Goal: Task Accomplishment & Management: Manage account settings

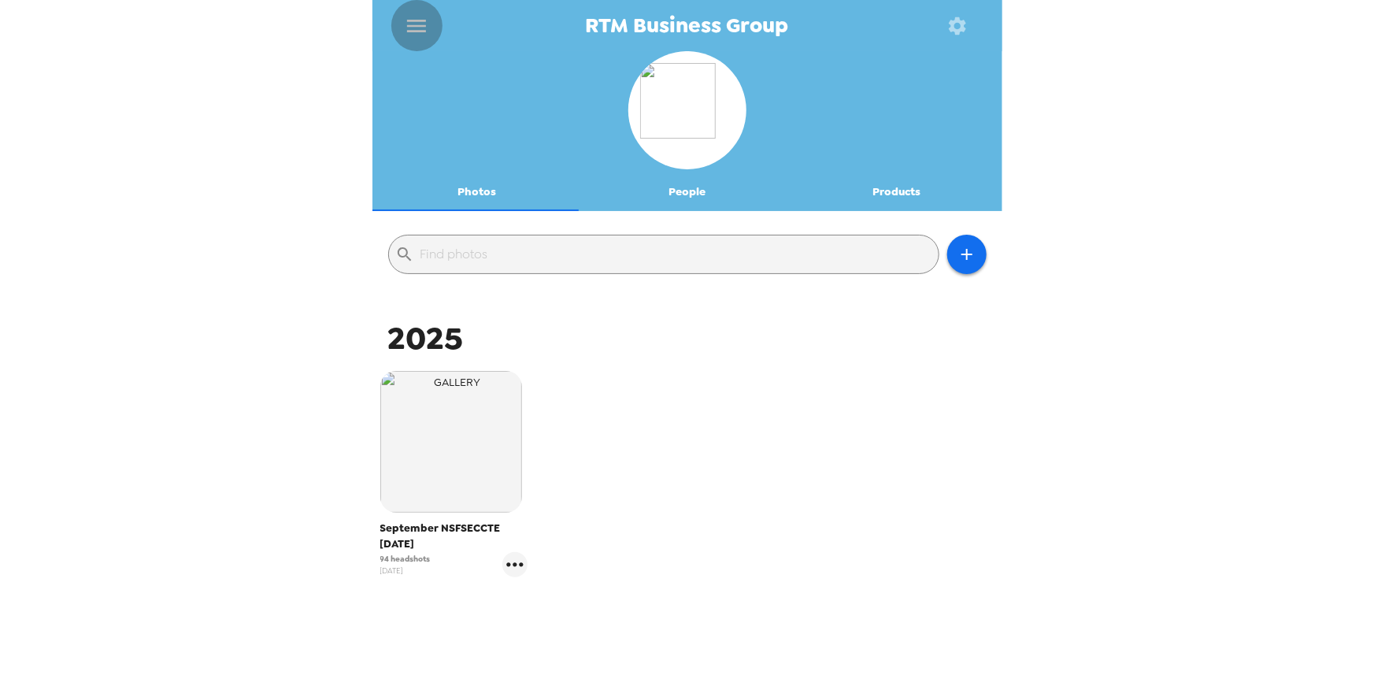
click at [414, 24] on icon "menu" at bounding box center [416, 25] width 25 height 25
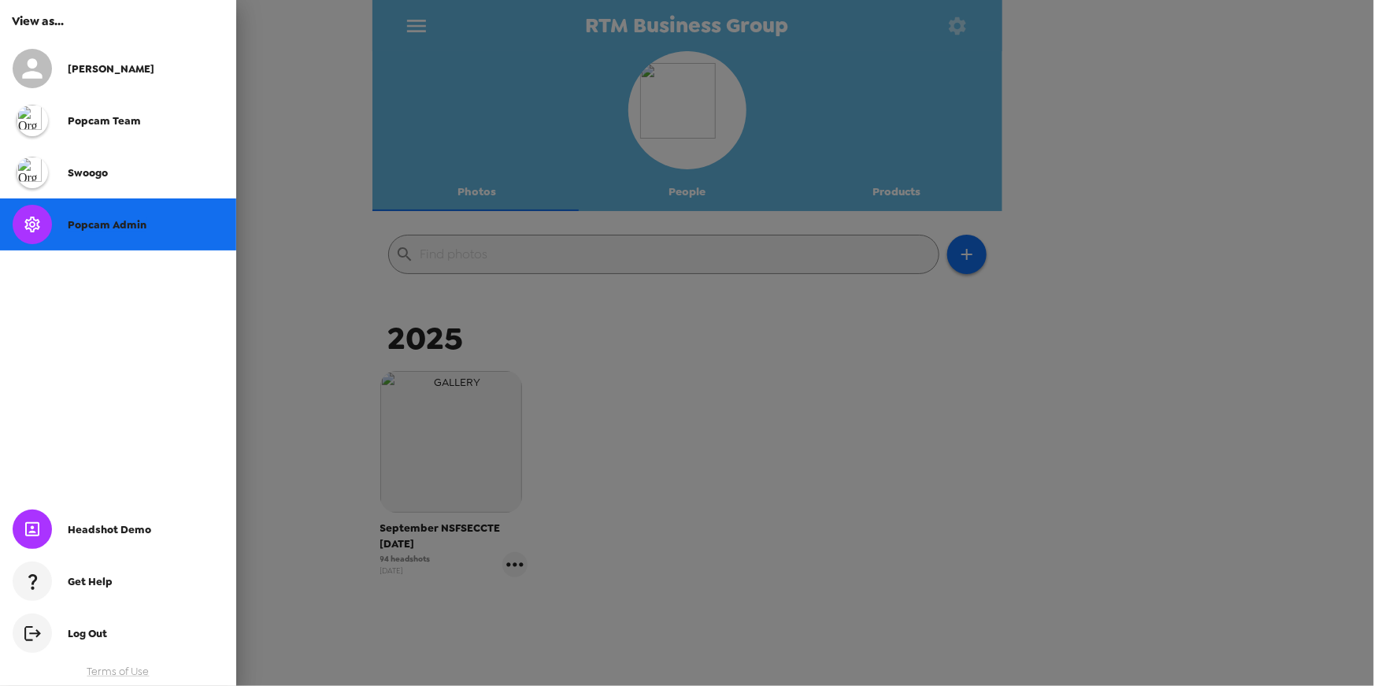
click at [94, 221] on span "Popcam Admin" at bounding box center [107, 224] width 79 height 13
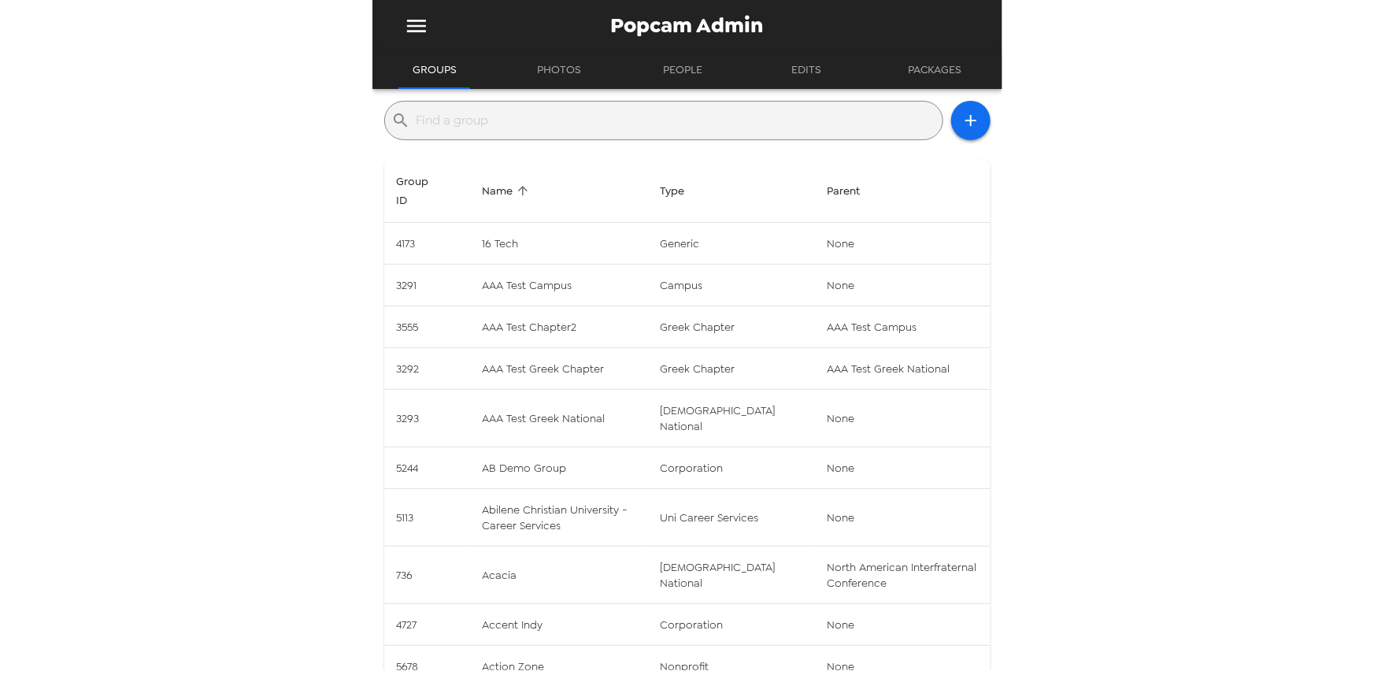
click at [512, 120] on input "text" at bounding box center [676, 120] width 520 height 25
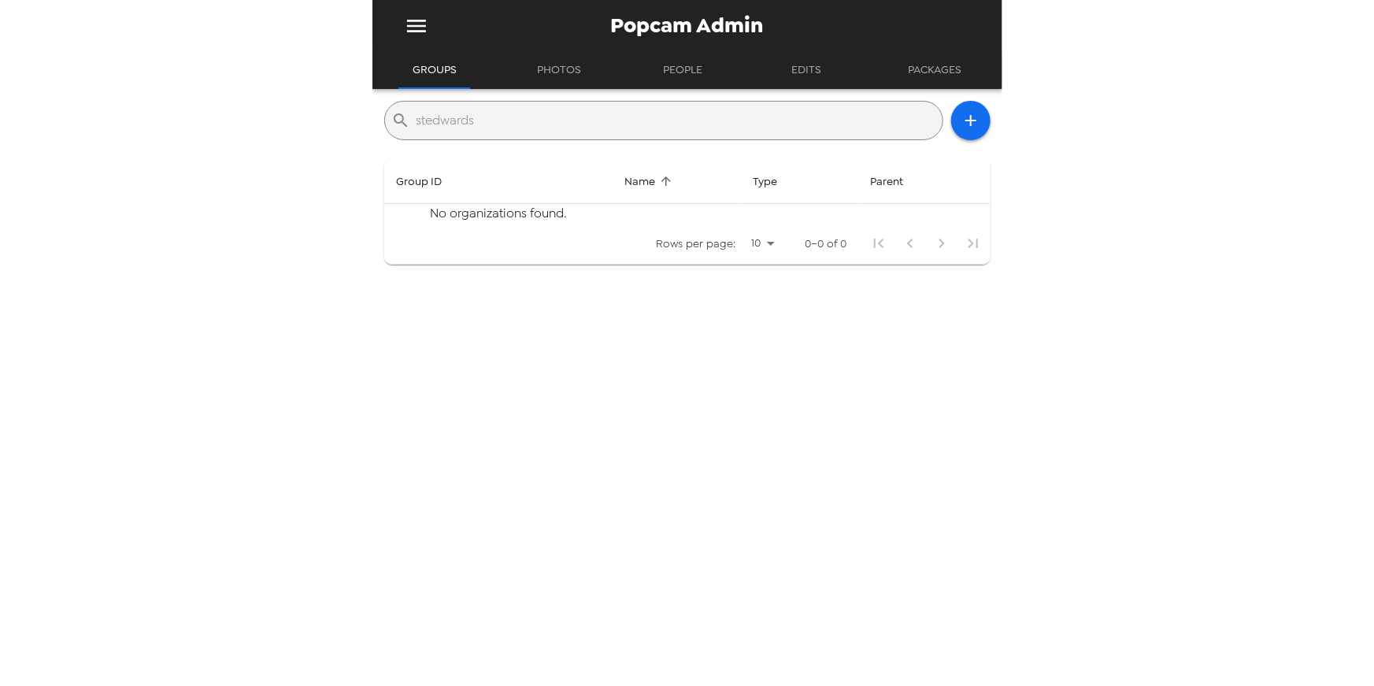
click at [512, 120] on input "stedwards" at bounding box center [676, 120] width 520 height 25
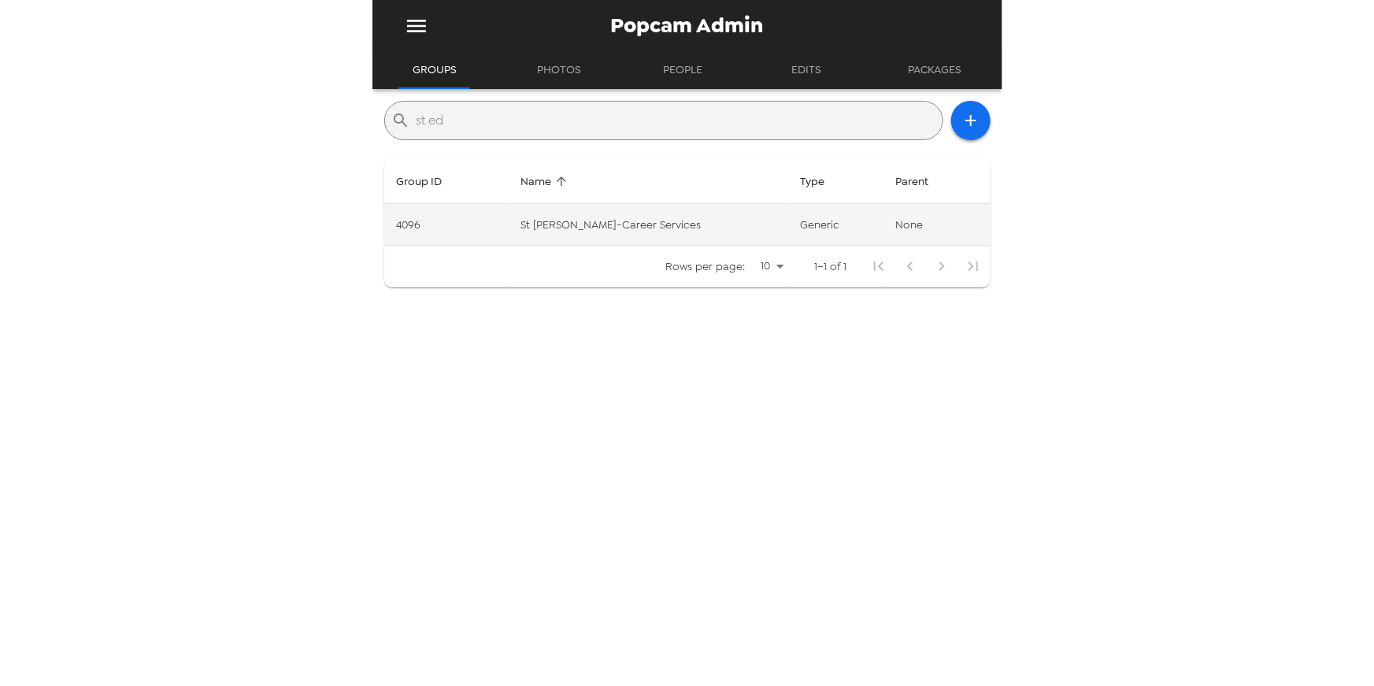
type input "st ed"
click at [570, 216] on td "St [PERSON_NAME]-Career Services" at bounding box center [647, 225] width 279 height 42
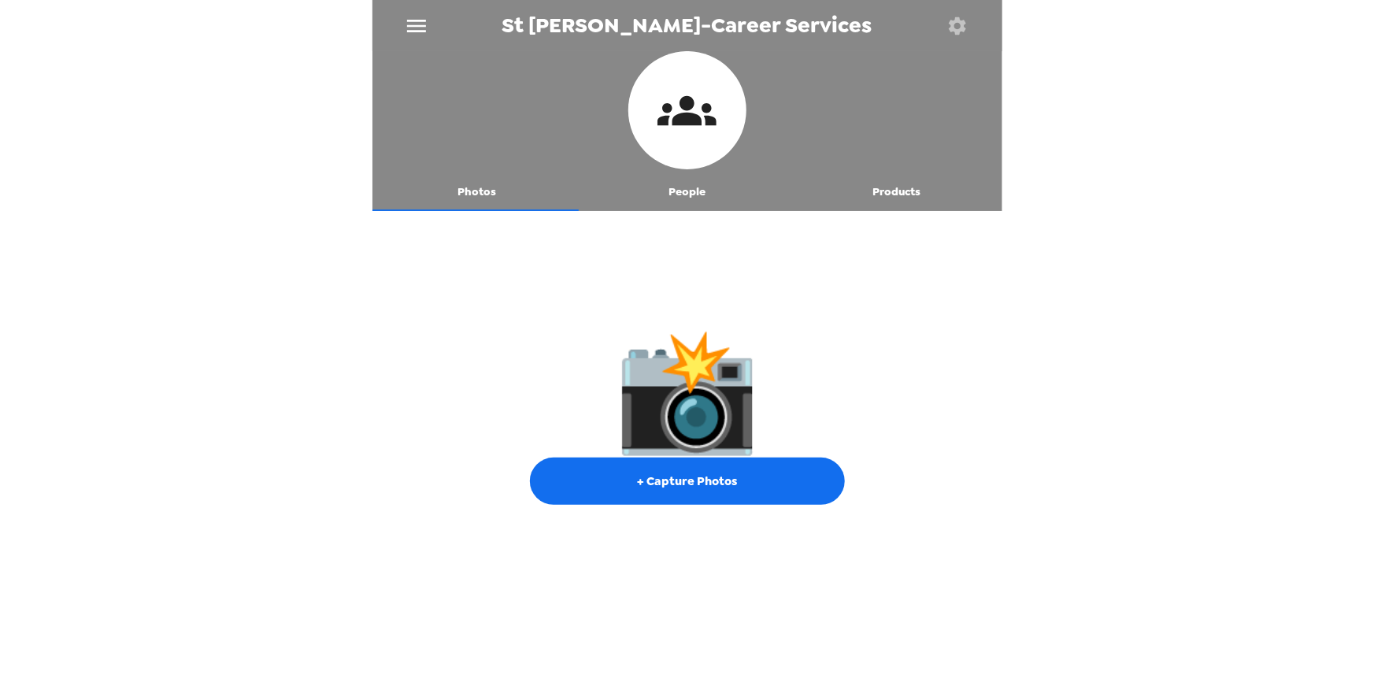
click at [235, 330] on div "St [PERSON_NAME]-Career Services Photos People Products 📸 + Capture Photos" at bounding box center [687, 343] width 1374 height 686
click at [681, 191] on button "People" at bounding box center [687, 192] width 210 height 38
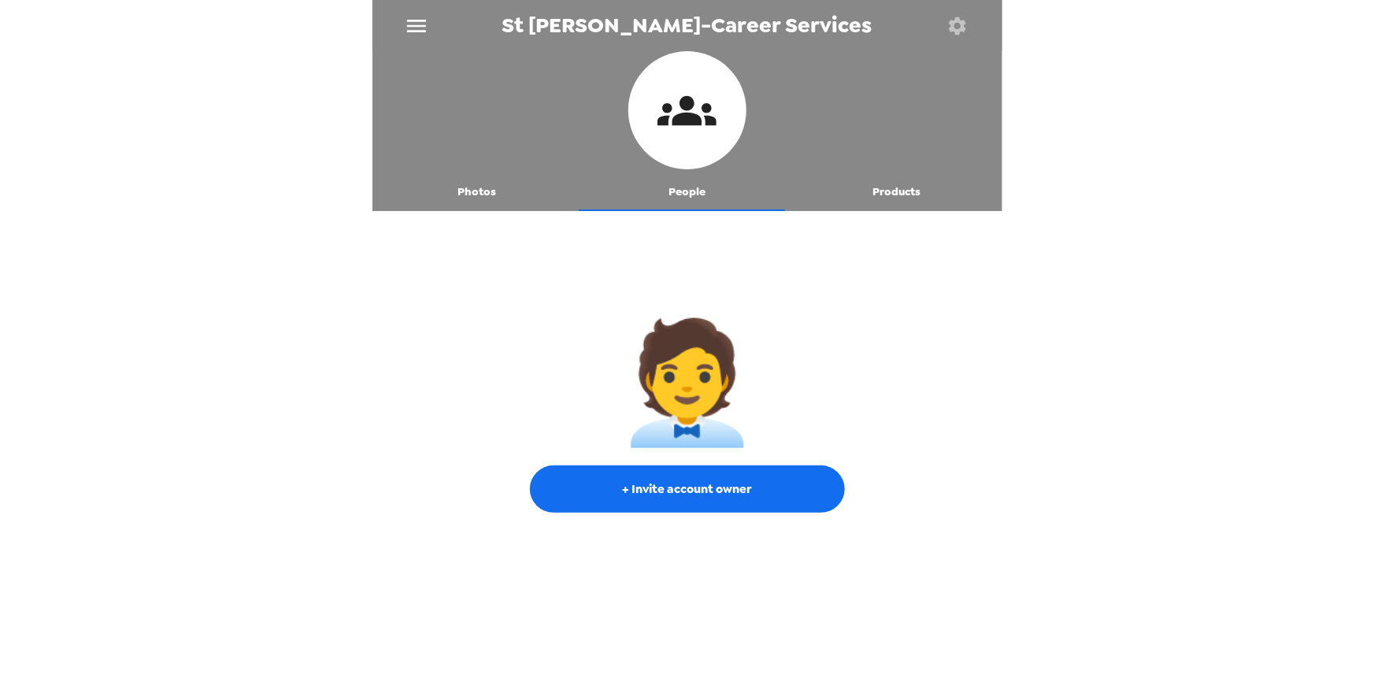
click at [896, 187] on button "Products" at bounding box center [897, 192] width 210 height 38
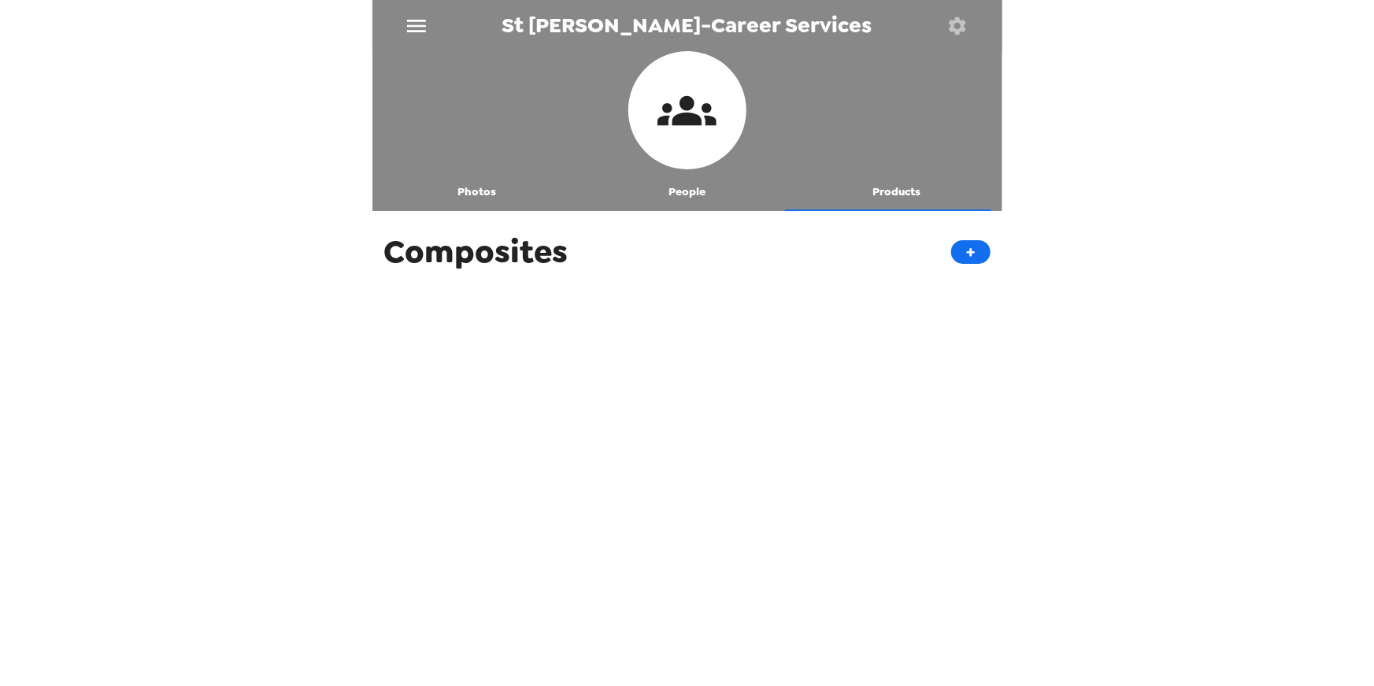
click at [686, 200] on button "People" at bounding box center [687, 192] width 210 height 38
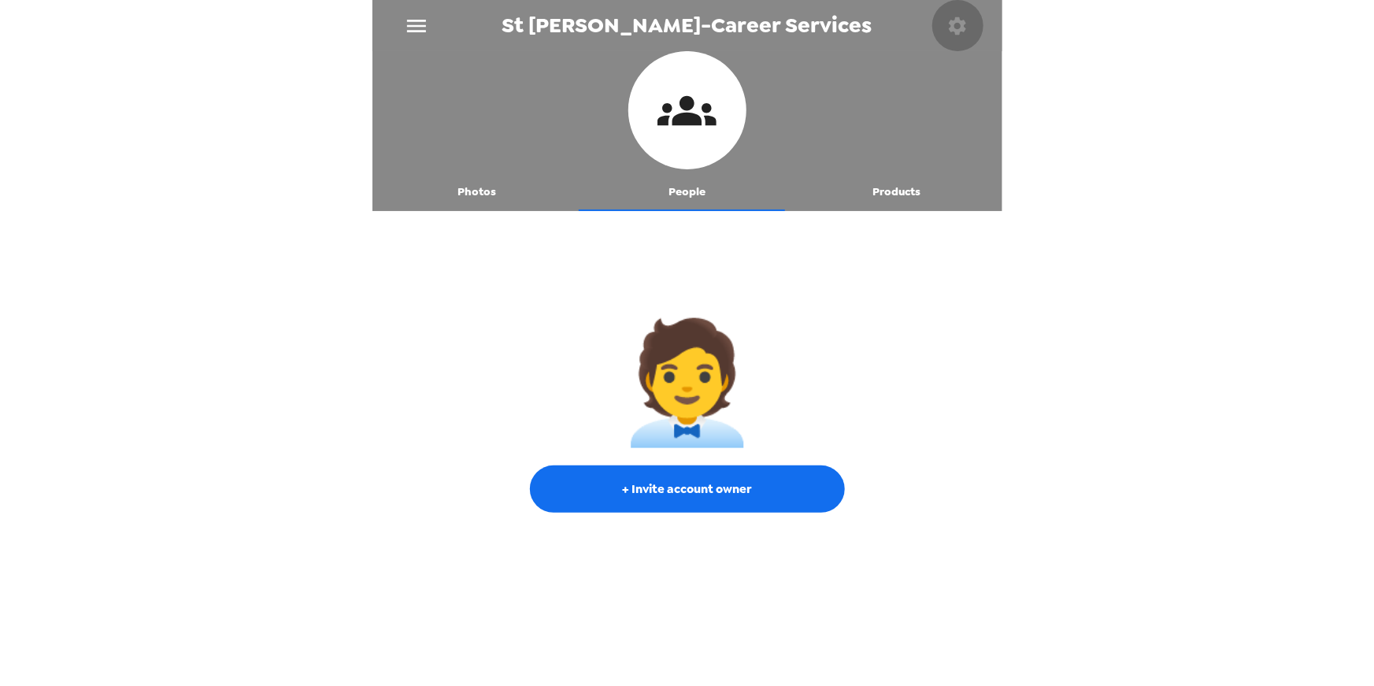
click at [944, 31] on button "button" at bounding box center [957, 25] width 51 height 51
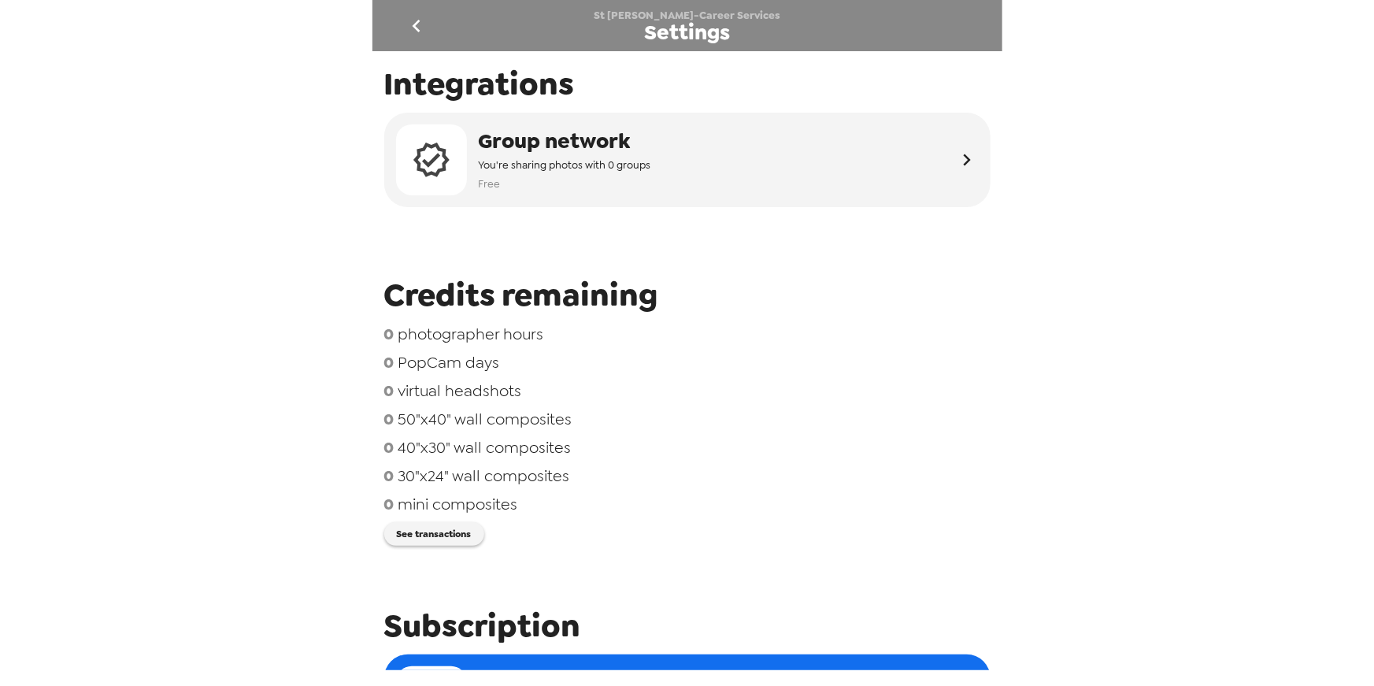
click at [416, 24] on icon "go back" at bounding box center [417, 26] width 8 height 13
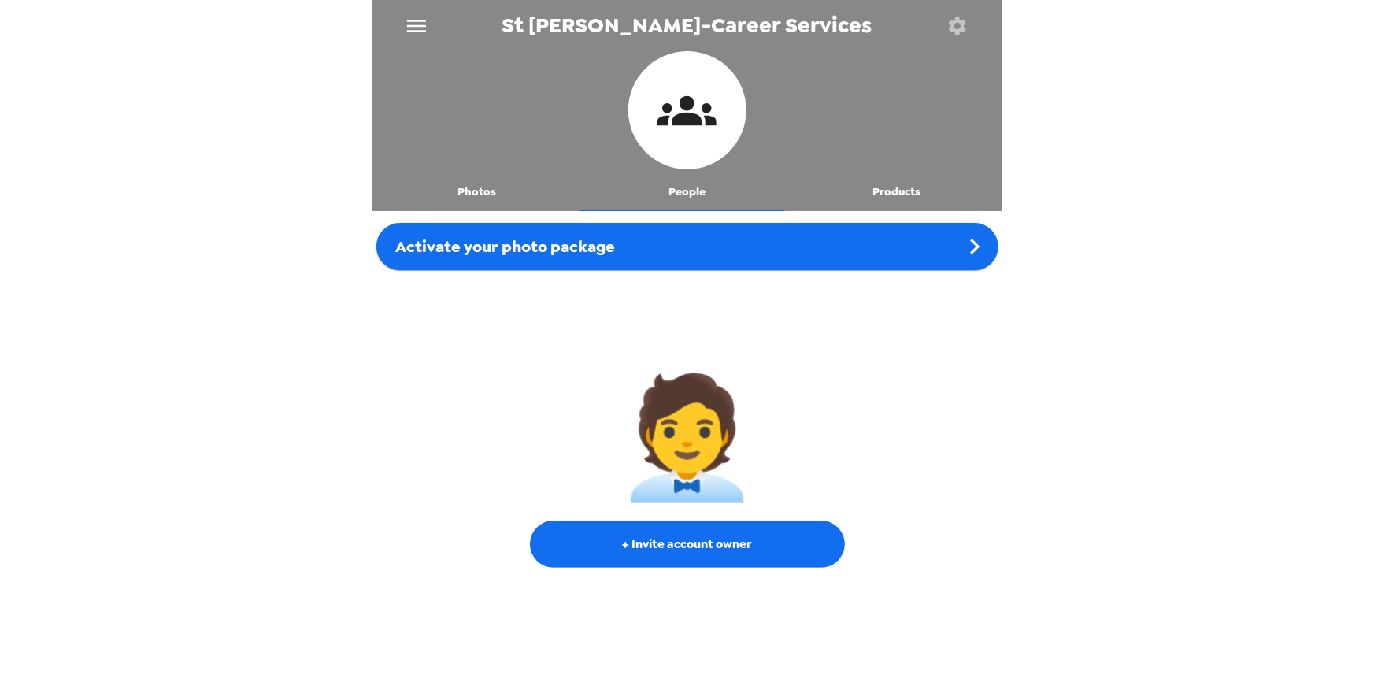
click at [887, 195] on button "Products" at bounding box center [897, 192] width 210 height 38
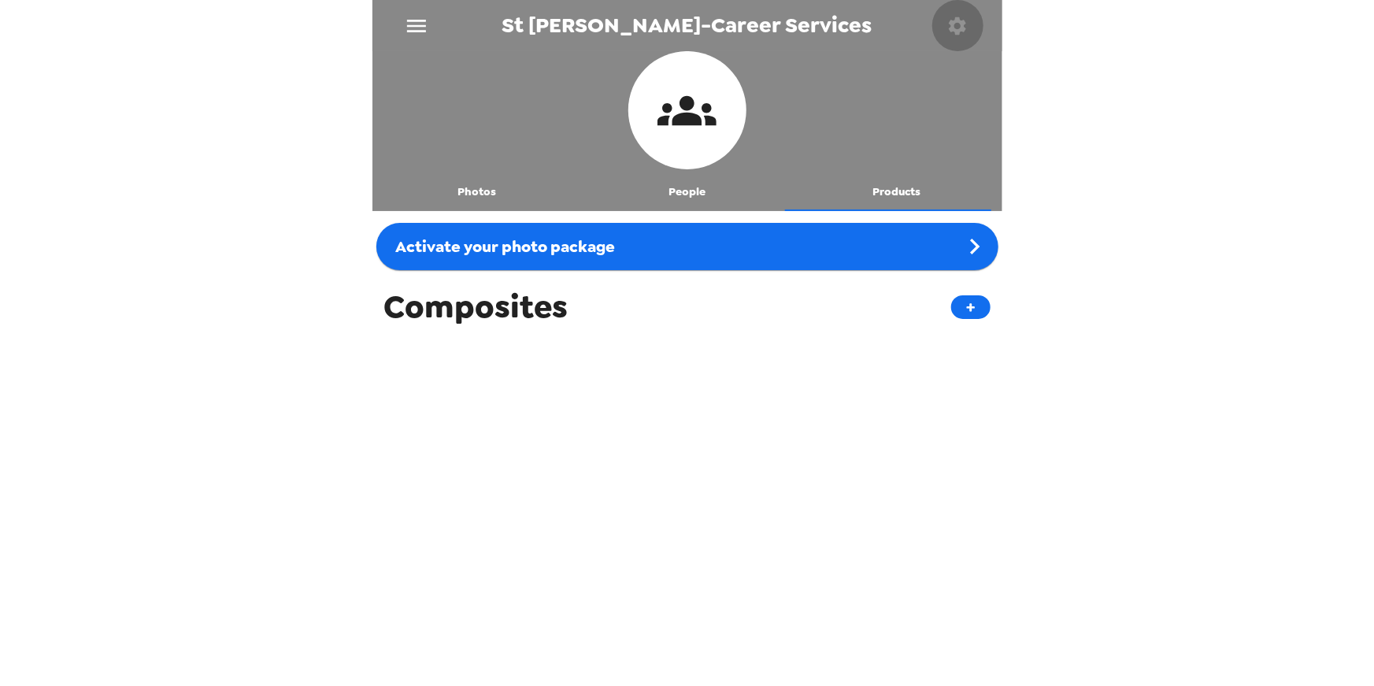
click at [953, 2] on button "button" at bounding box center [957, 25] width 51 height 51
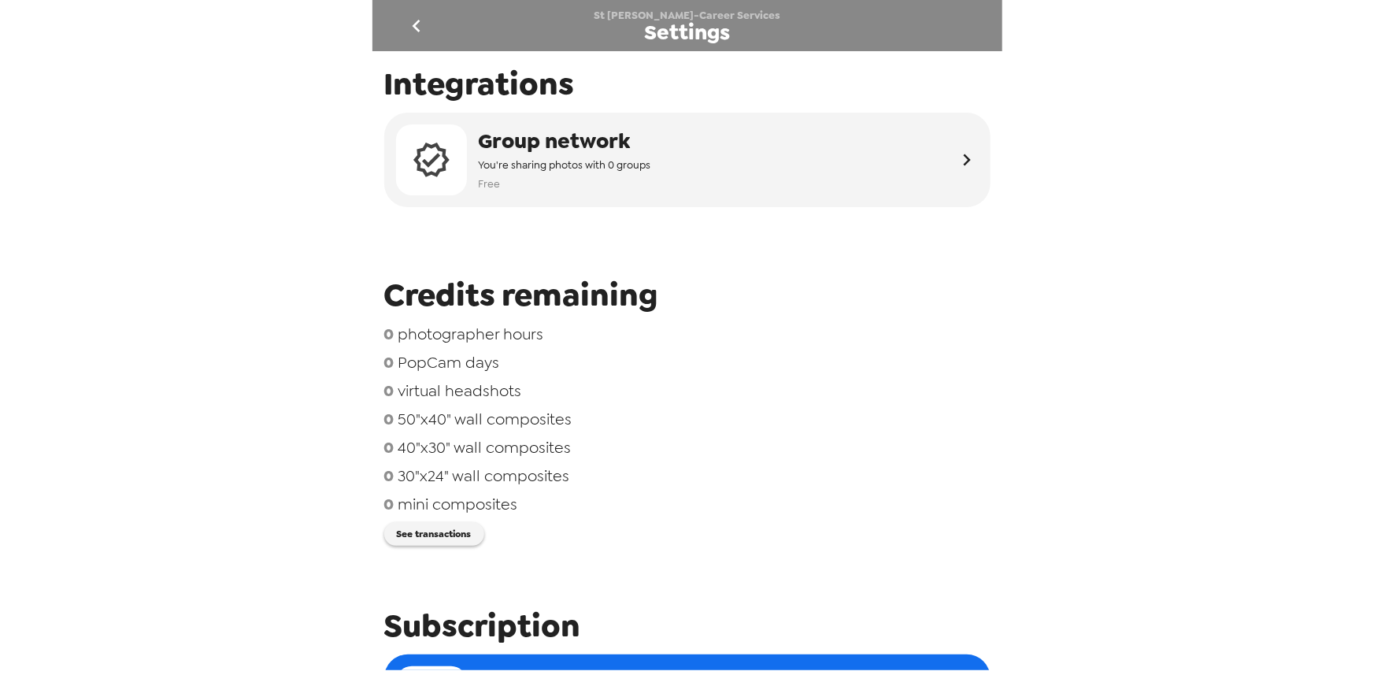
click at [960, 34] on div at bounding box center [957, 25] width 51 height 51
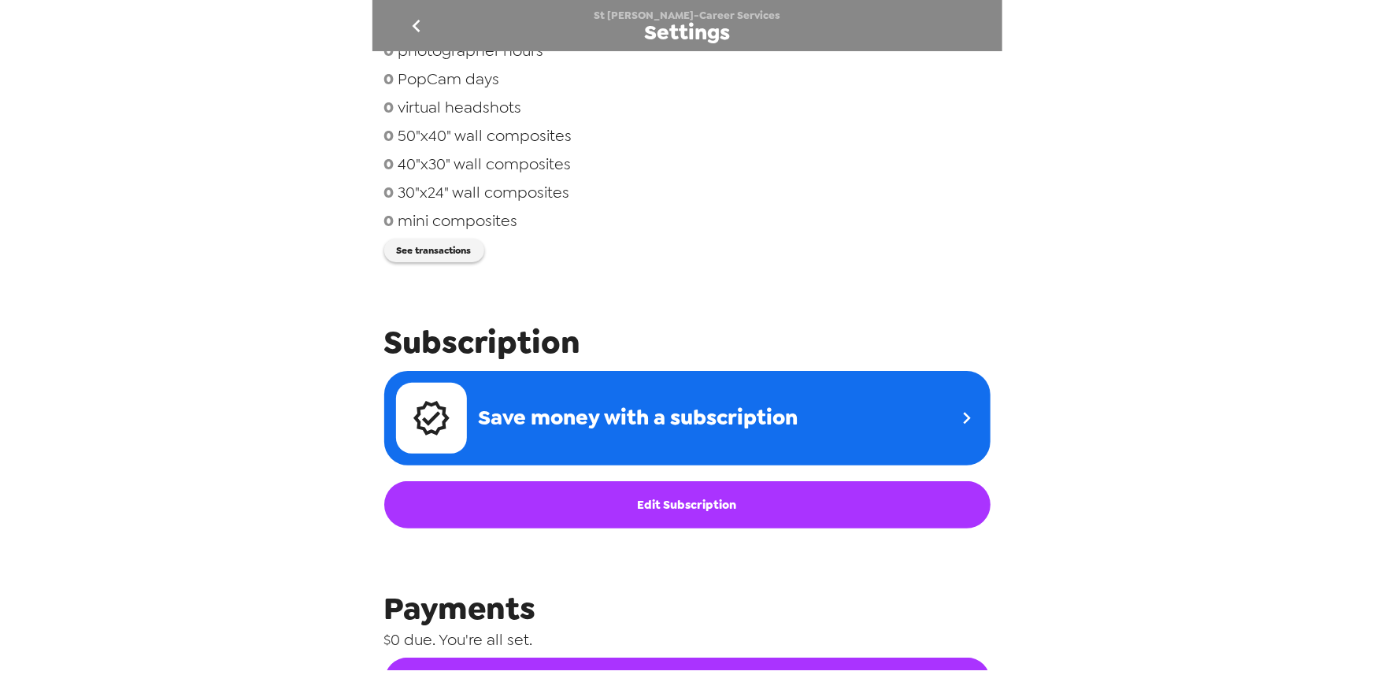
scroll to position [458, 0]
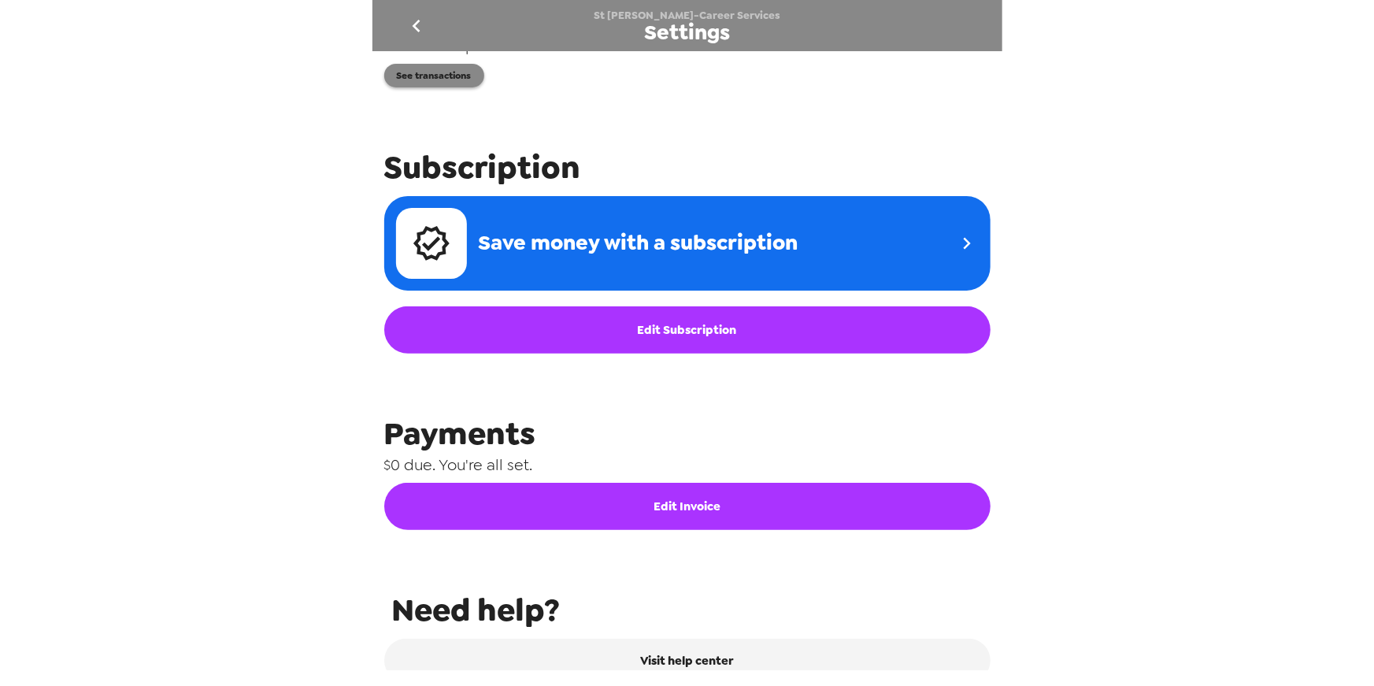
click at [446, 82] on button "See transactions" at bounding box center [434, 76] width 100 height 24
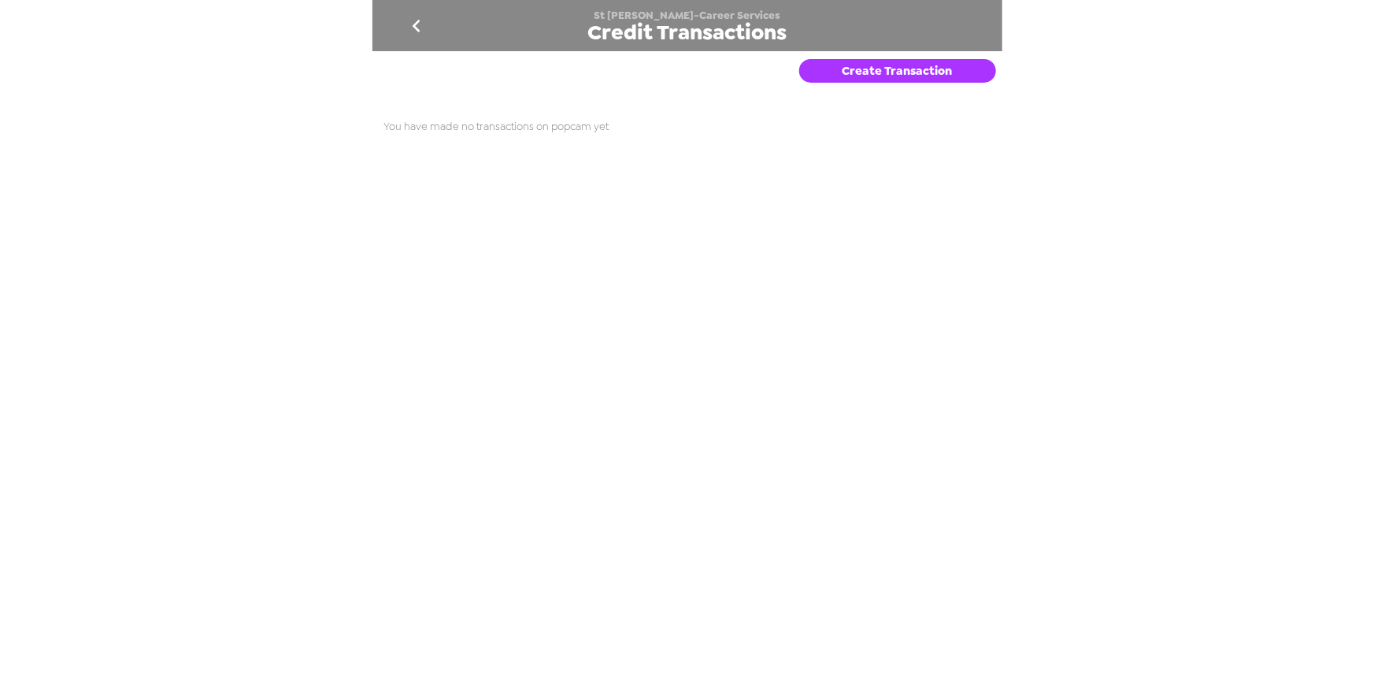
click at [417, 22] on icon "go back" at bounding box center [417, 26] width 8 height 13
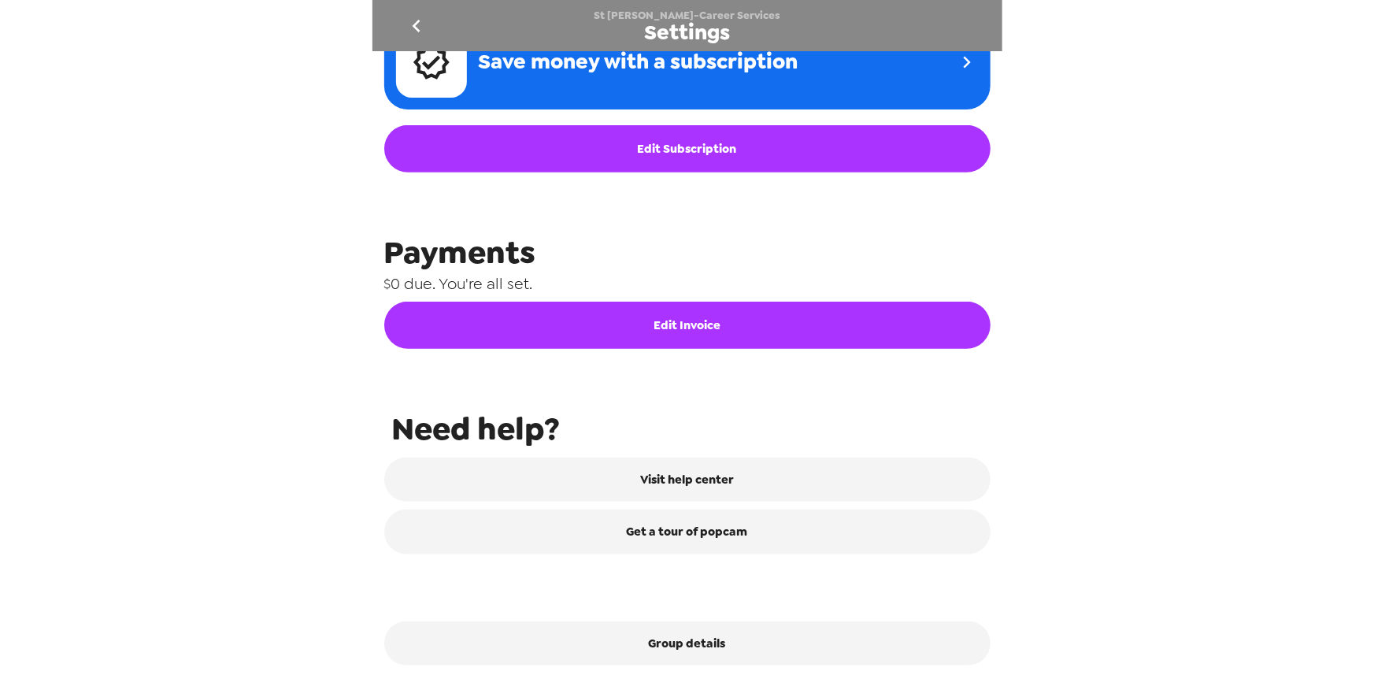
scroll to position [646, 0]
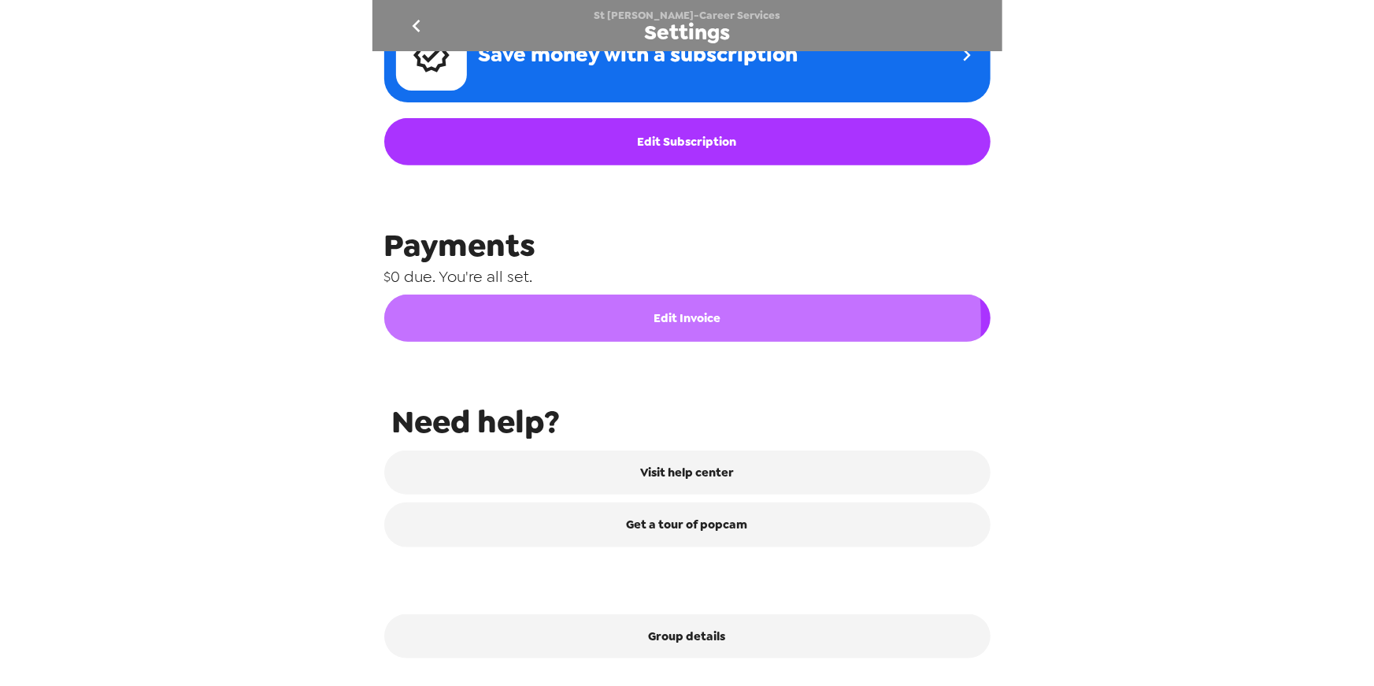
click at [659, 323] on button "Edit Invoice" at bounding box center [687, 317] width 606 height 47
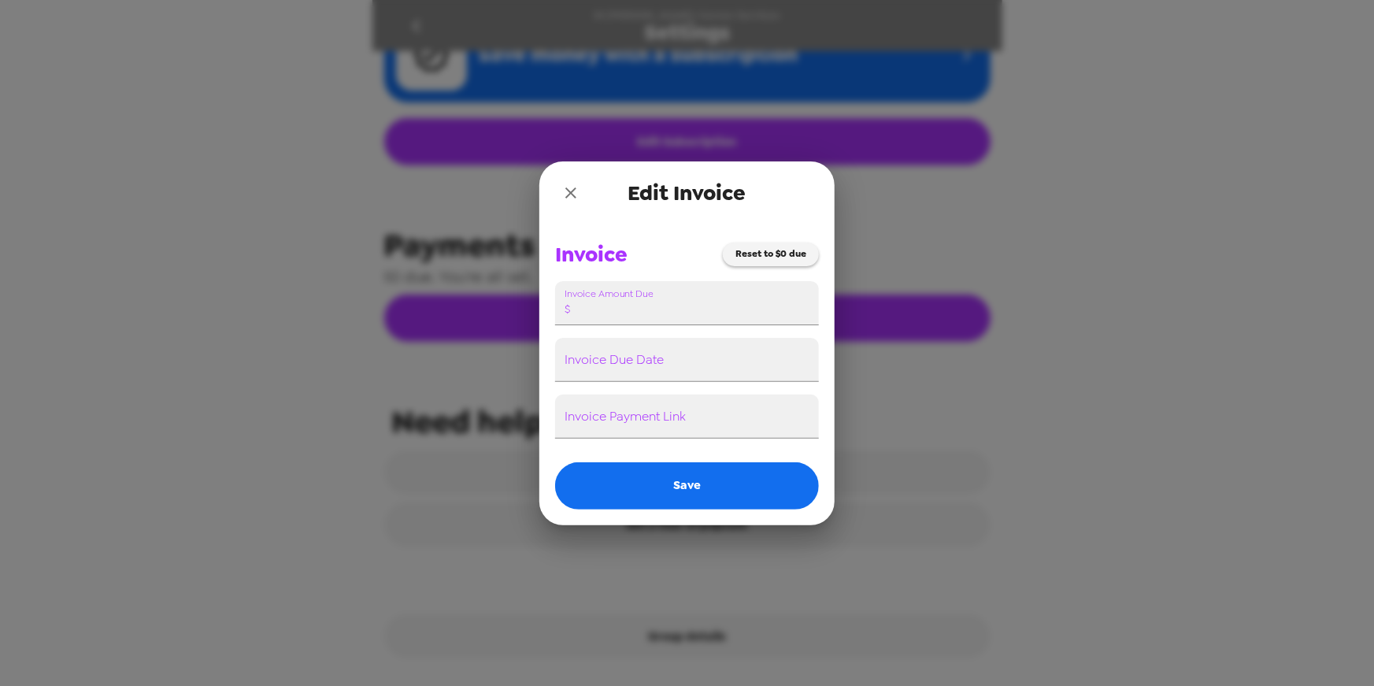
click at [572, 186] on icon "close" at bounding box center [570, 192] width 19 height 19
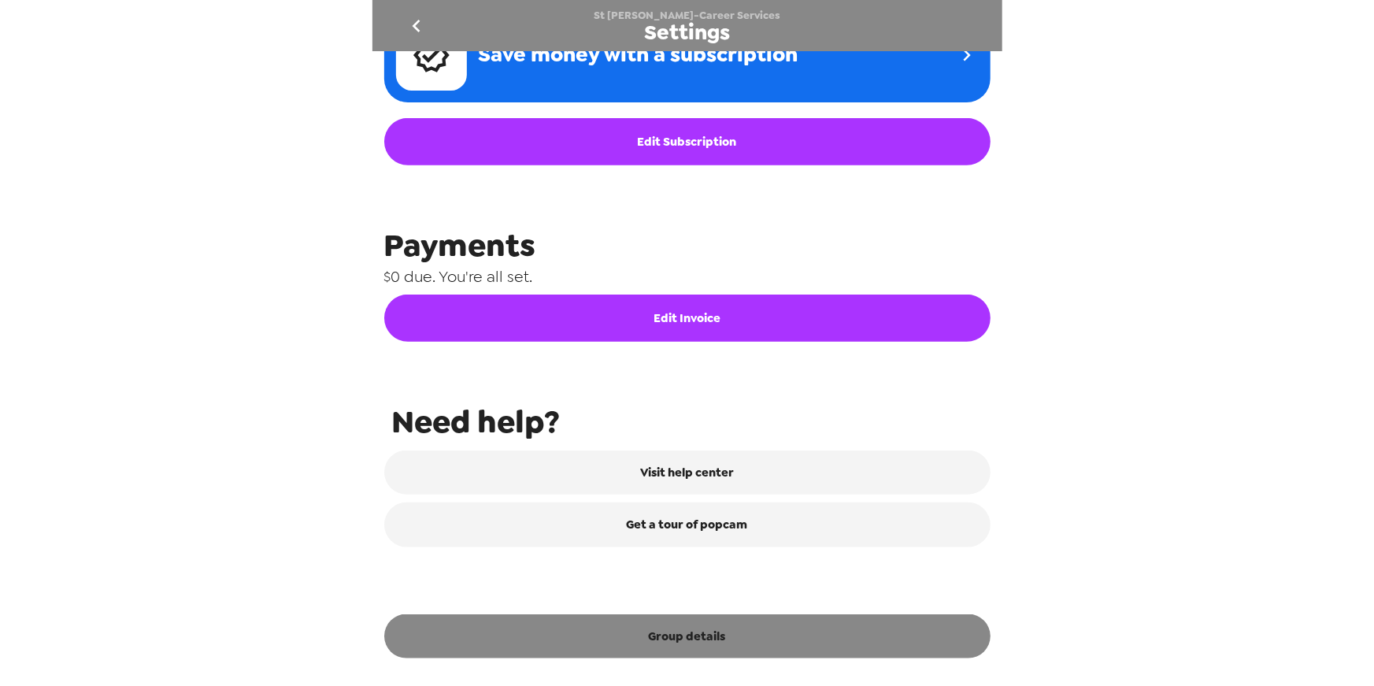
click at [633, 646] on button "Group details" at bounding box center [687, 636] width 606 height 44
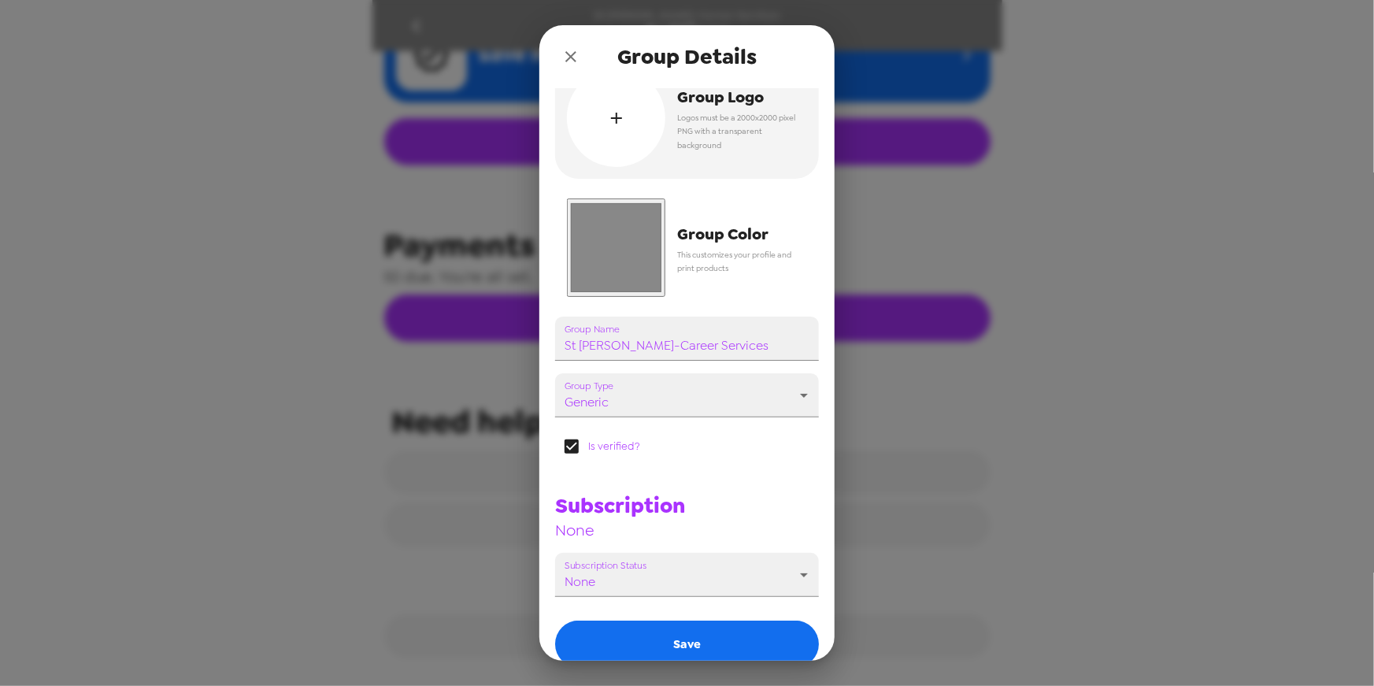
scroll to position [0, 0]
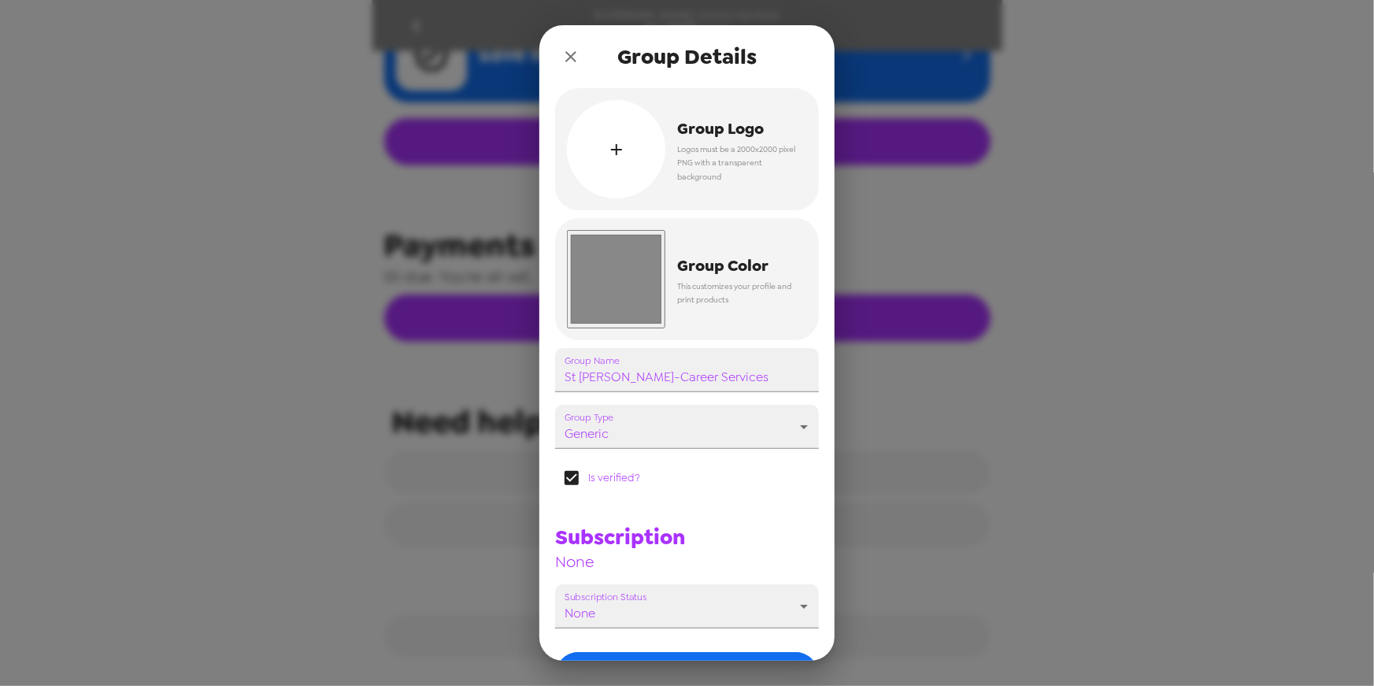
drag, startPoint x: 570, startPoint y: 55, endPoint x: 553, endPoint y: 67, distance: 20.3
click at [570, 55] on icon "close" at bounding box center [570, 56] width 19 height 19
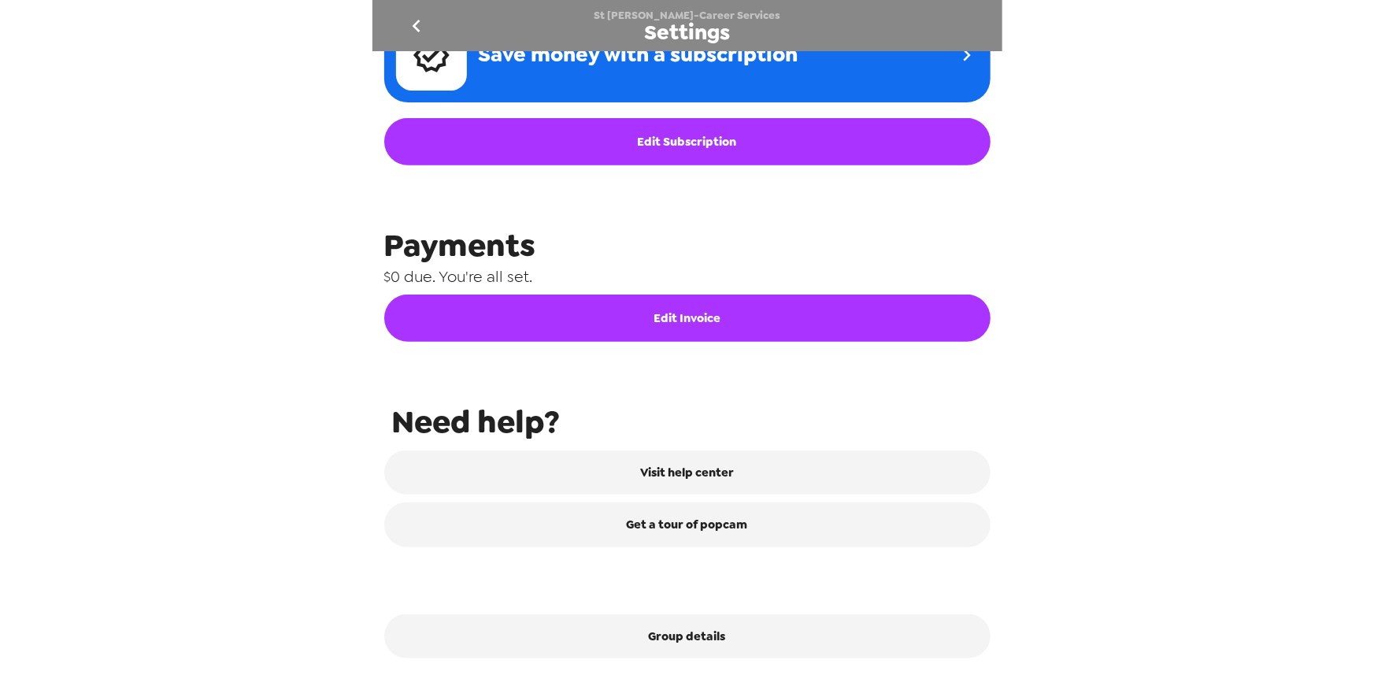
click at [235, 244] on div "St Edwards-Career Services Settings Integrations Group network You're sharing p…" at bounding box center [687, 343] width 1374 height 686
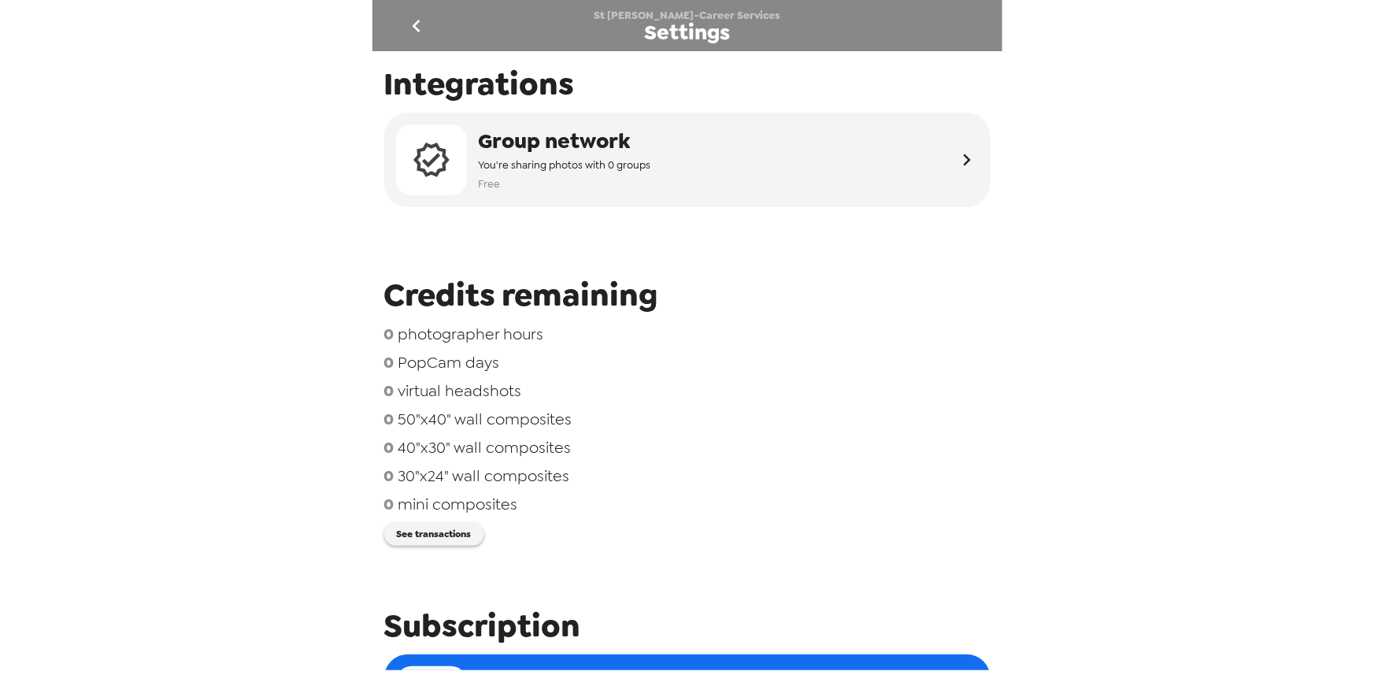
click at [414, 28] on icon "go back" at bounding box center [416, 25] width 25 height 25
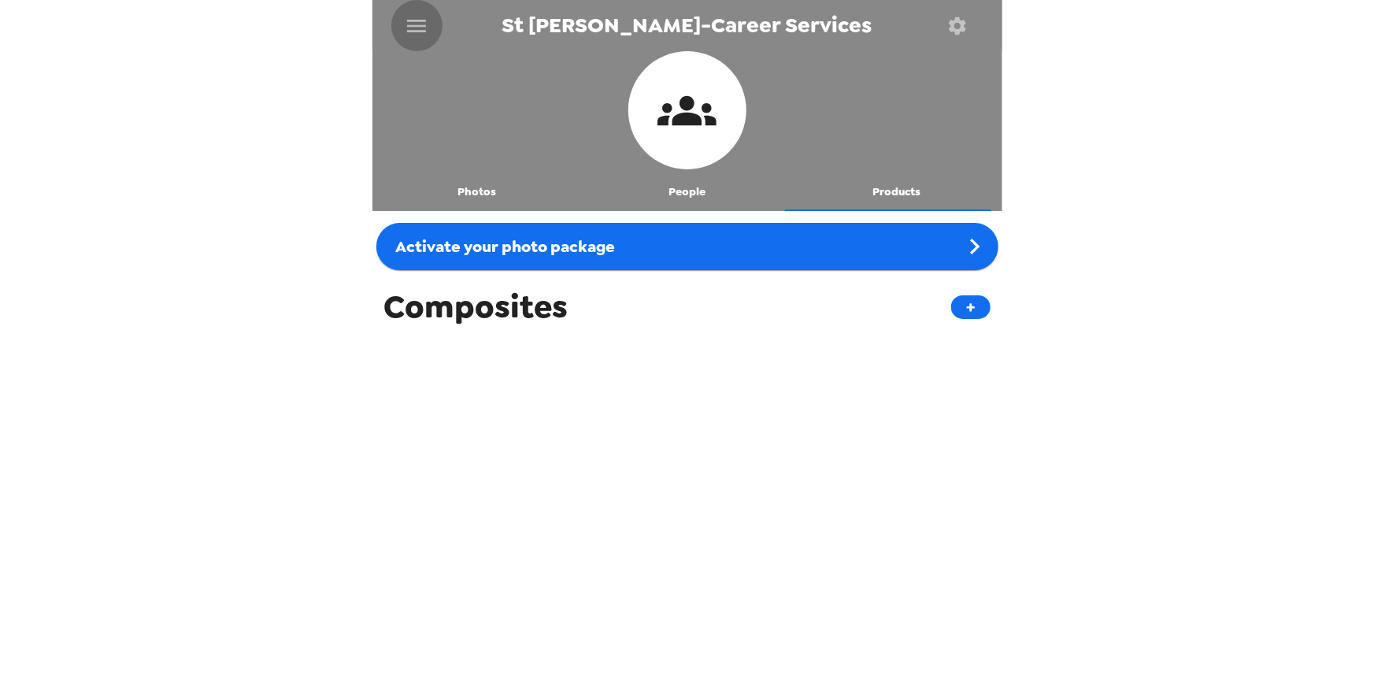
click at [413, 26] on icon "menu" at bounding box center [416, 26] width 19 height 13
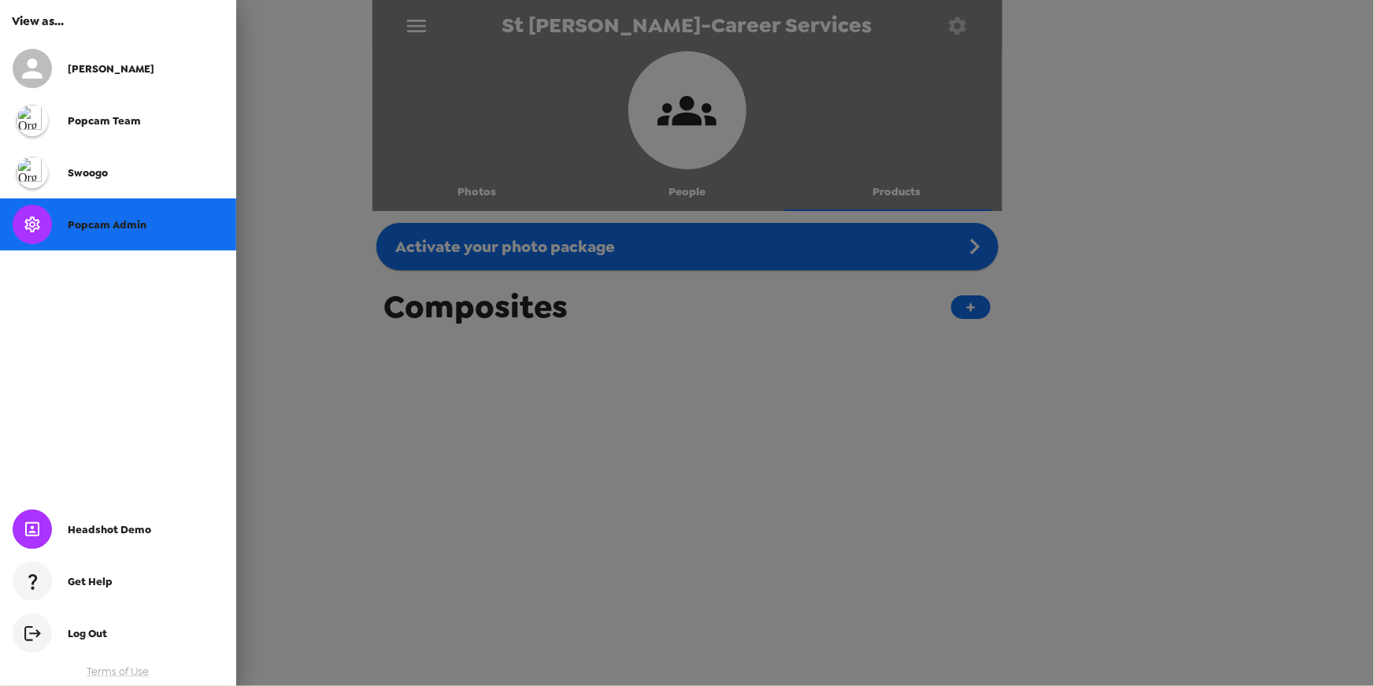
click at [104, 231] on div "Popcam Admin" at bounding box center [118, 224] width 236 height 52
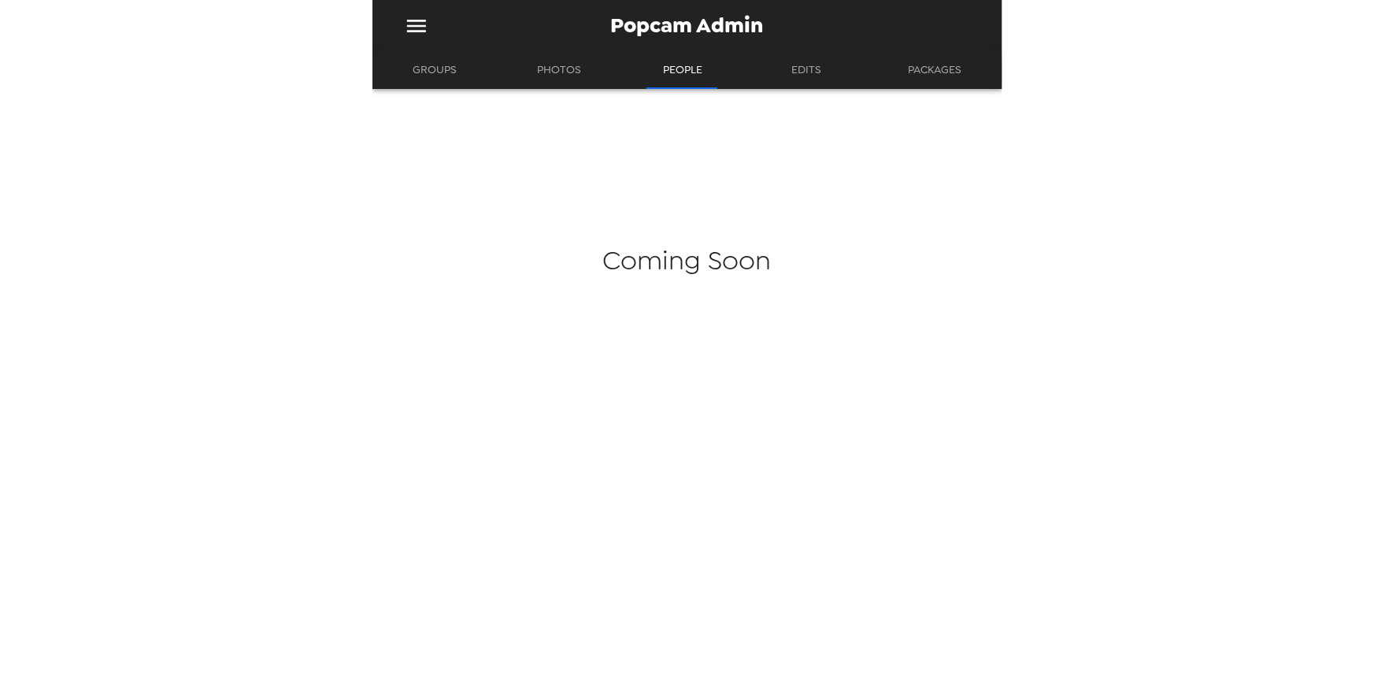
drag, startPoint x: 411, startPoint y: 73, endPoint x: 434, endPoint y: 78, distance: 23.3
click at [412, 73] on button "Groups" at bounding box center [434, 70] width 72 height 38
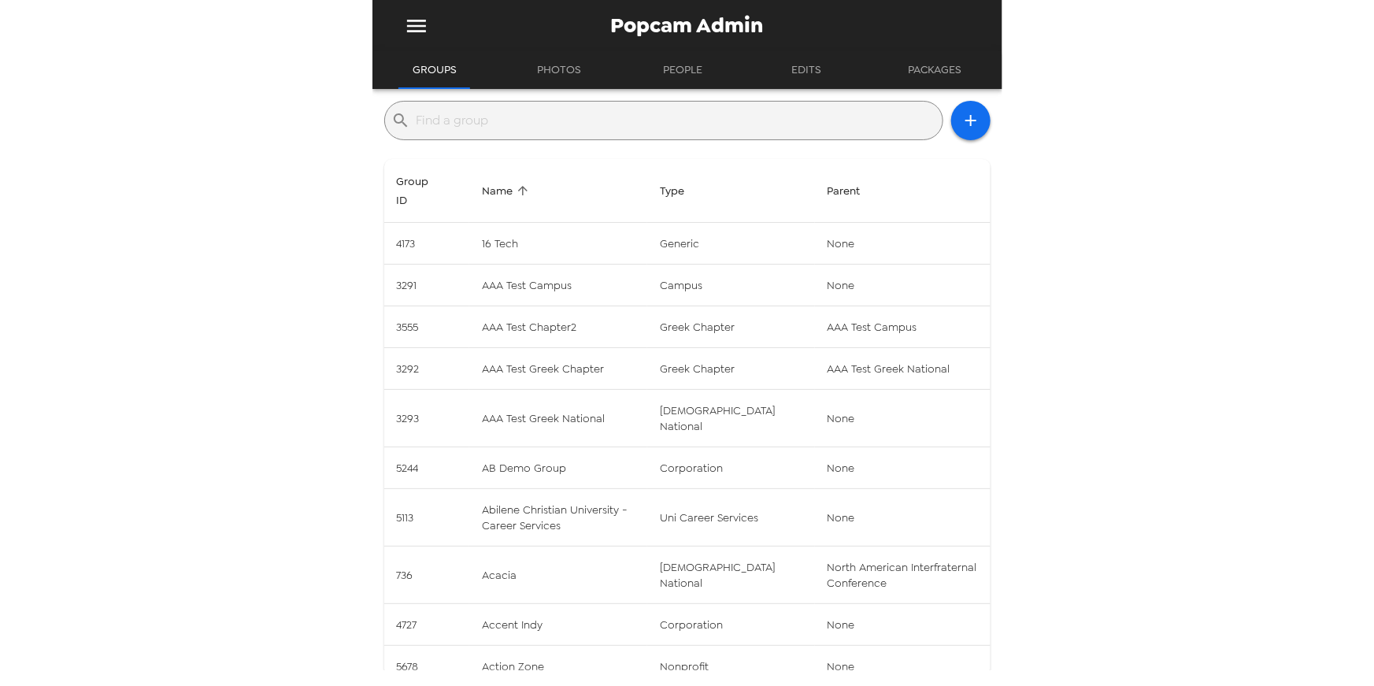
click at [540, 127] on input "text" at bounding box center [676, 120] width 520 height 25
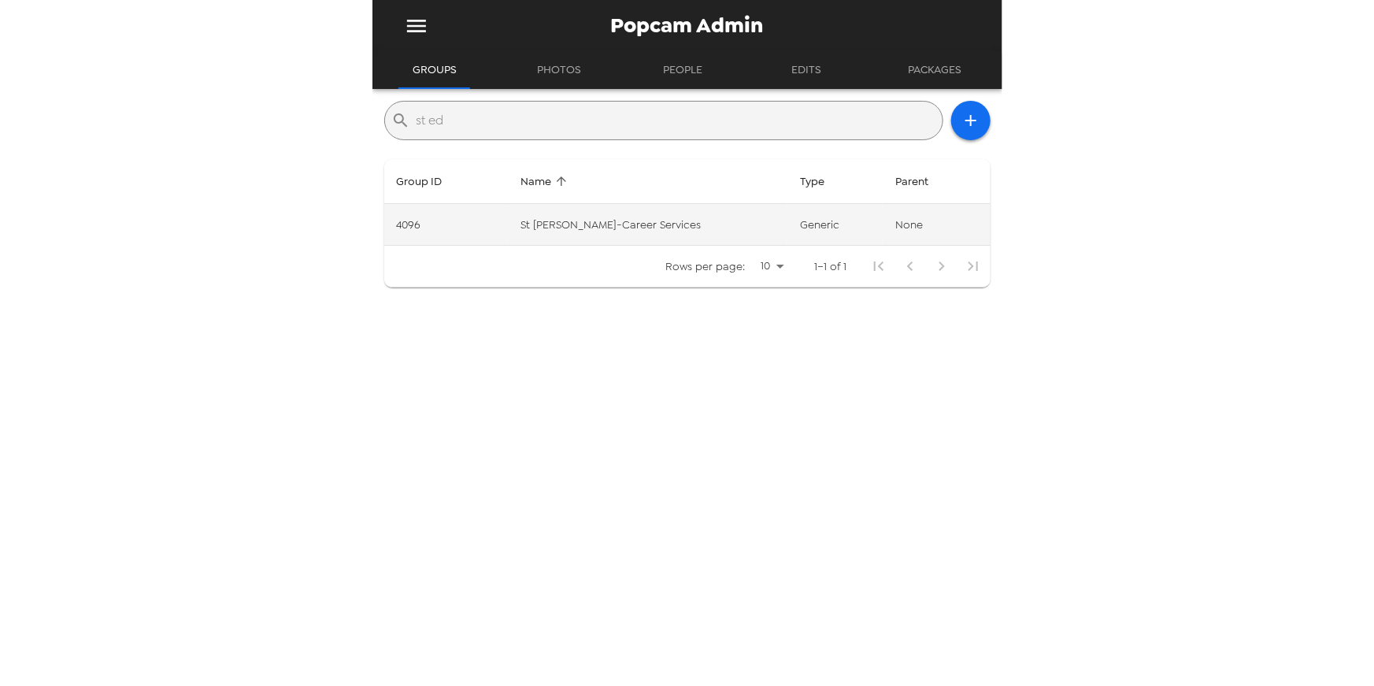
type input "st ed"
click at [614, 231] on td "St [PERSON_NAME]-Career Services" at bounding box center [647, 225] width 279 height 42
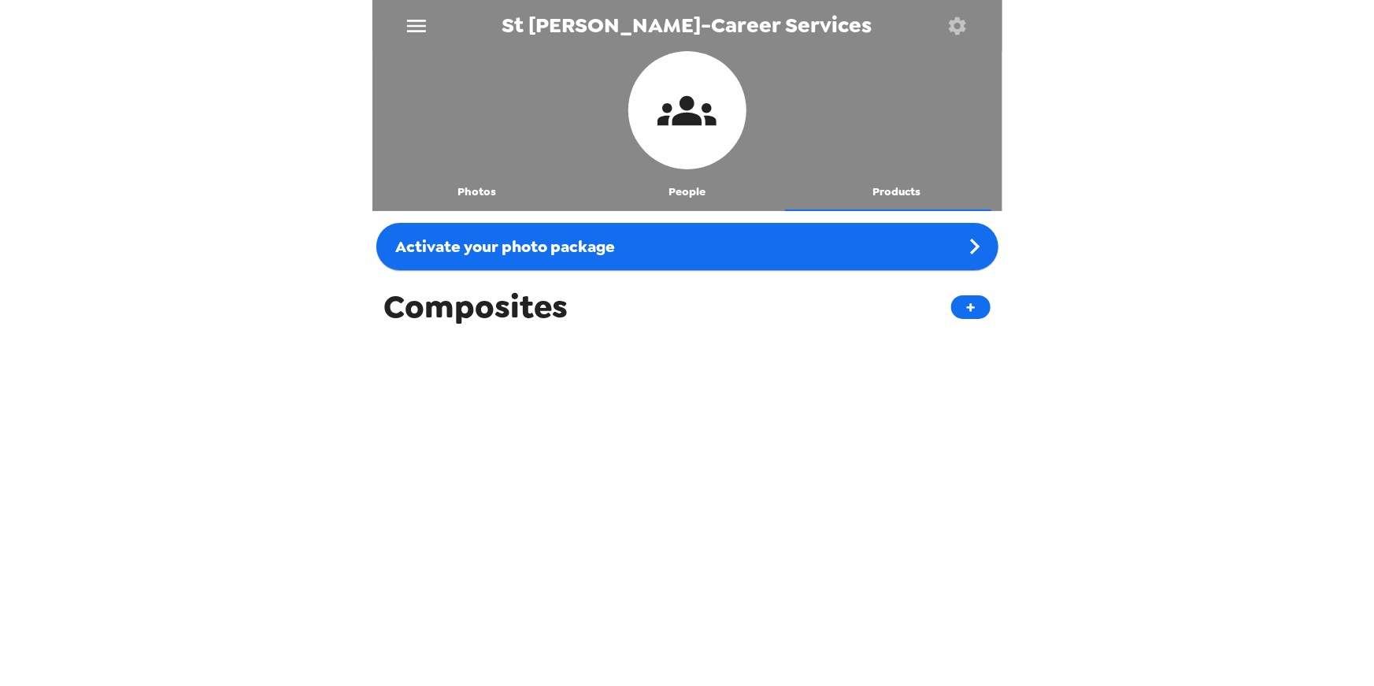
click at [712, 187] on button "People" at bounding box center [687, 192] width 210 height 38
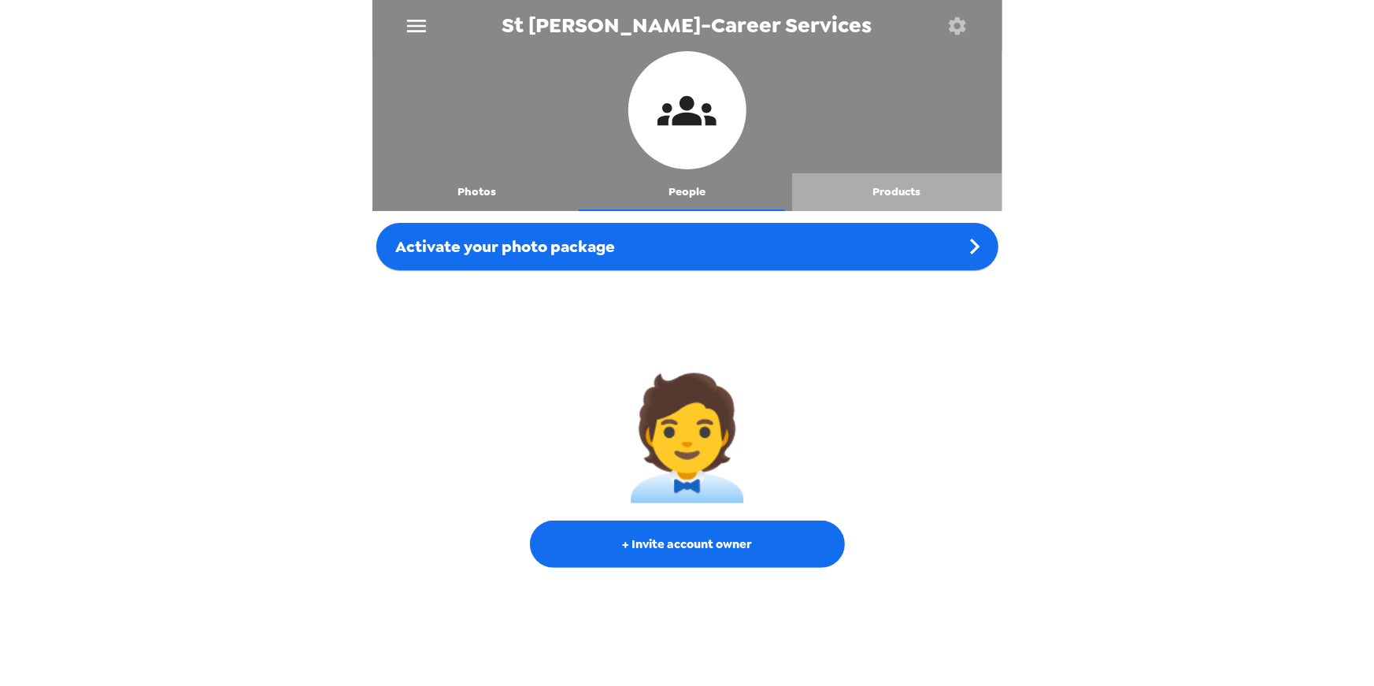
click at [890, 190] on button "Products" at bounding box center [897, 192] width 210 height 38
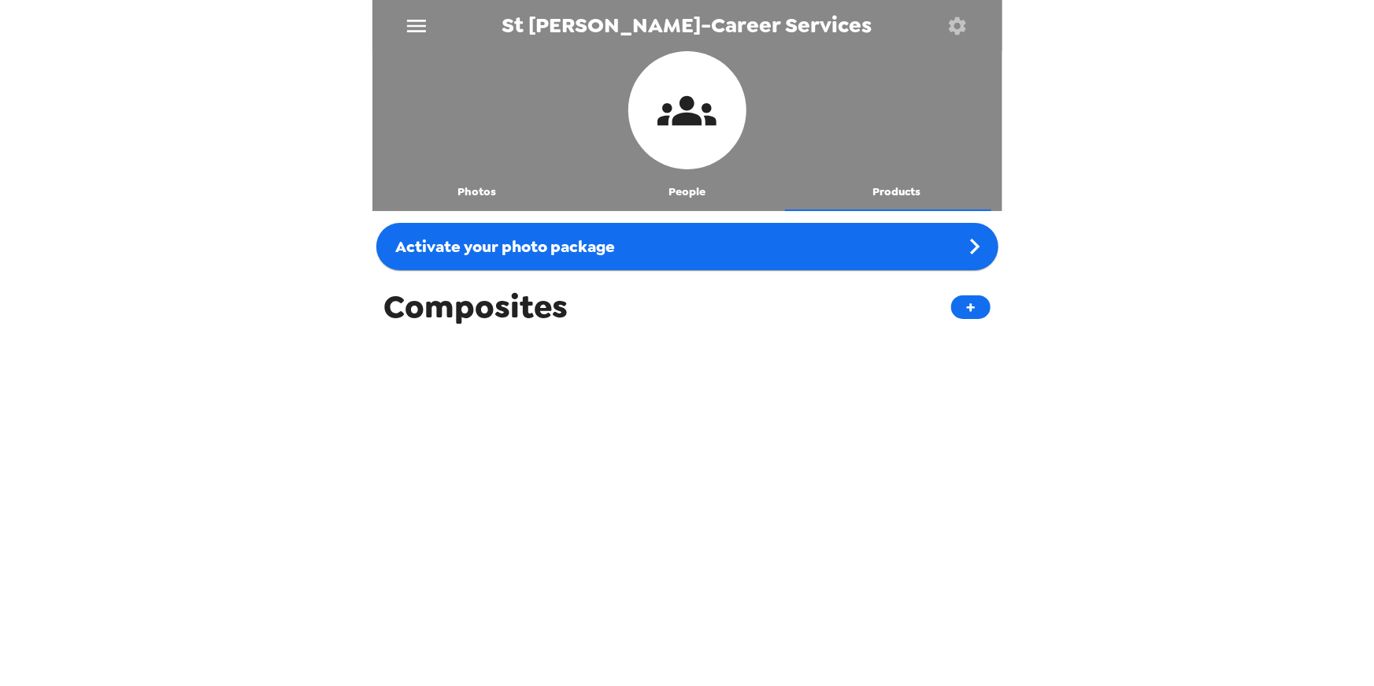
click at [958, 20] on icon "button" at bounding box center [957, 25] width 17 height 17
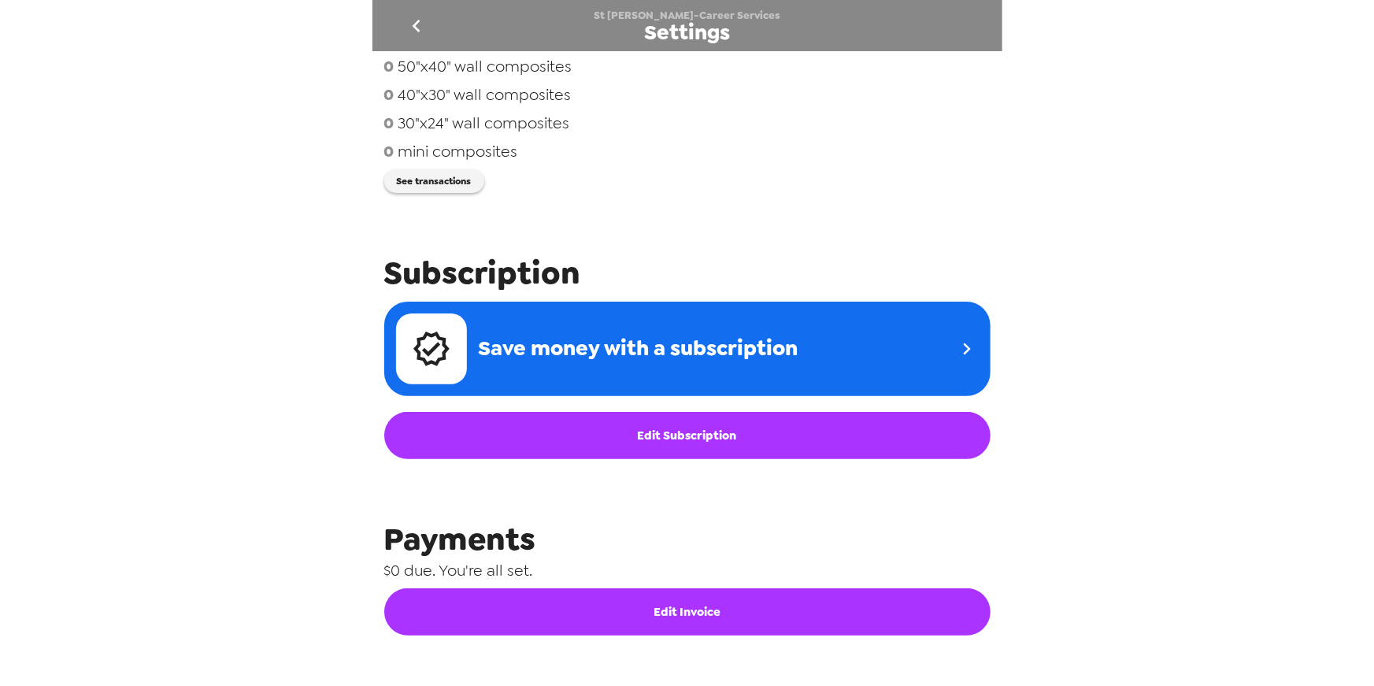
scroll to position [144, 0]
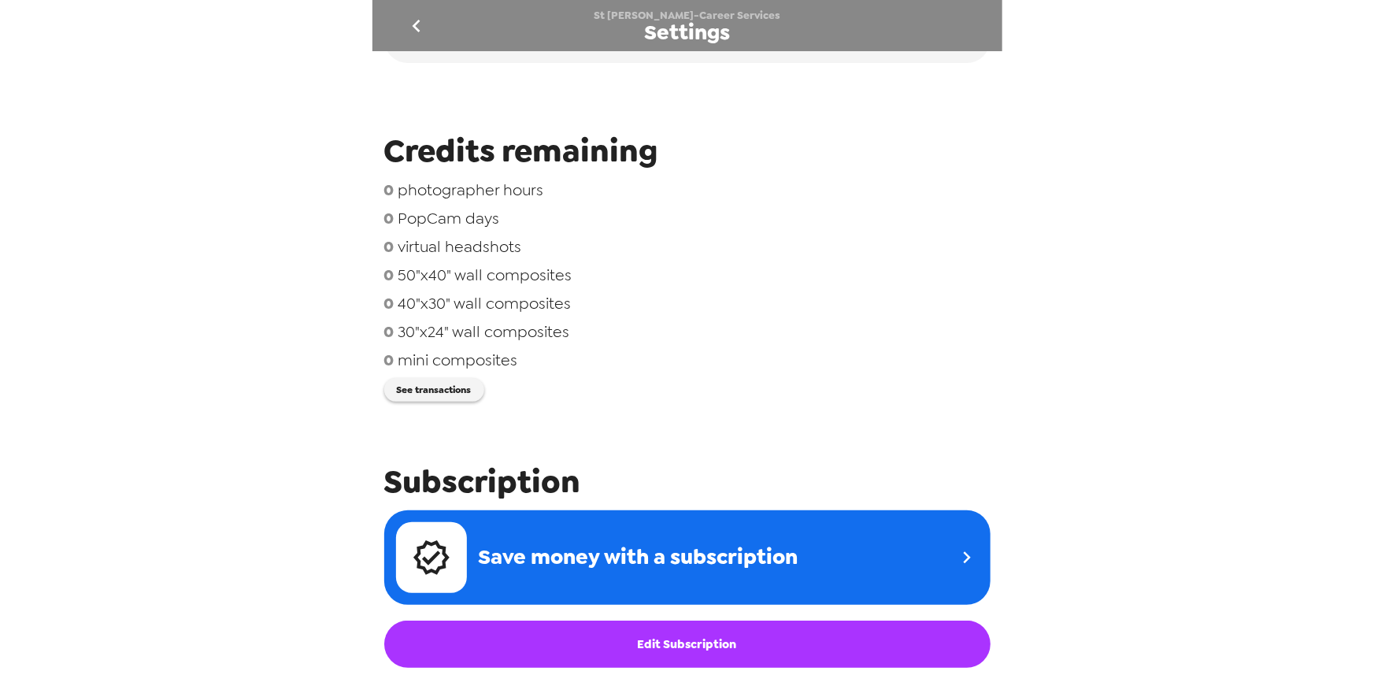
click at [268, 242] on div "St Edwards-Career Services Settings Integrations Group network You're sharing p…" at bounding box center [687, 343] width 1374 height 686
click at [424, 26] on icon "go back" at bounding box center [416, 25] width 25 height 25
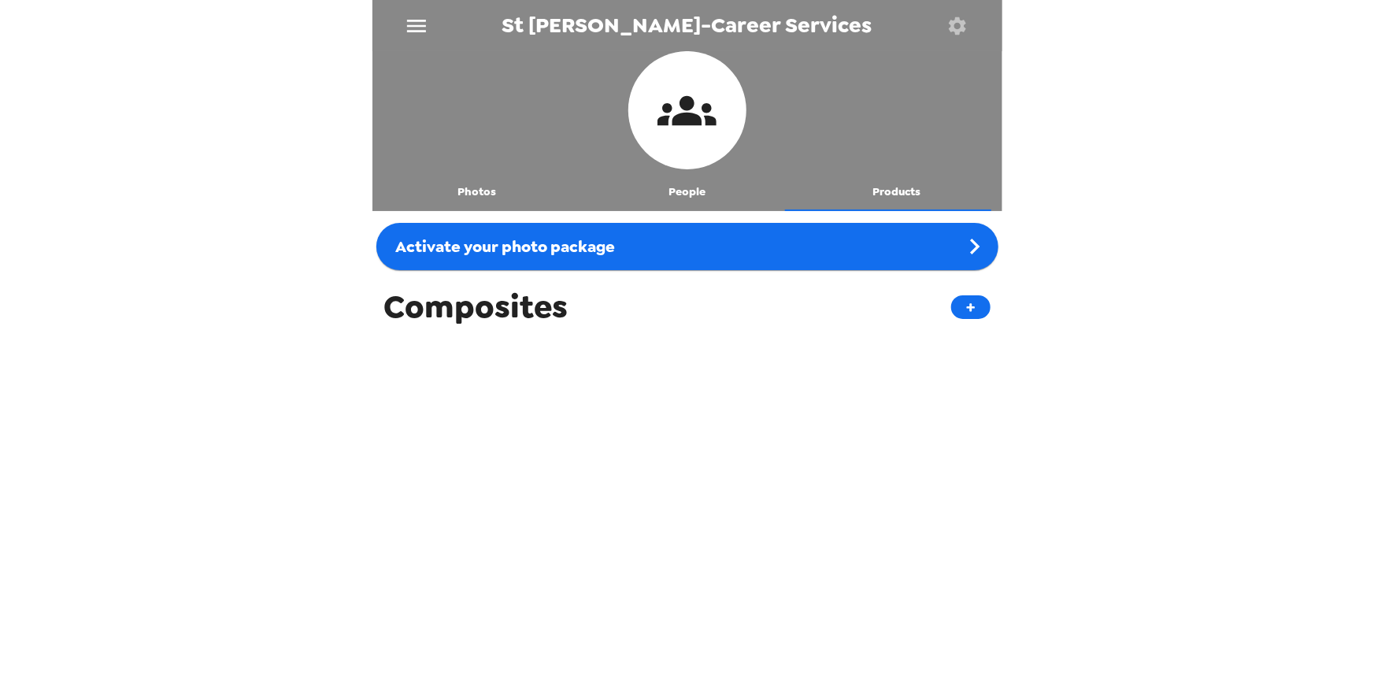
click at [687, 201] on button "People" at bounding box center [687, 192] width 210 height 38
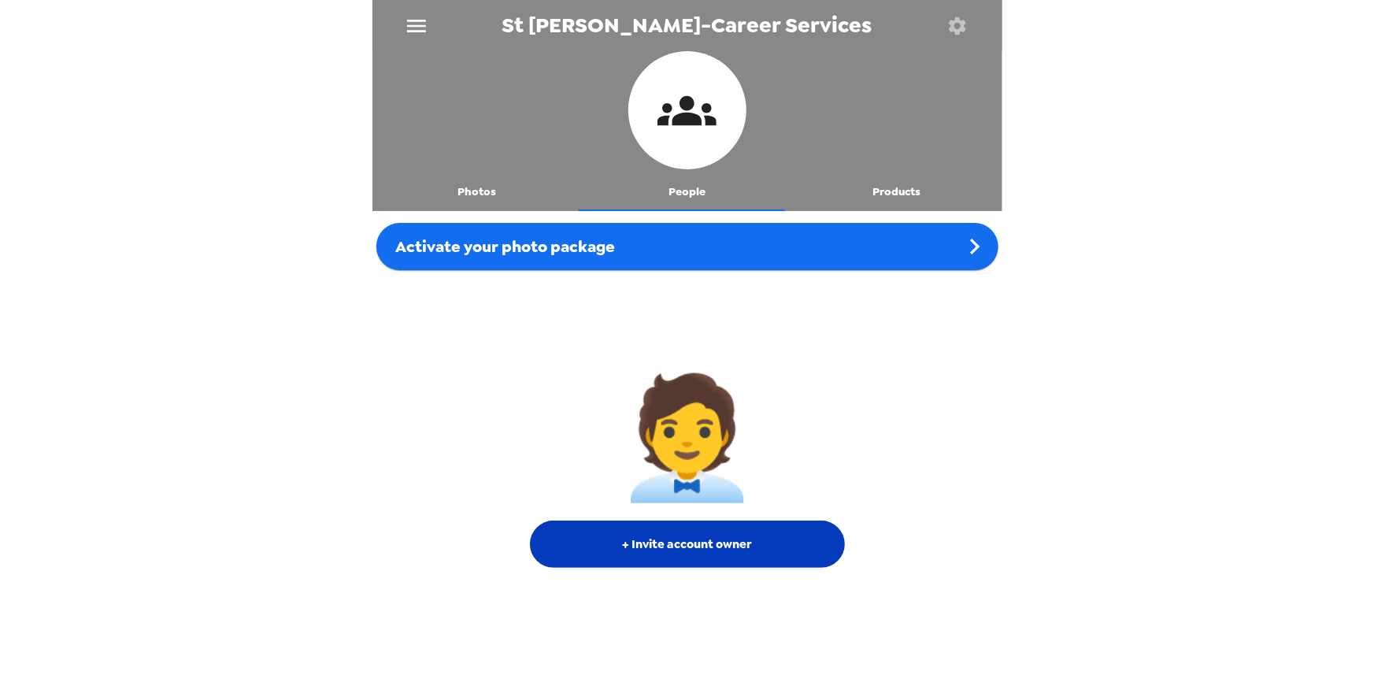
click at [696, 542] on button "+ Invite account owner" at bounding box center [687, 543] width 315 height 47
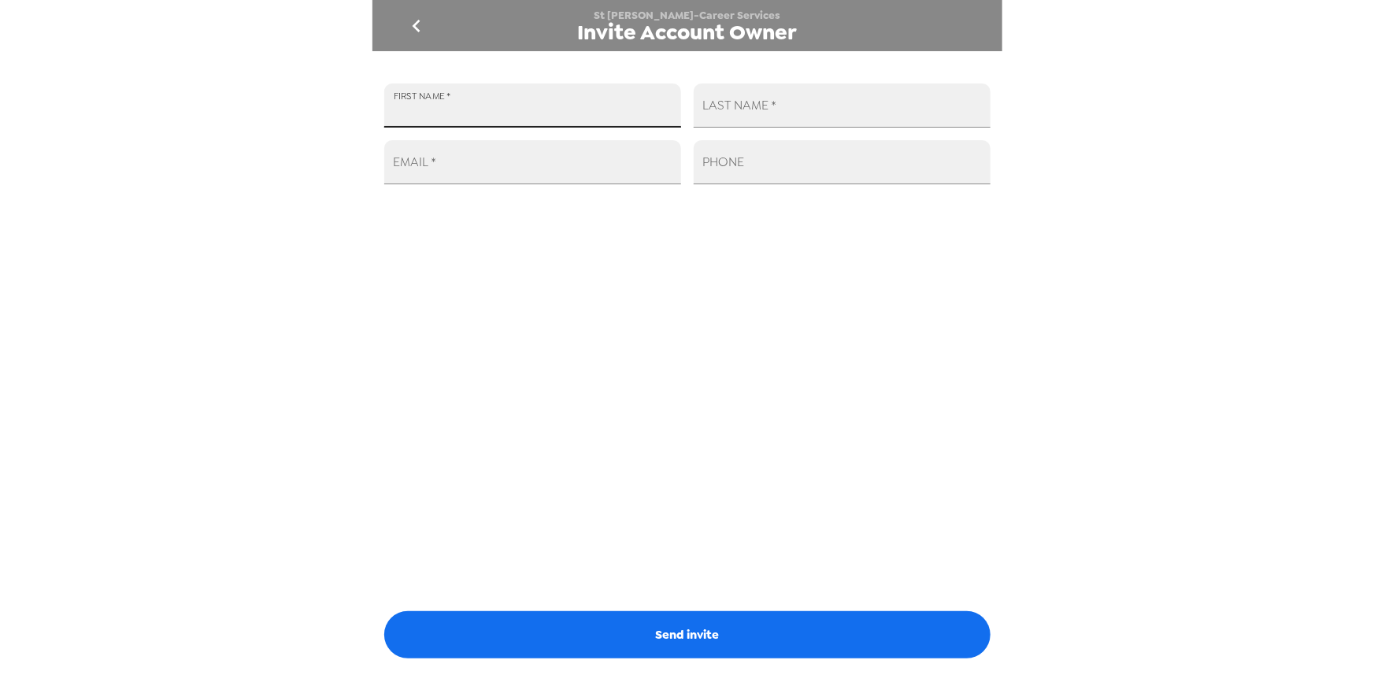
click at [490, 117] on input "FIRST NAME   *" at bounding box center [532, 105] width 297 height 44
click at [171, 290] on div "St Edwards-Career Services Invite Account Owner FIRST NAME   * LAST NAME   * EM…" at bounding box center [687, 343] width 1374 height 686
click at [423, 28] on icon "go back" at bounding box center [416, 25] width 25 height 25
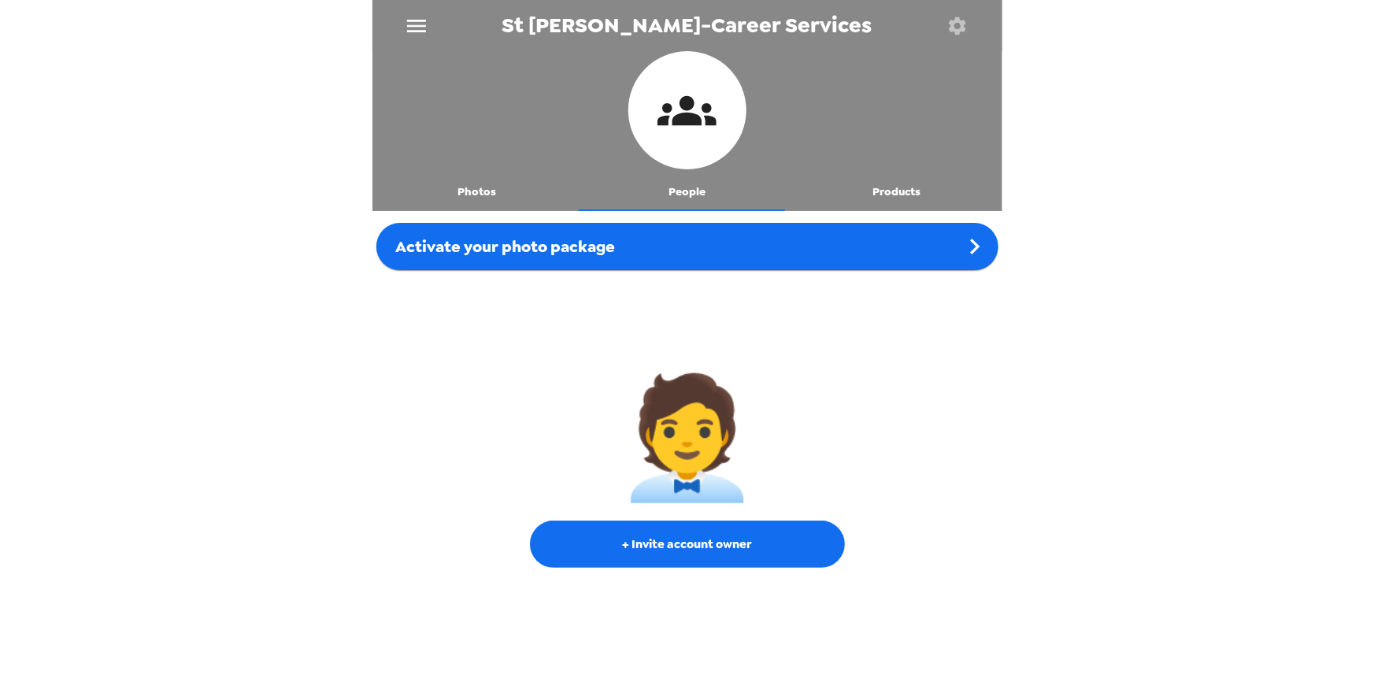
scroll to position [2, 0]
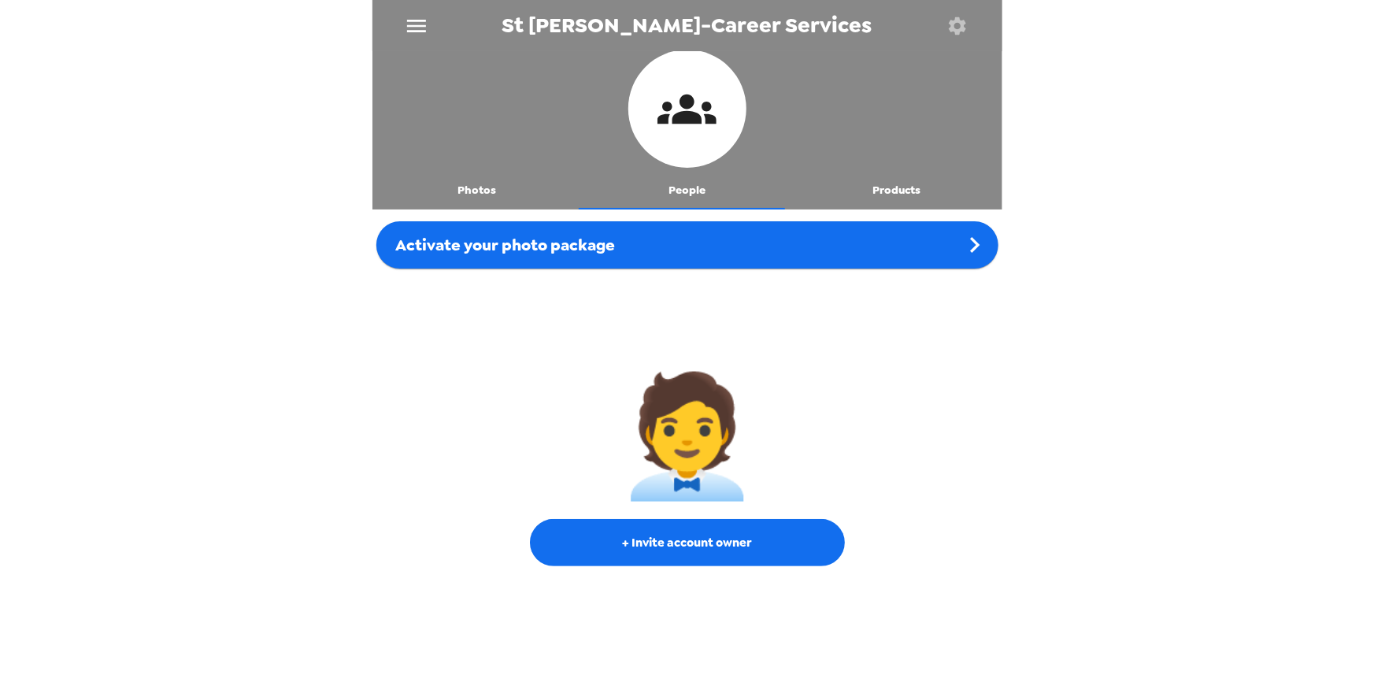
click at [683, 187] on button "People" at bounding box center [687, 191] width 210 height 38
click at [129, 368] on div "St Edwards-Career Services Photos People Products Activate your photo package 🧑…" at bounding box center [687, 343] width 1374 height 686
click at [297, 378] on div "St Edwards-Career Services Photos People Products Activate your photo package 🧑…" at bounding box center [687, 343] width 1374 height 686
click at [315, 410] on div "St Edwards-Career Services Photos People Products Activate your photo package 🧑…" at bounding box center [687, 343] width 1374 height 686
click at [331, 429] on div "St Edwards-Career Services Photos People Products Activate your photo package 🧑…" at bounding box center [687, 343] width 1374 height 686
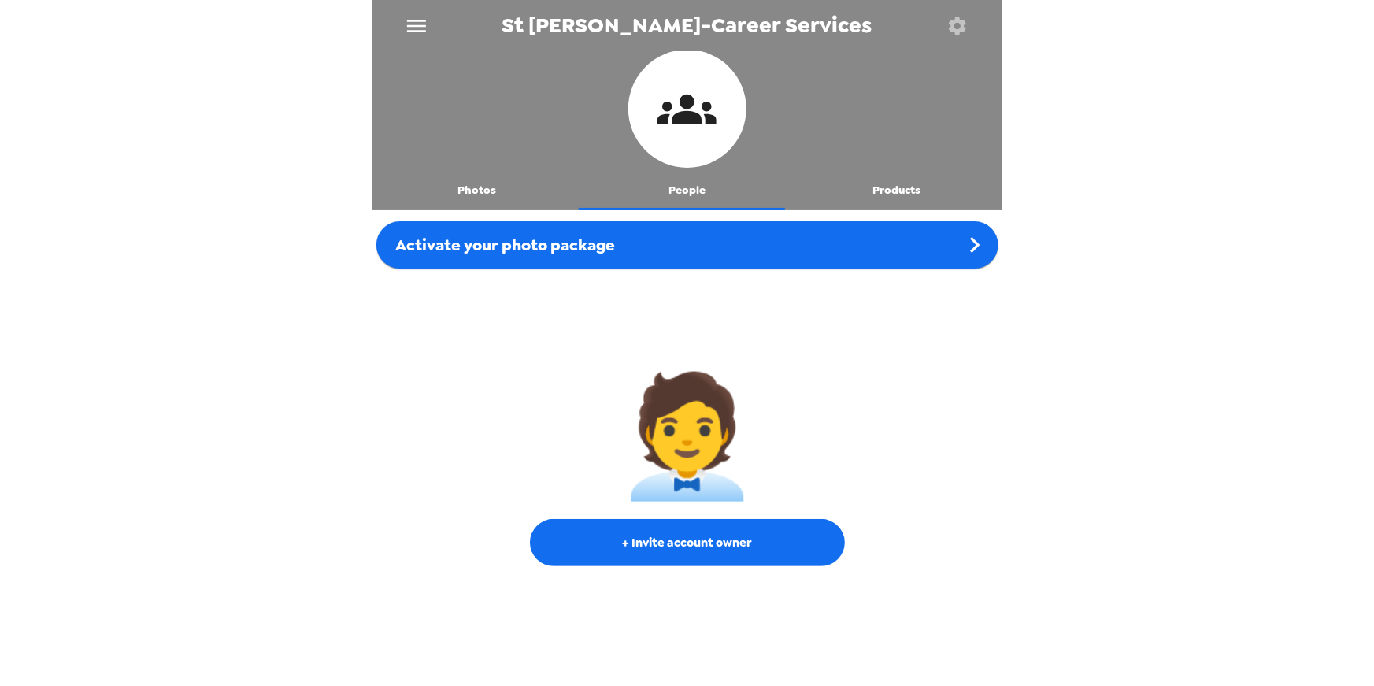
click at [268, 415] on div "St Edwards-Career Services Photos People Products Activate your photo package 🧑…" at bounding box center [687, 343] width 1374 height 686
click at [321, 410] on div "St Edwards-Career Services Photos People Products Activate your photo package 🧑…" at bounding box center [687, 343] width 1374 height 686
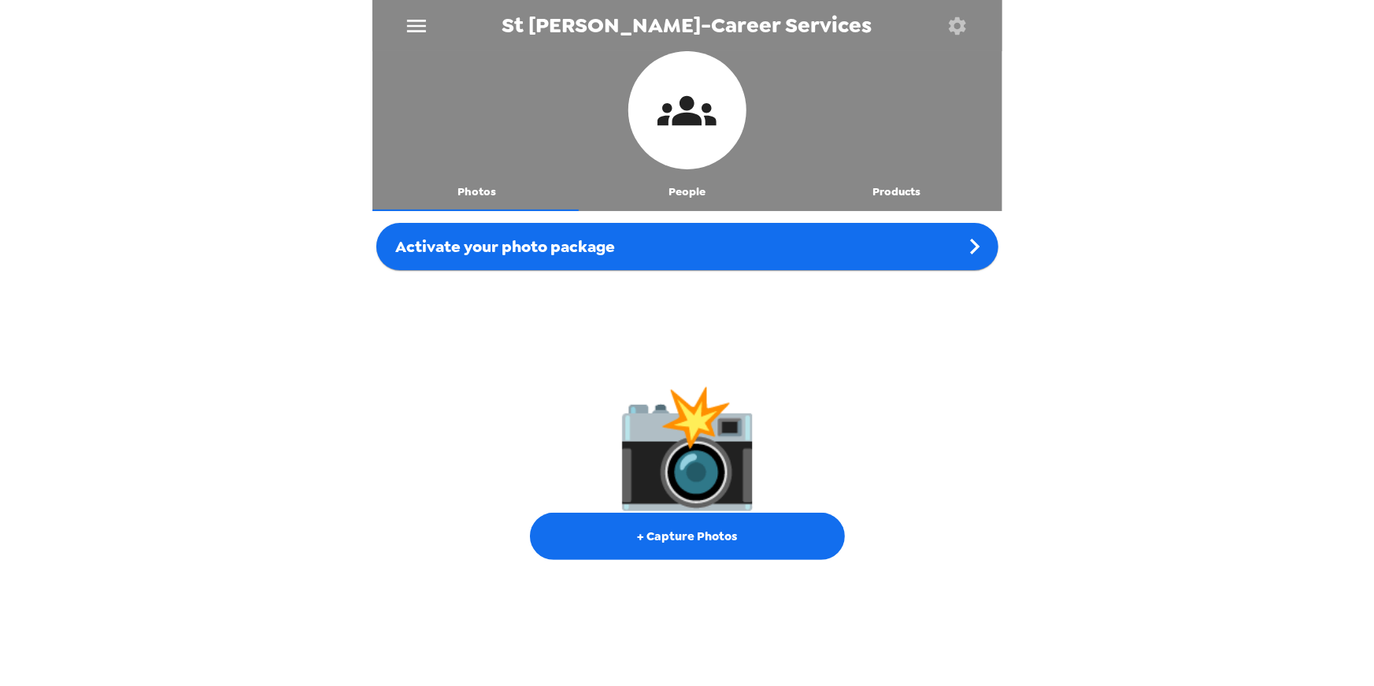
click at [241, 95] on div "St [PERSON_NAME]-Career Services Photos People Products Activate your photo pac…" at bounding box center [687, 343] width 1374 height 686
click at [957, 28] on icon "button" at bounding box center [957, 26] width 22 height 22
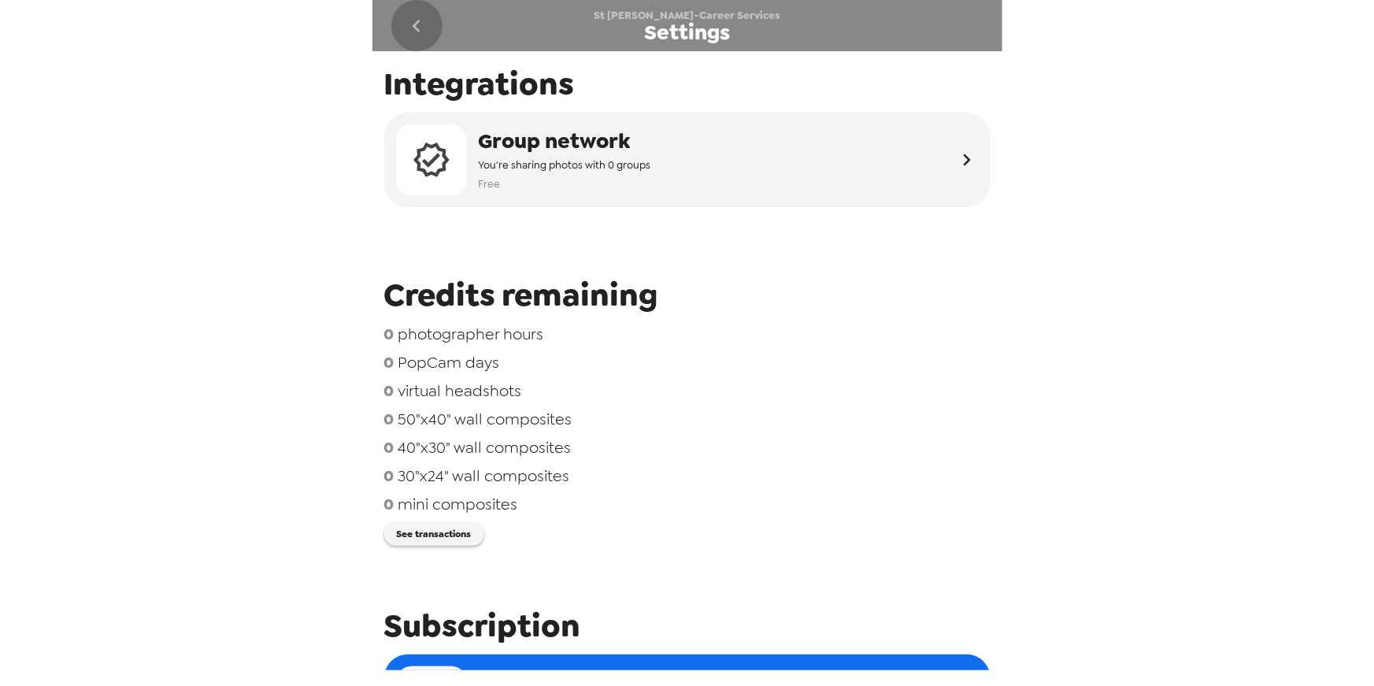
click at [419, 24] on icon "go back" at bounding box center [416, 25] width 25 height 25
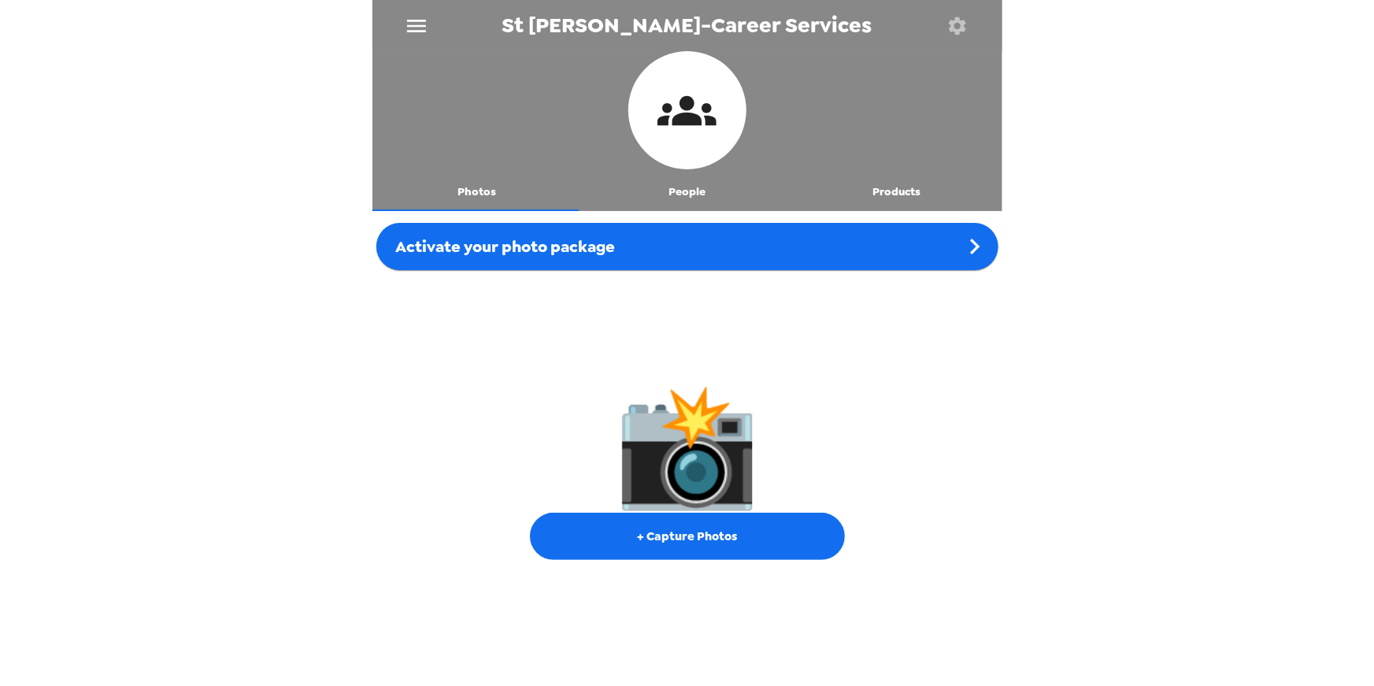
click at [254, 202] on div "St [PERSON_NAME]-Career Services Photos People Products Activate your photo pac…" at bounding box center [687, 343] width 1374 height 686
click at [256, 205] on div "St [PERSON_NAME]-Career Services Photos People Products Activate your photo pac…" at bounding box center [687, 343] width 1374 height 686
click at [253, 225] on div "St [PERSON_NAME]-Career Services Photos People Products Activate your photo pac…" at bounding box center [687, 343] width 1374 height 686
click at [958, 22] on icon "button" at bounding box center [957, 25] width 17 height 17
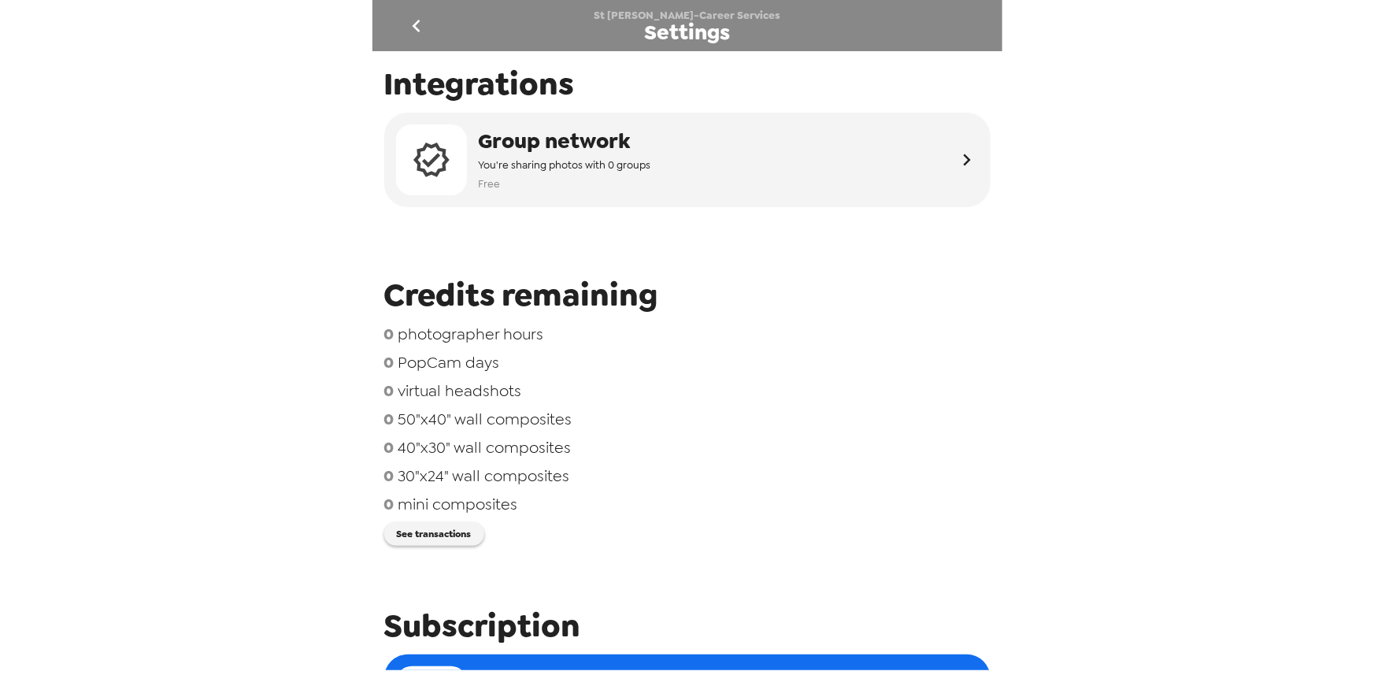
click at [419, 26] on icon "go back" at bounding box center [416, 25] width 25 height 25
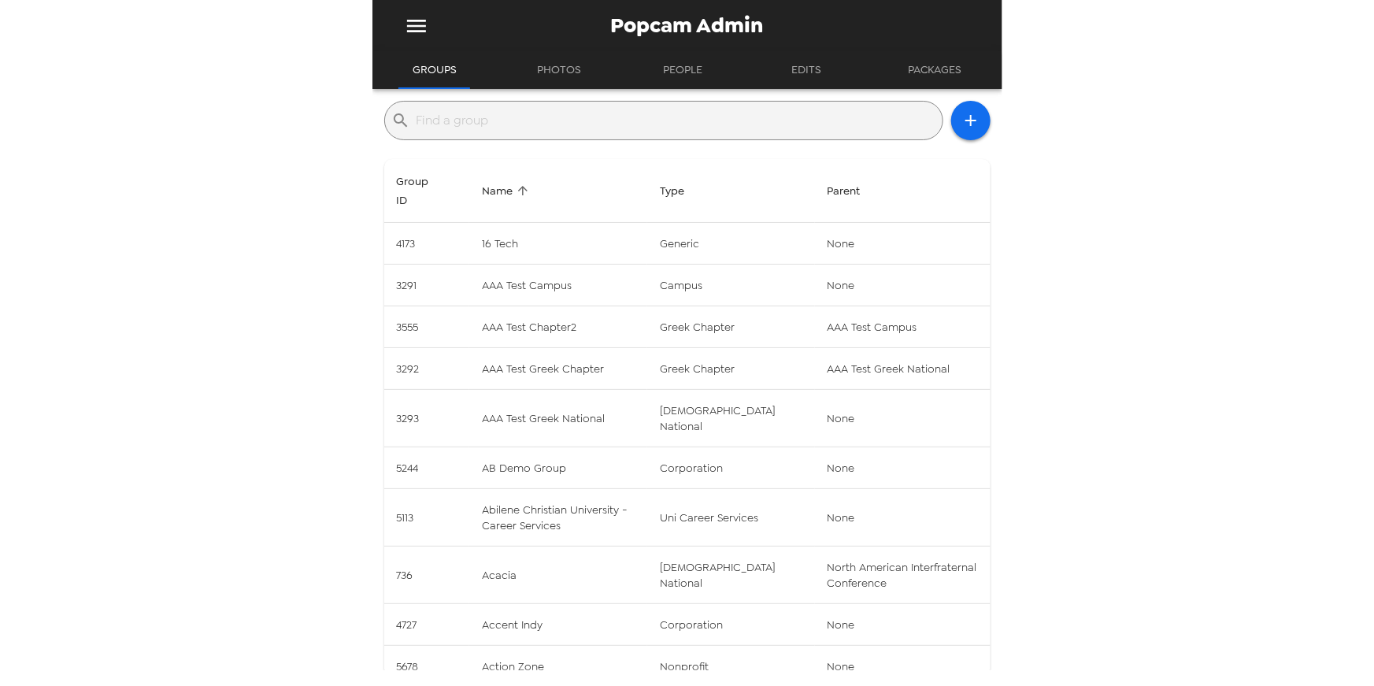
click at [616, 117] on input "text" at bounding box center [676, 120] width 520 height 25
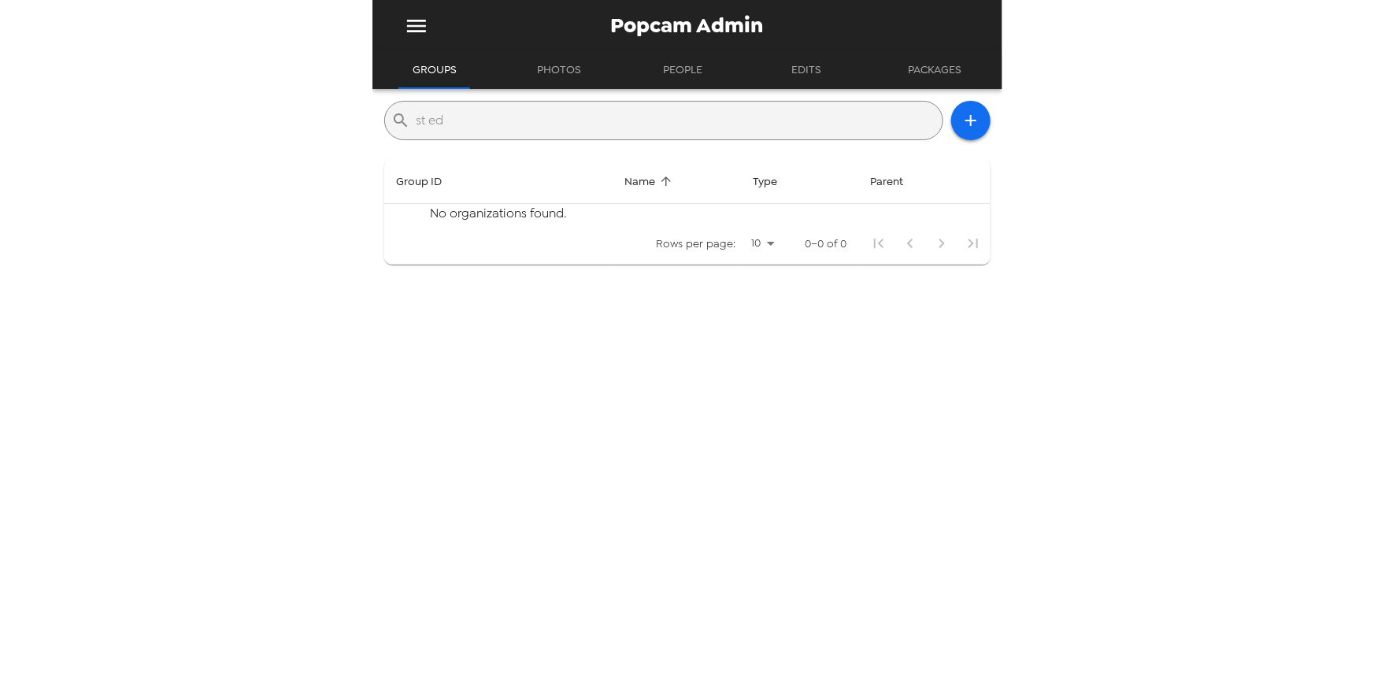
click at [605, 120] on input "st ed" at bounding box center [676, 120] width 520 height 25
click at [607, 120] on input "st ed" at bounding box center [676, 120] width 520 height 25
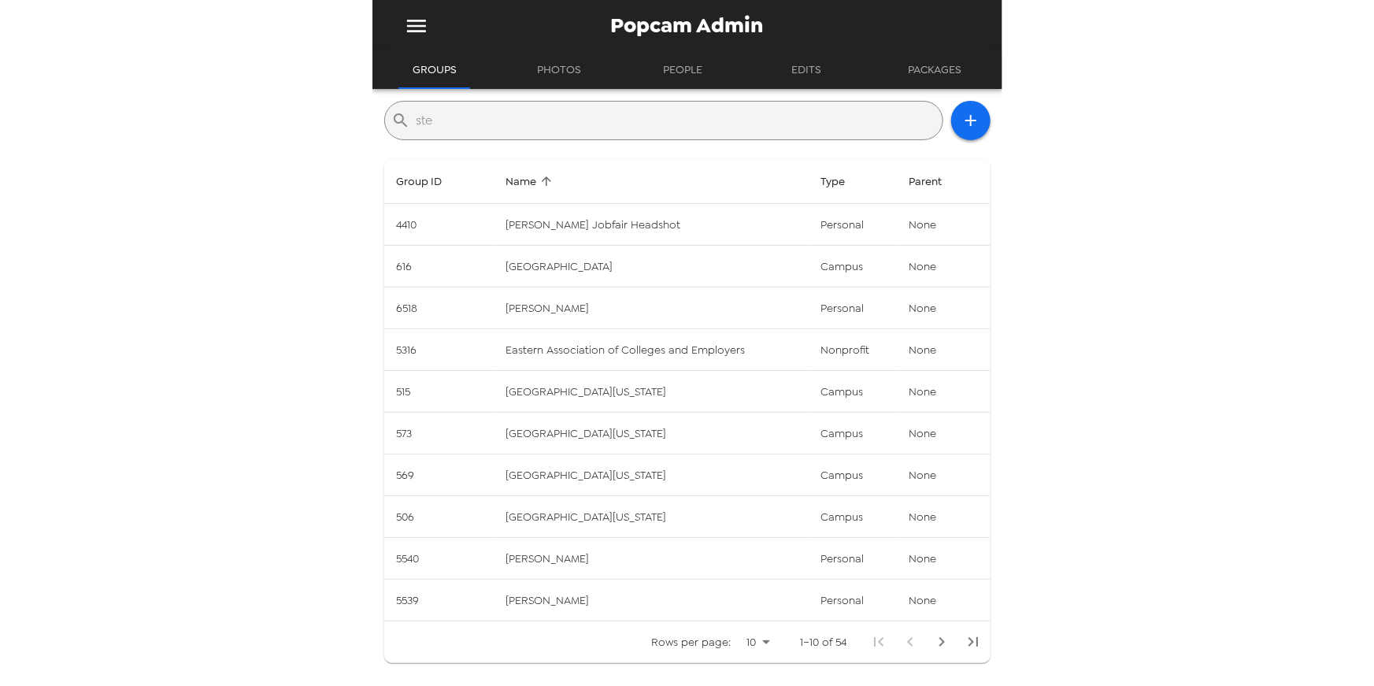
type input "sted"
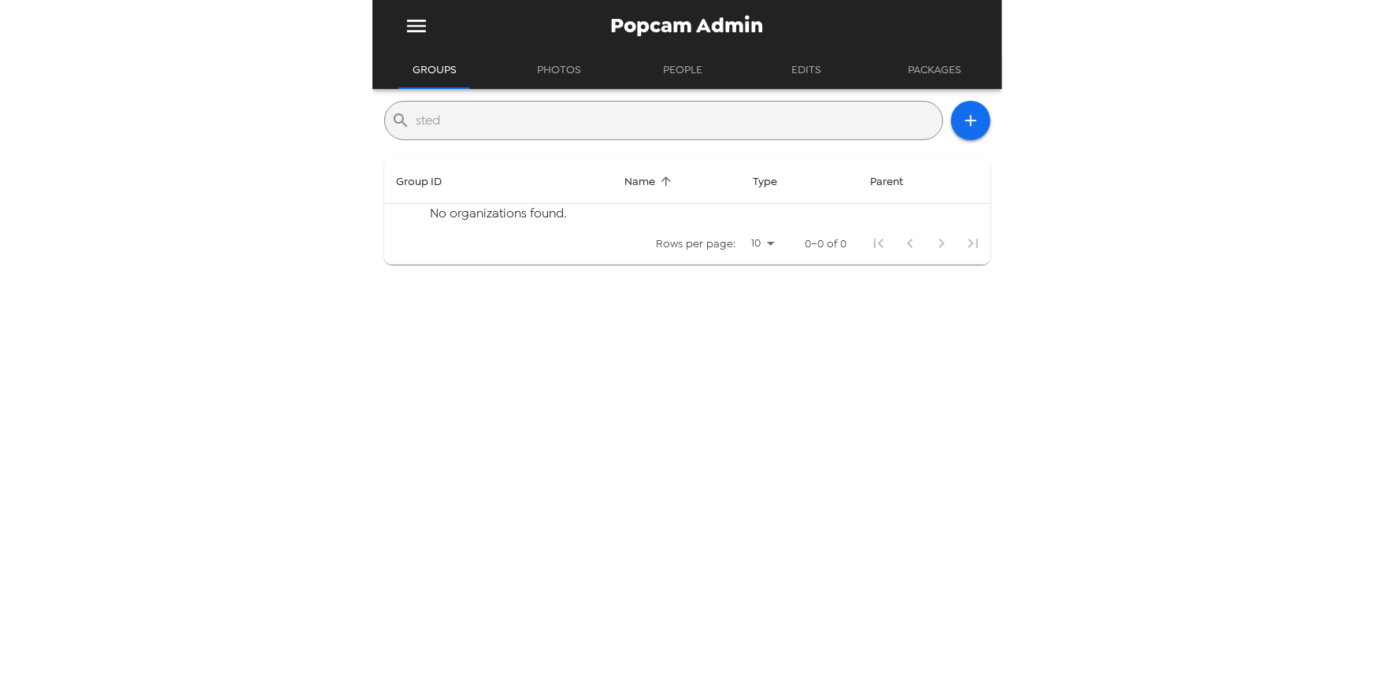
click at [607, 120] on input "sted" at bounding box center [676, 120] width 520 height 25
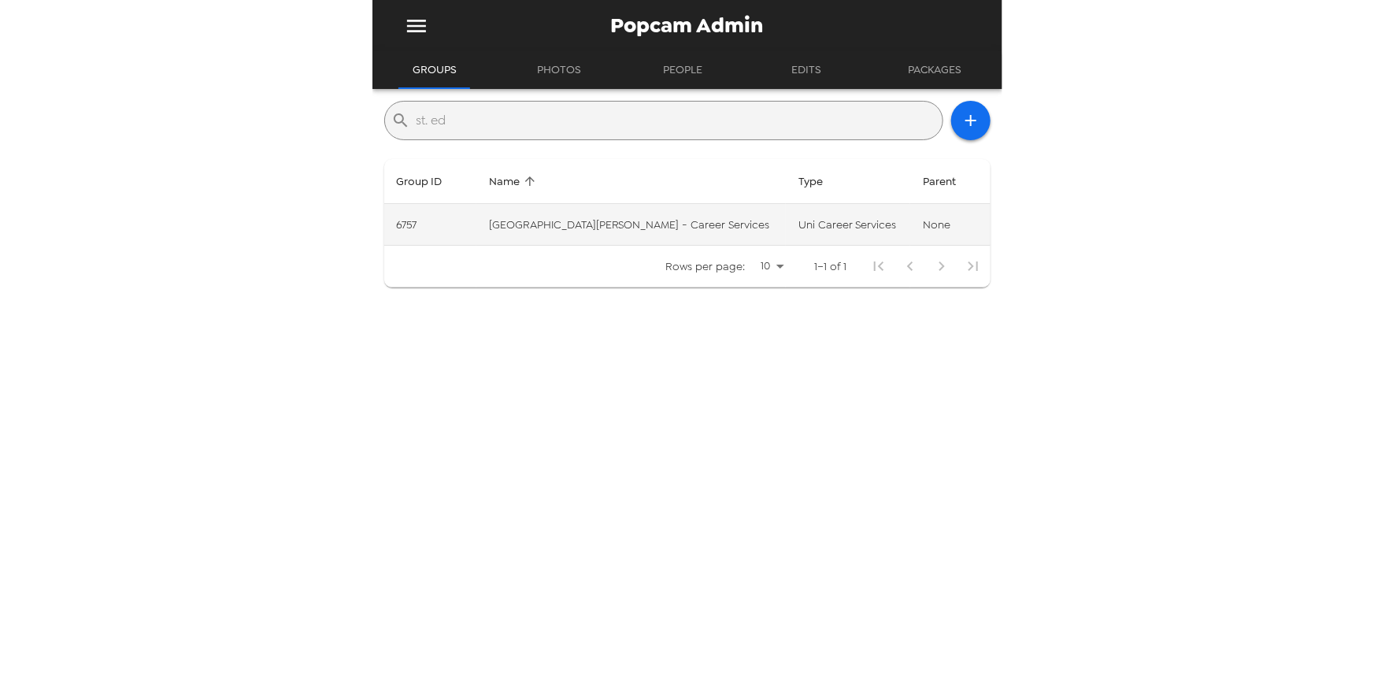
type input "st. ed"
click at [720, 220] on td "[GEOGRAPHIC_DATA][PERSON_NAME] - Career Services" at bounding box center [630, 225] width 309 height 42
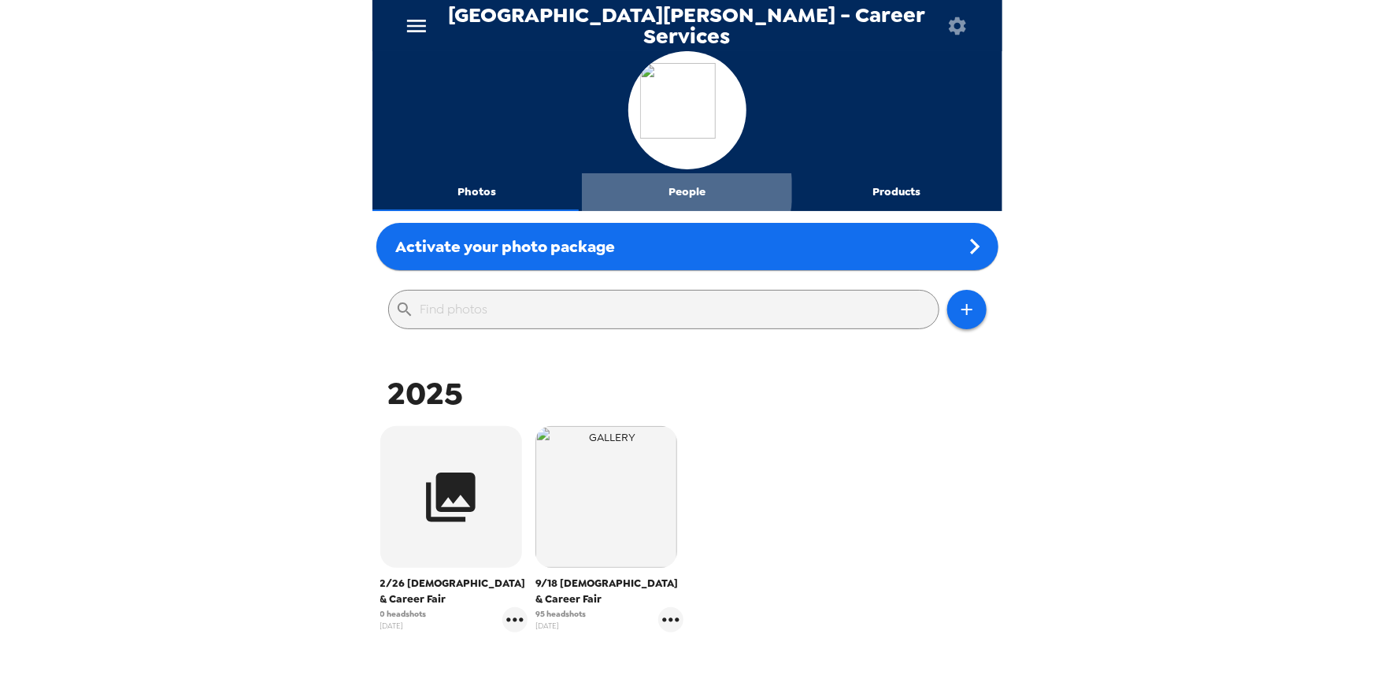
click at [682, 191] on button "People" at bounding box center [687, 192] width 210 height 38
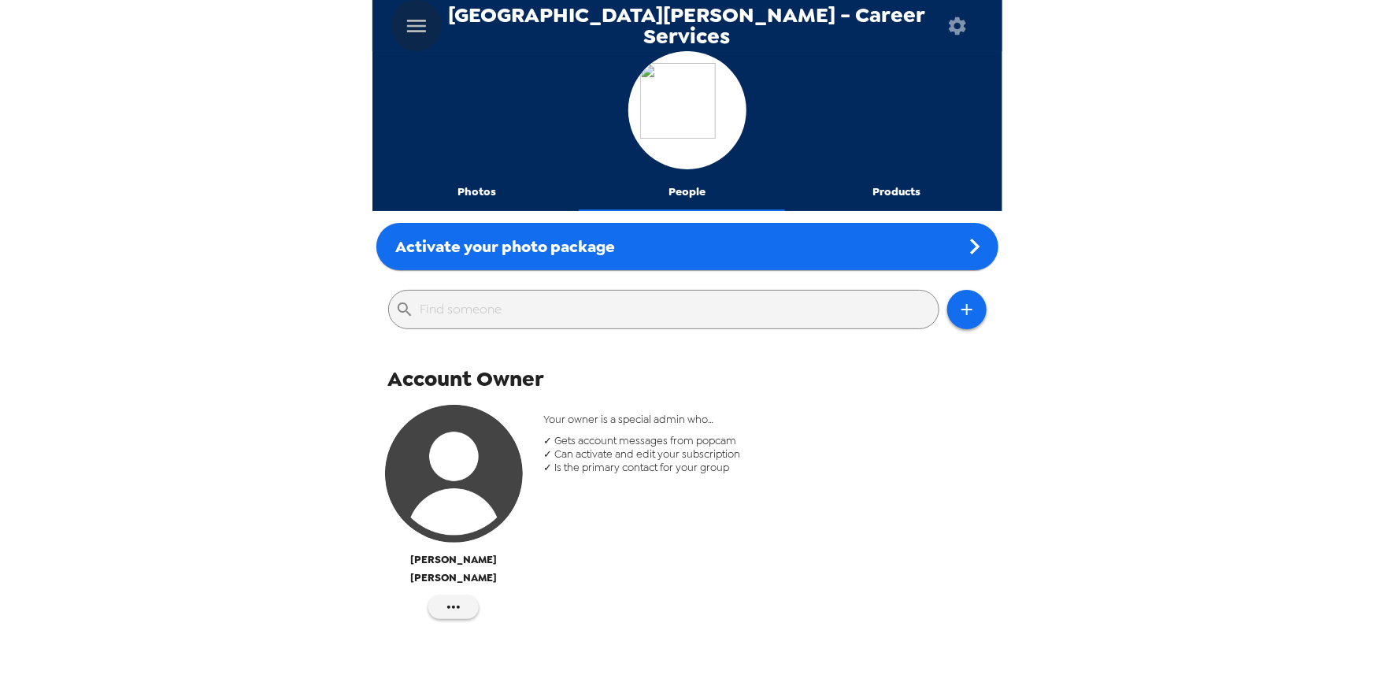
click at [414, 24] on icon "menu" at bounding box center [416, 25] width 25 height 25
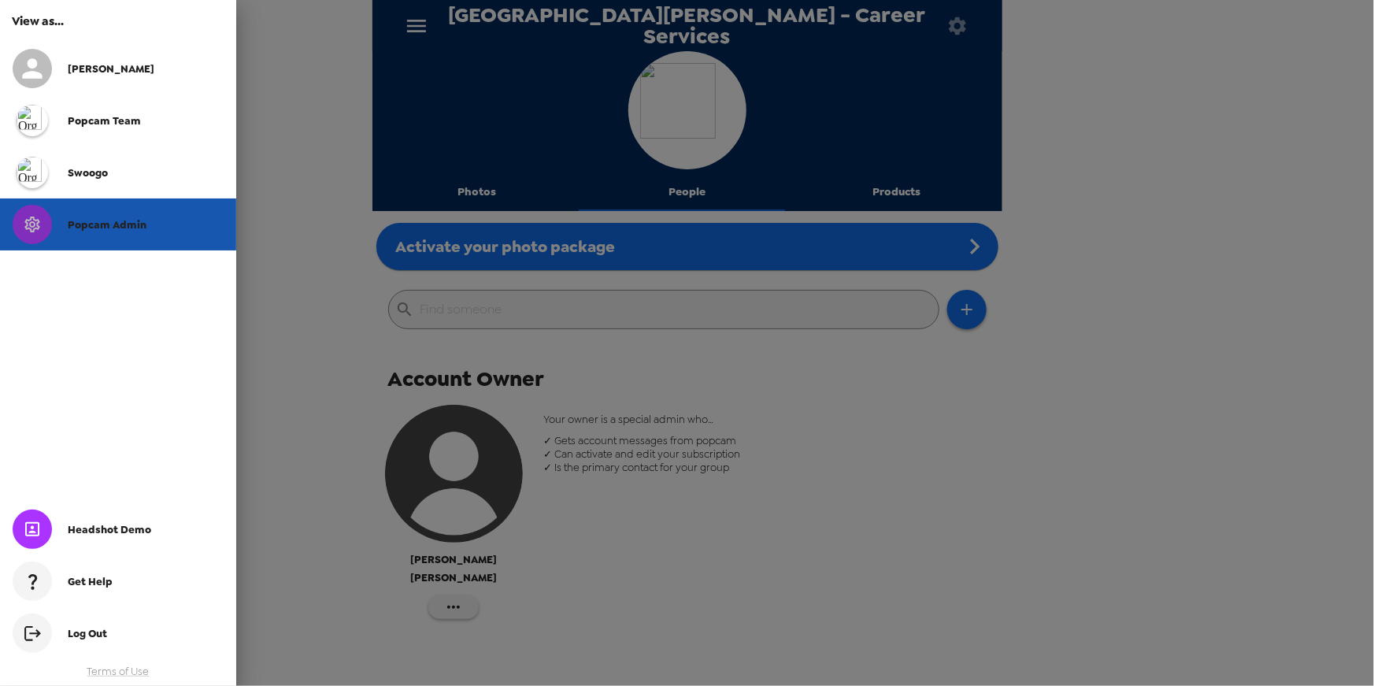
click at [113, 222] on span "Popcam Admin" at bounding box center [107, 224] width 79 height 13
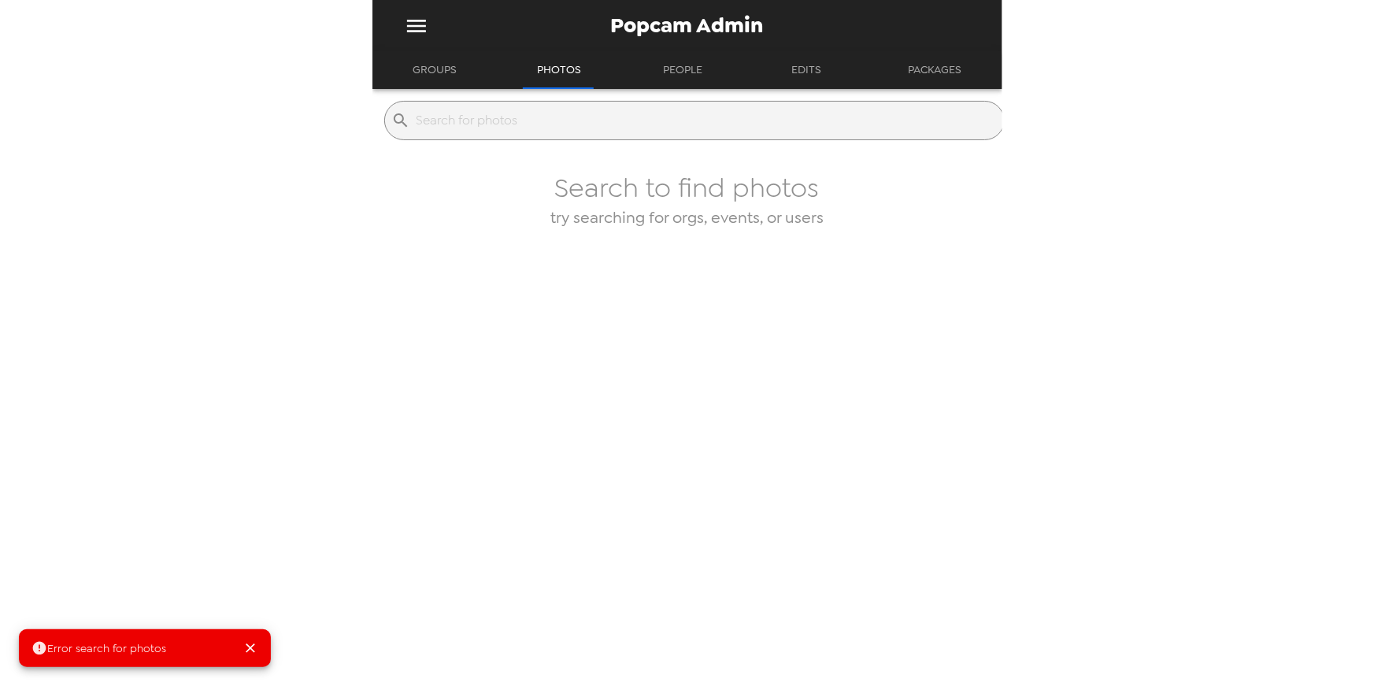
click at [517, 118] on input "text" at bounding box center [706, 120] width 581 height 25
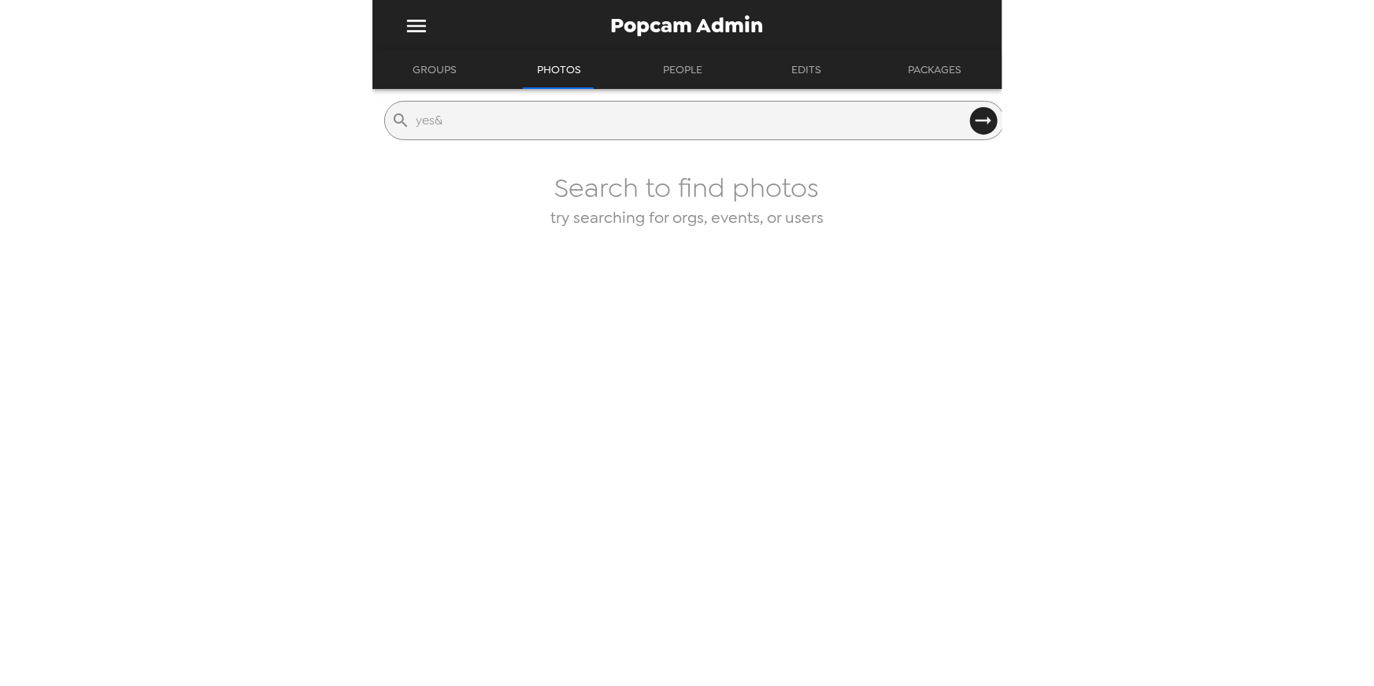
type input "yes&"
drag, startPoint x: 420, startPoint y: 74, endPoint x: 429, endPoint y: 76, distance: 9.0
click at [420, 74] on button "Groups" at bounding box center [434, 70] width 72 height 38
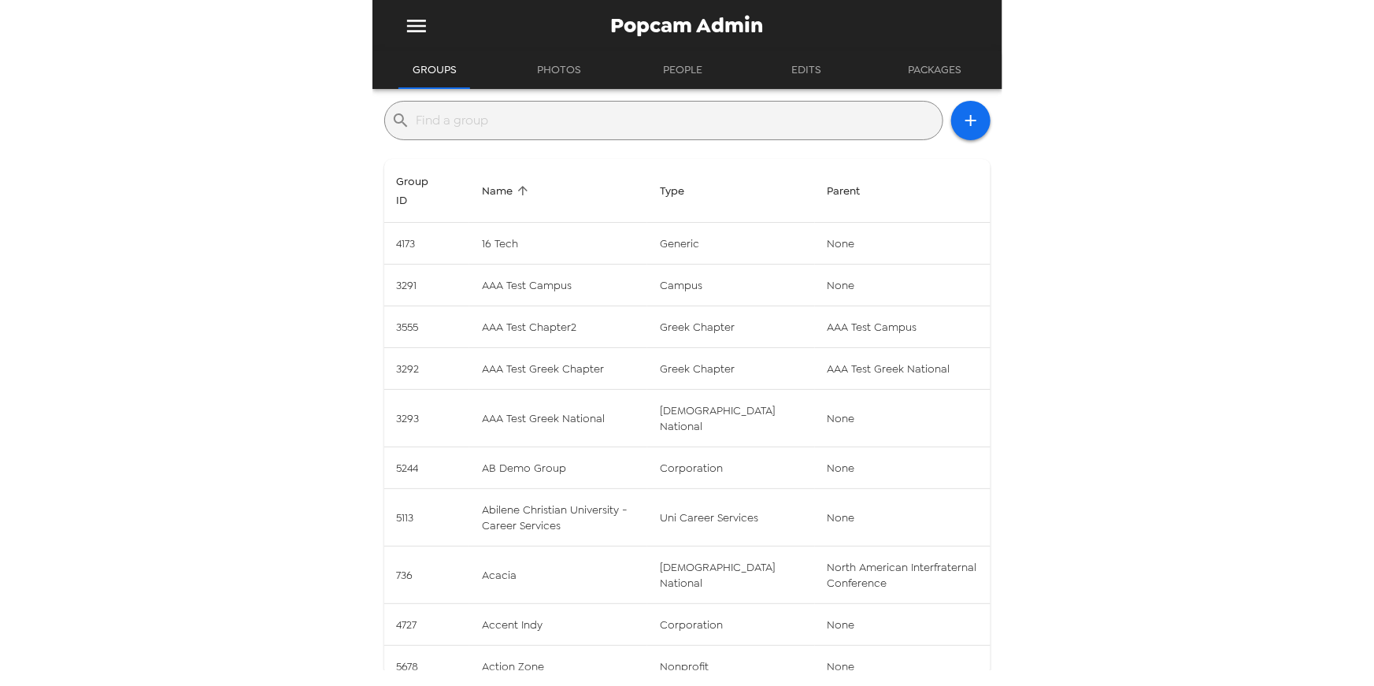
click at [598, 123] on input "text" at bounding box center [676, 120] width 520 height 25
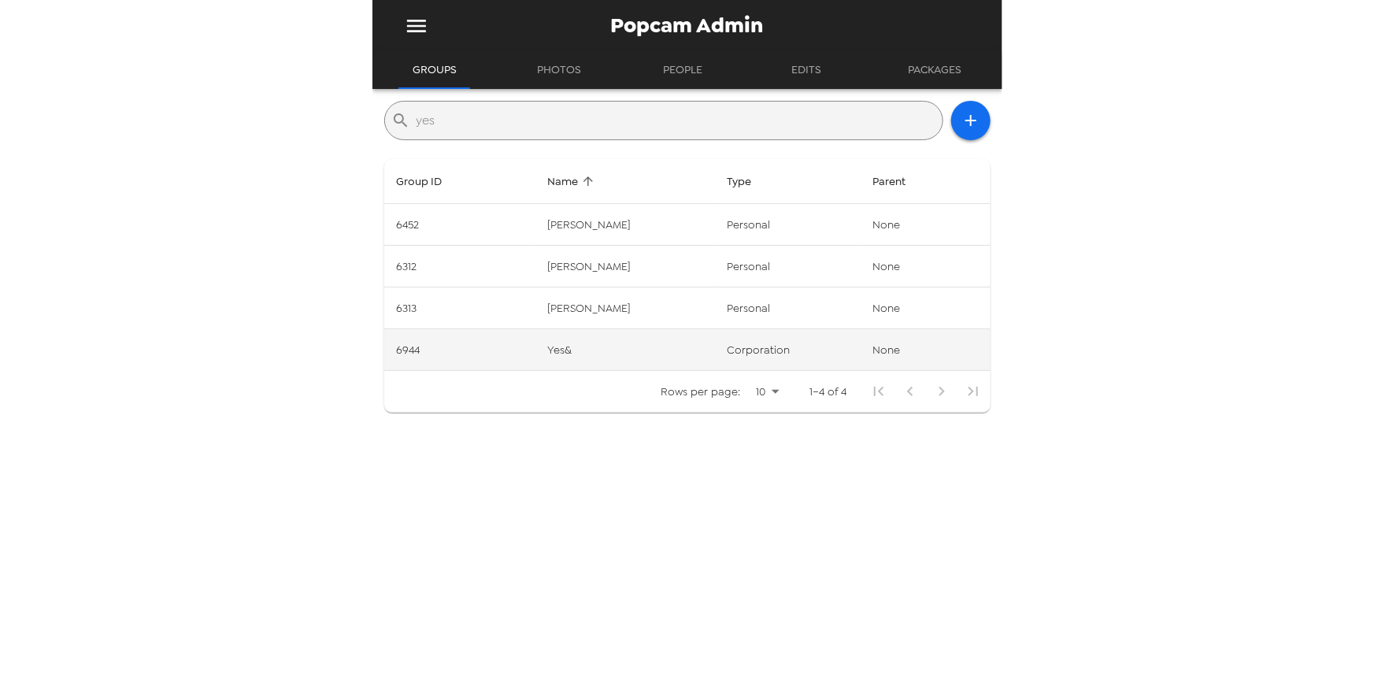
type input "yes"
click at [497, 348] on td "6944" at bounding box center [459, 350] width 151 height 42
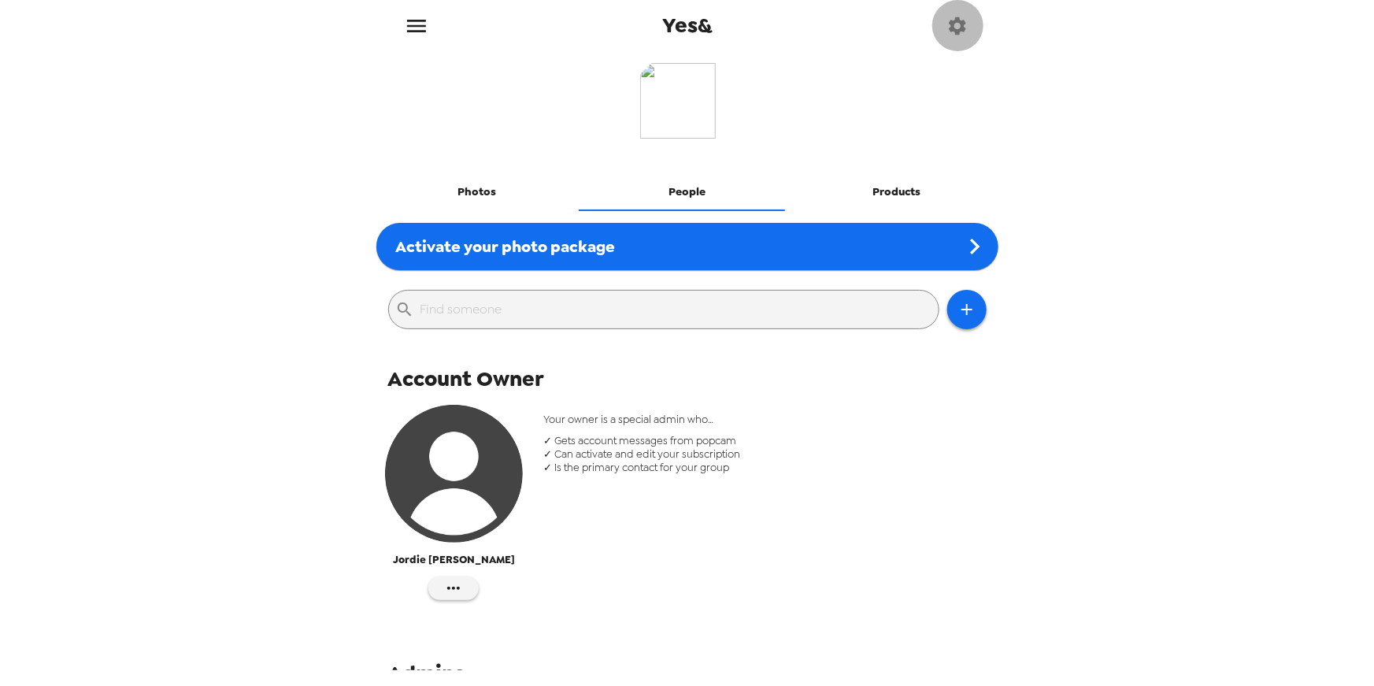
click at [963, 30] on icon "button" at bounding box center [957, 25] width 17 height 17
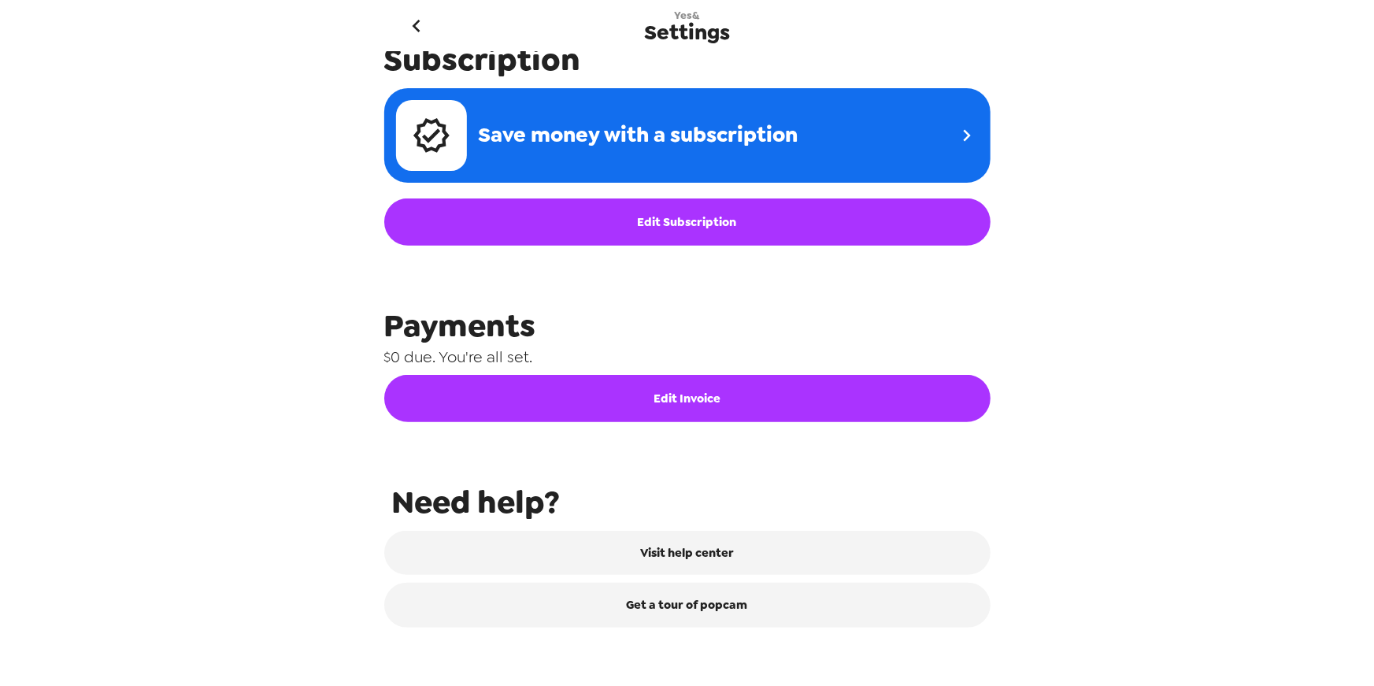
scroll to position [646, 0]
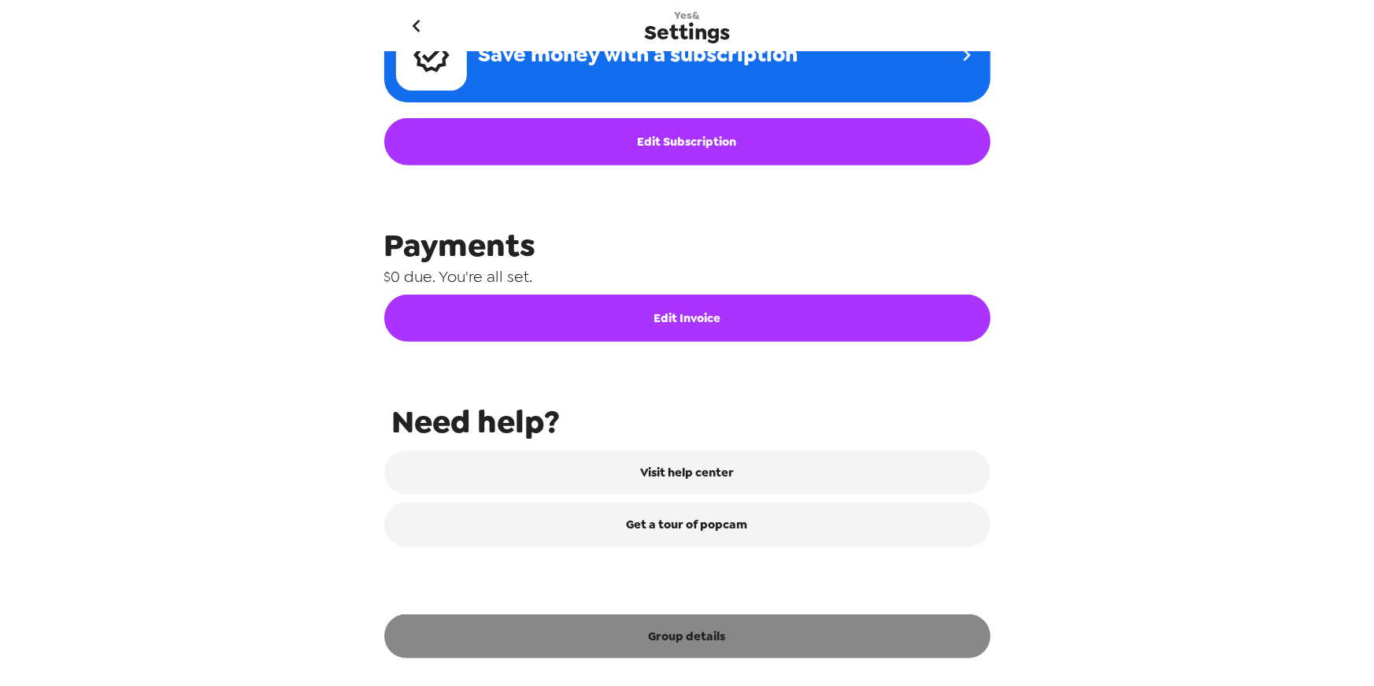
click at [747, 646] on button "Group details" at bounding box center [687, 636] width 606 height 44
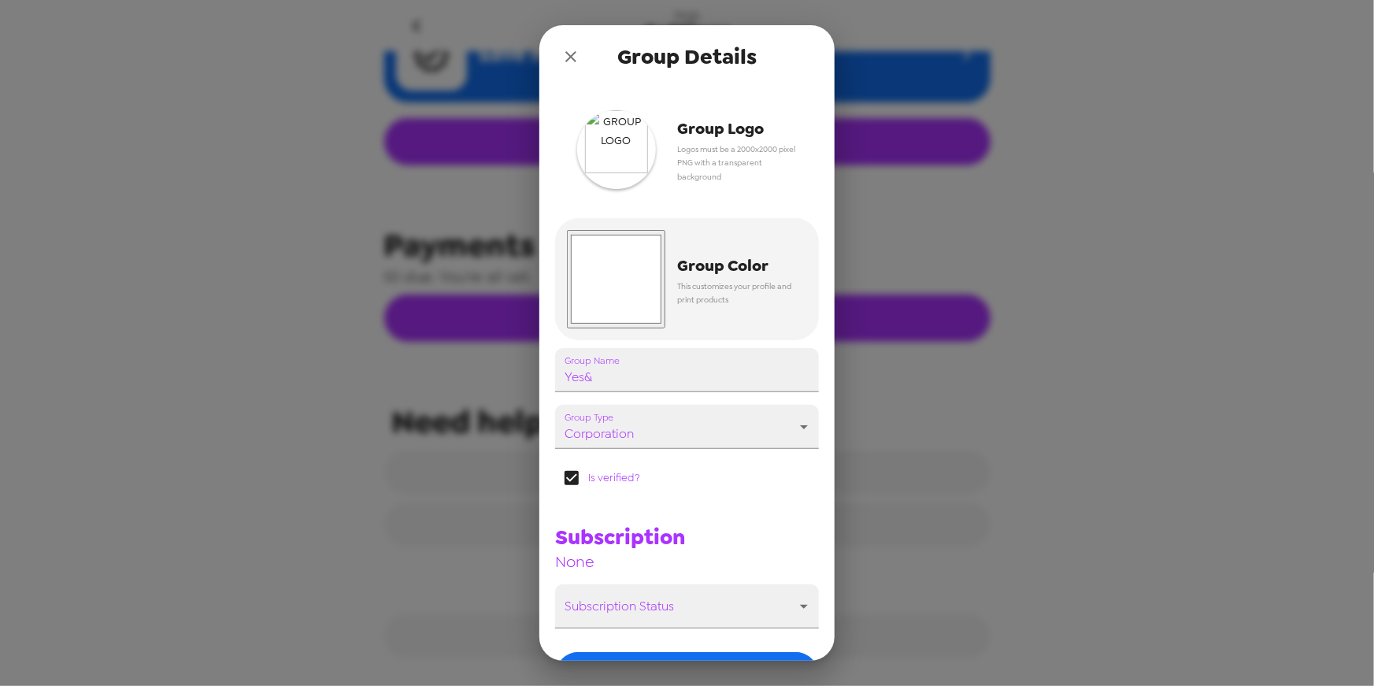
click at [616, 162] on img "button" at bounding box center [616, 149] width 79 height 79
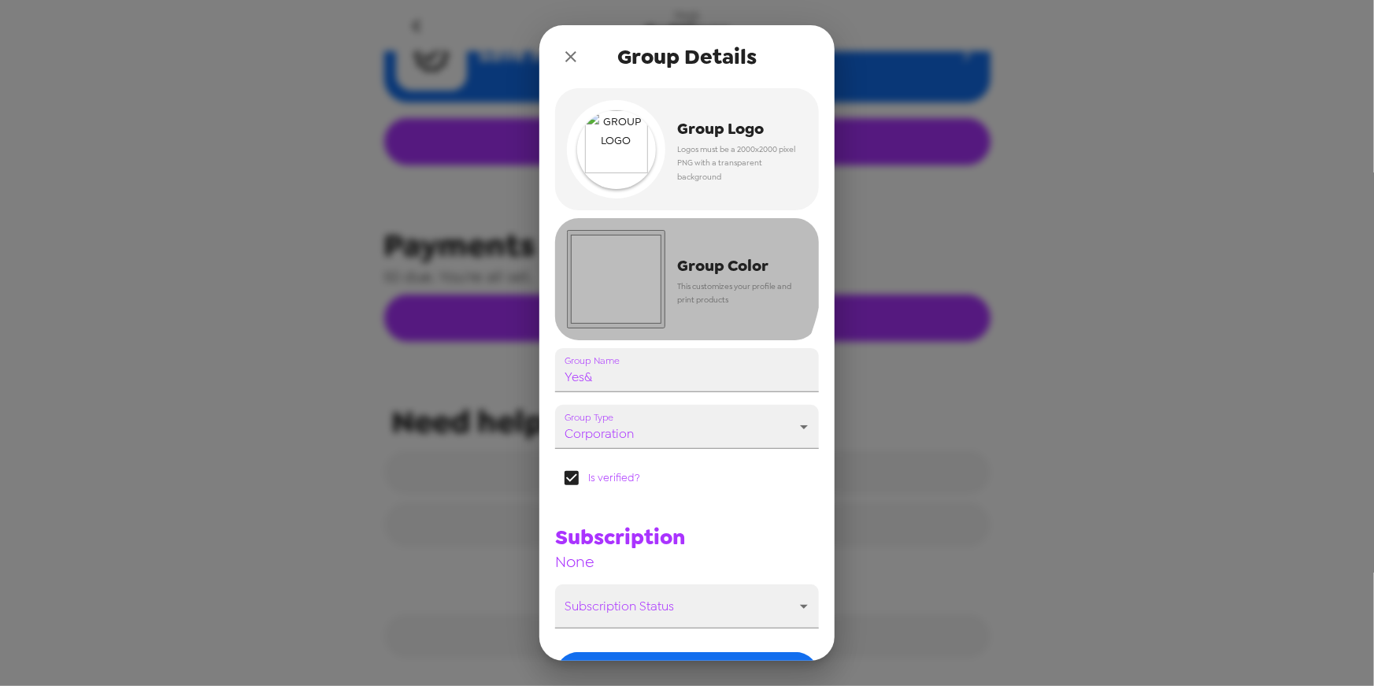
click at [609, 259] on input "#ffffff" at bounding box center [616, 279] width 98 height 98
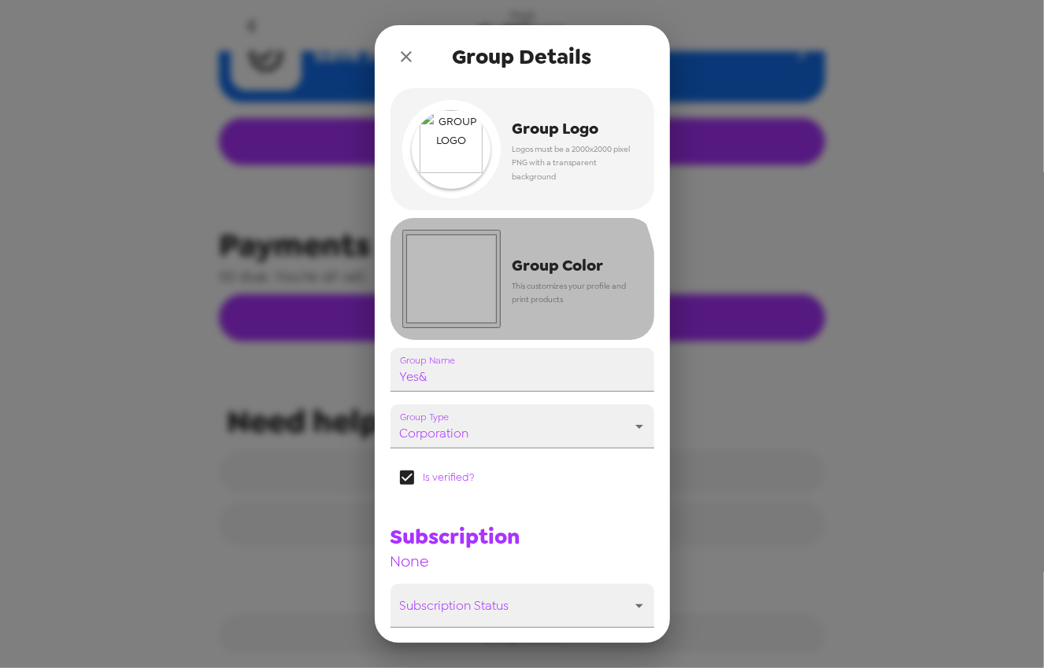
click at [464, 291] on input "#ffffff" at bounding box center [451, 279] width 98 height 98
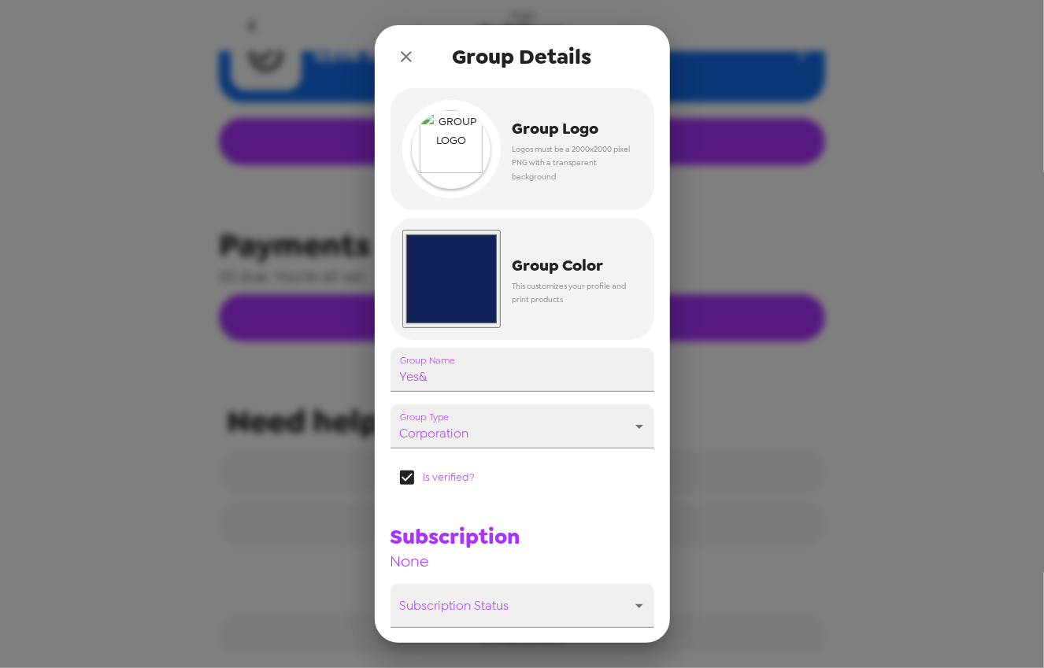
type input "#112159"
click at [578, 545] on div "Subscription None" at bounding box center [516, 540] width 276 height 61
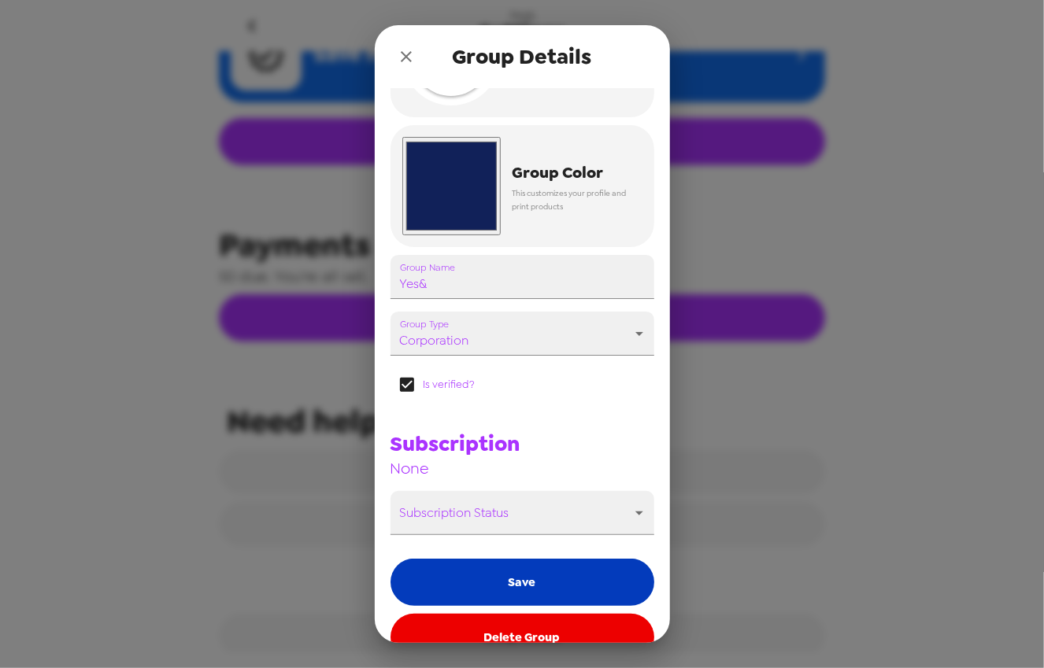
scroll to position [126, 0]
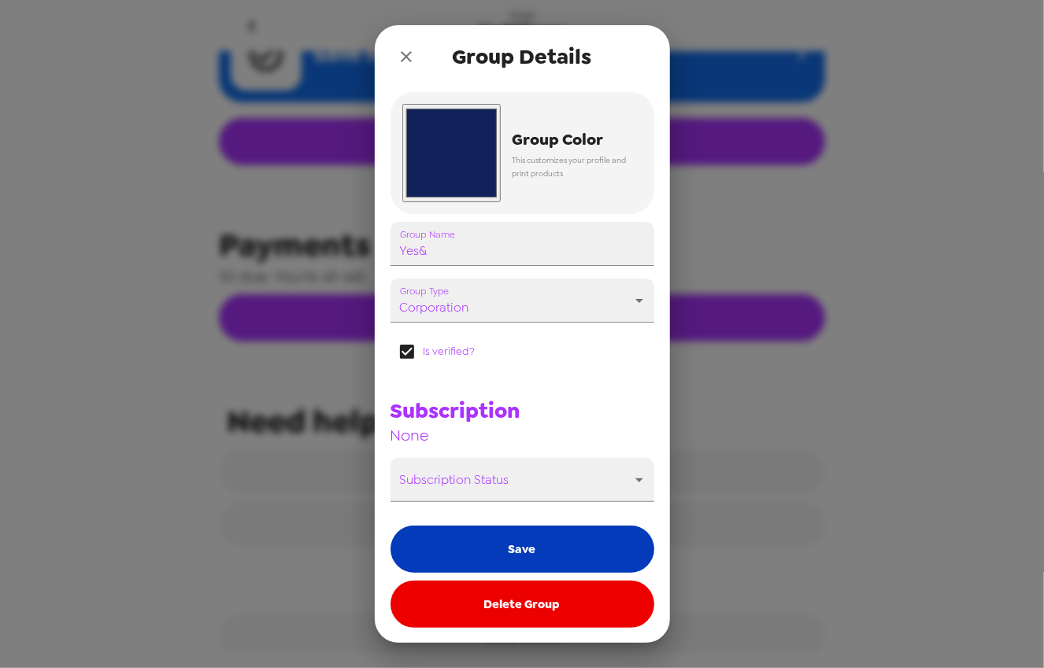
click at [569, 546] on button "Save" at bounding box center [522, 549] width 264 height 47
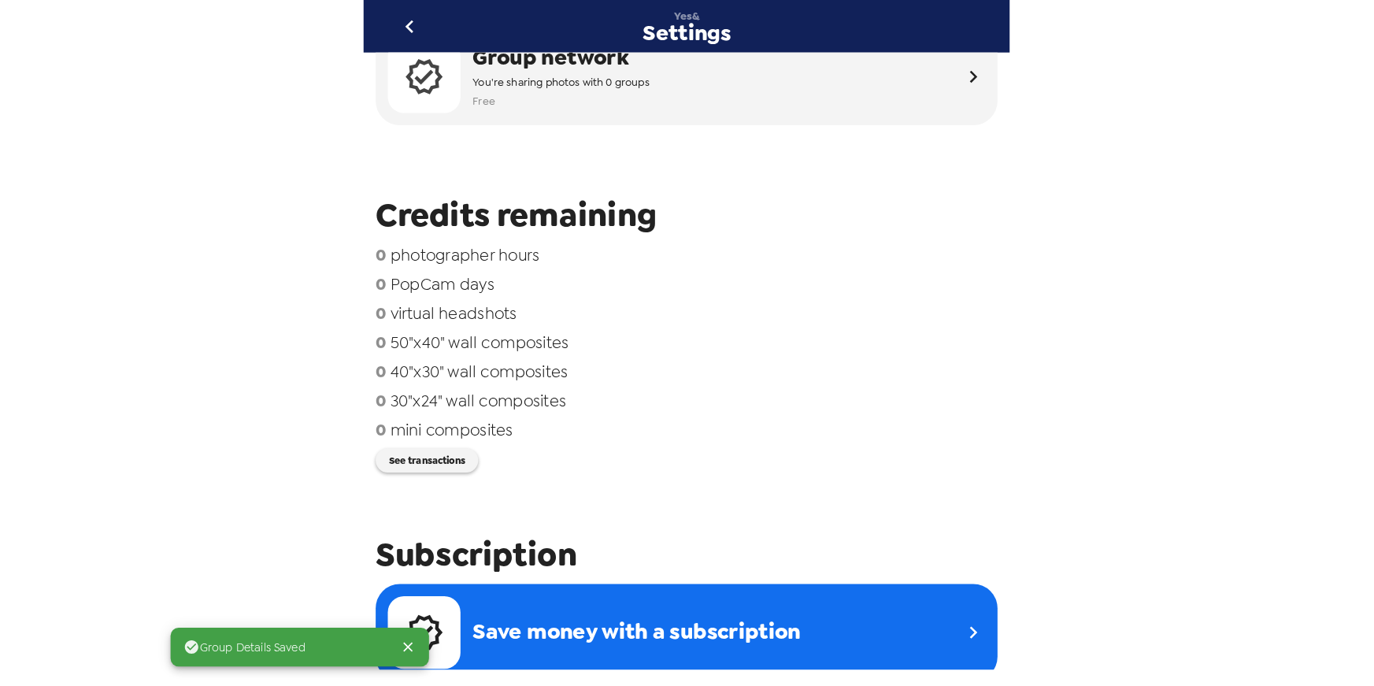
scroll to position [0, 0]
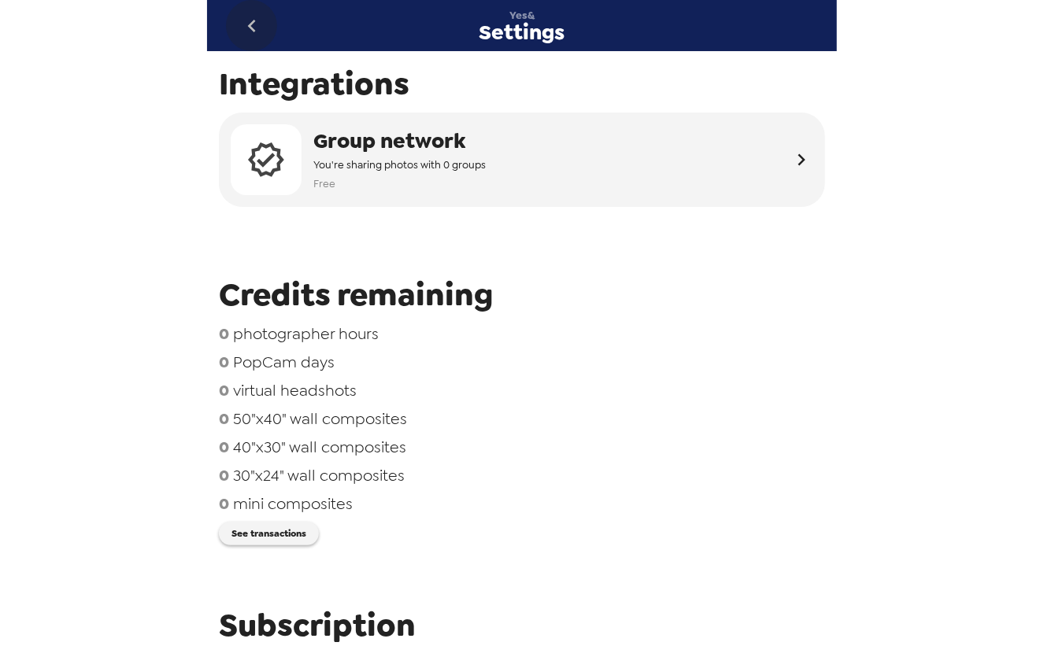
click at [246, 26] on icon "go back" at bounding box center [251, 25] width 25 height 25
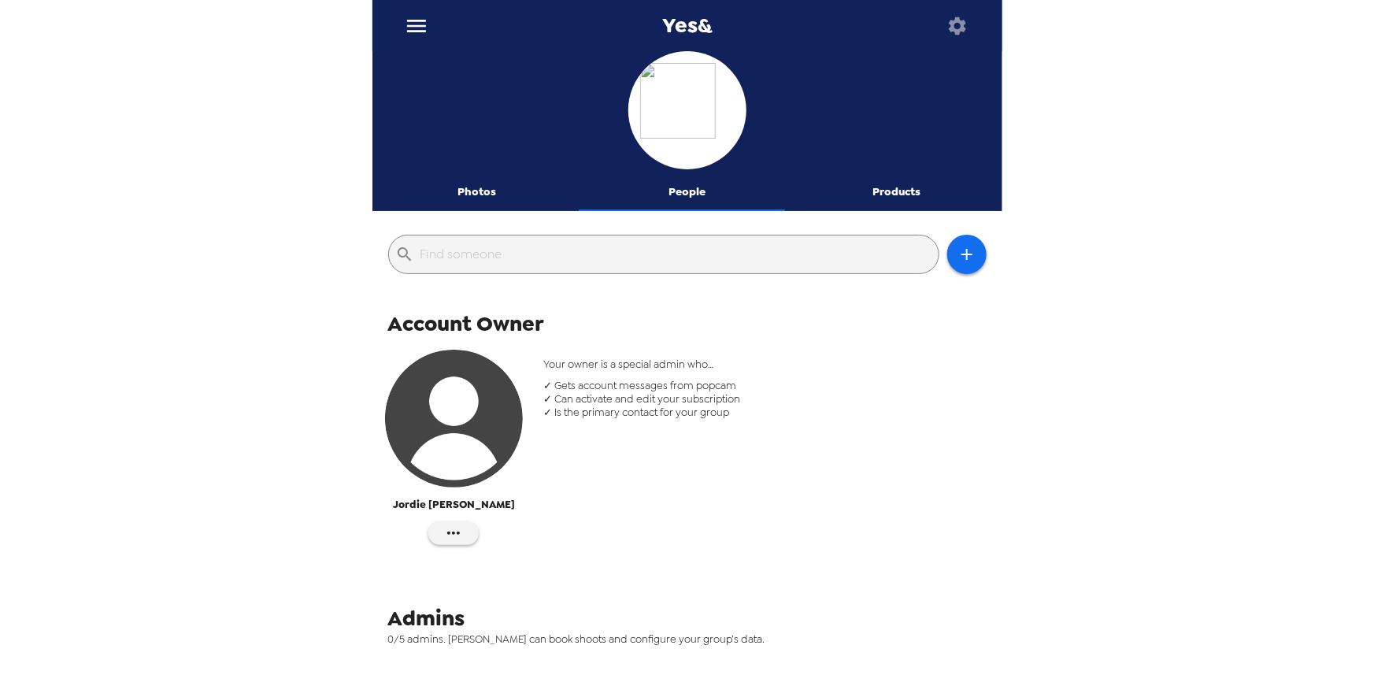
click at [683, 111] on img at bounding box center [687, 110] width 94 height 94
click at [962, 25] on icon "button" at bounding box center [957, 25] width 17 height 17
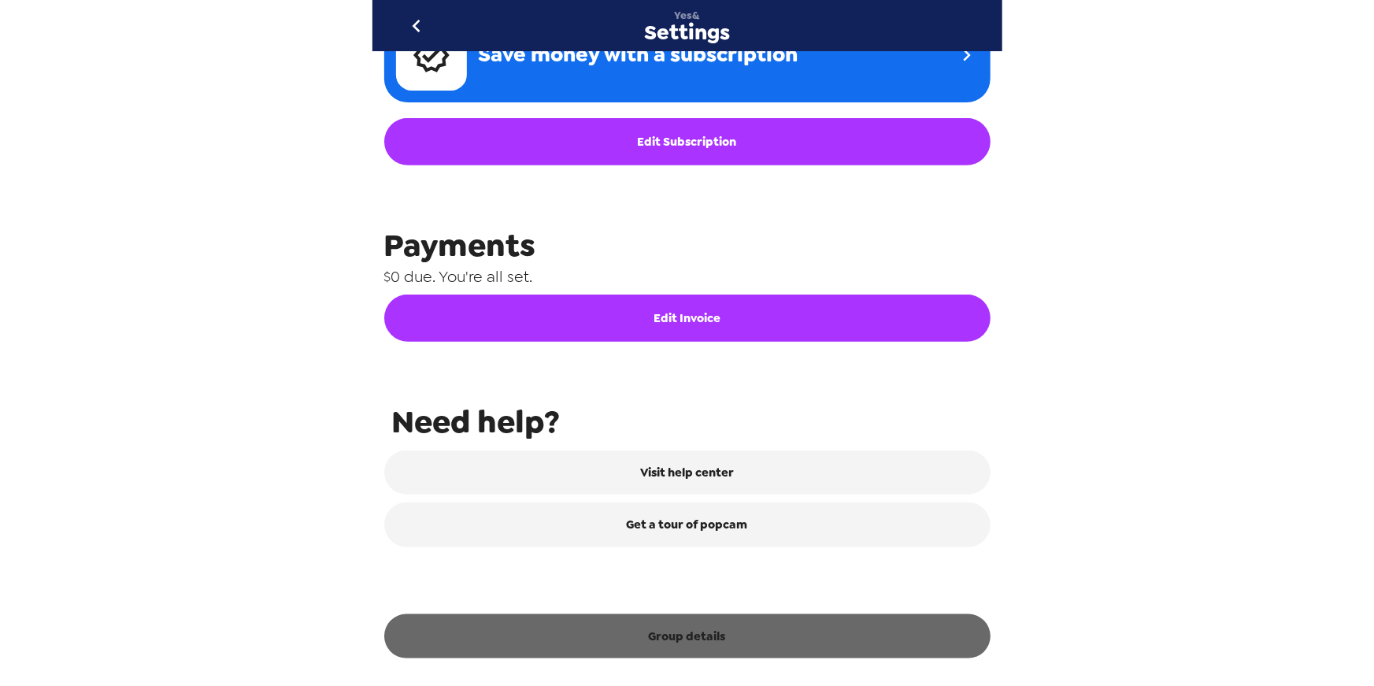
click at [699, 638] on button "Group details" at bounding box center [687, 636] width 606 height 44
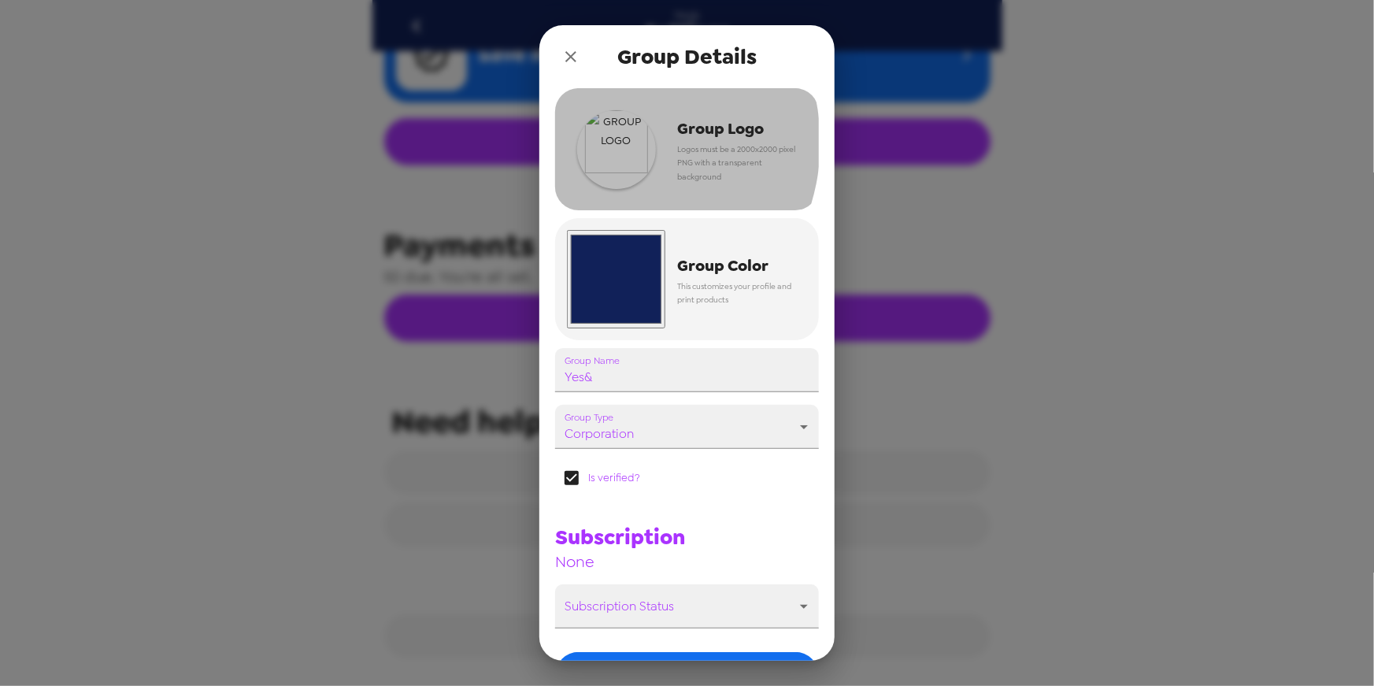
click at [610, 142] on img "button" at bounding box center [616, 149] width 79 height 79
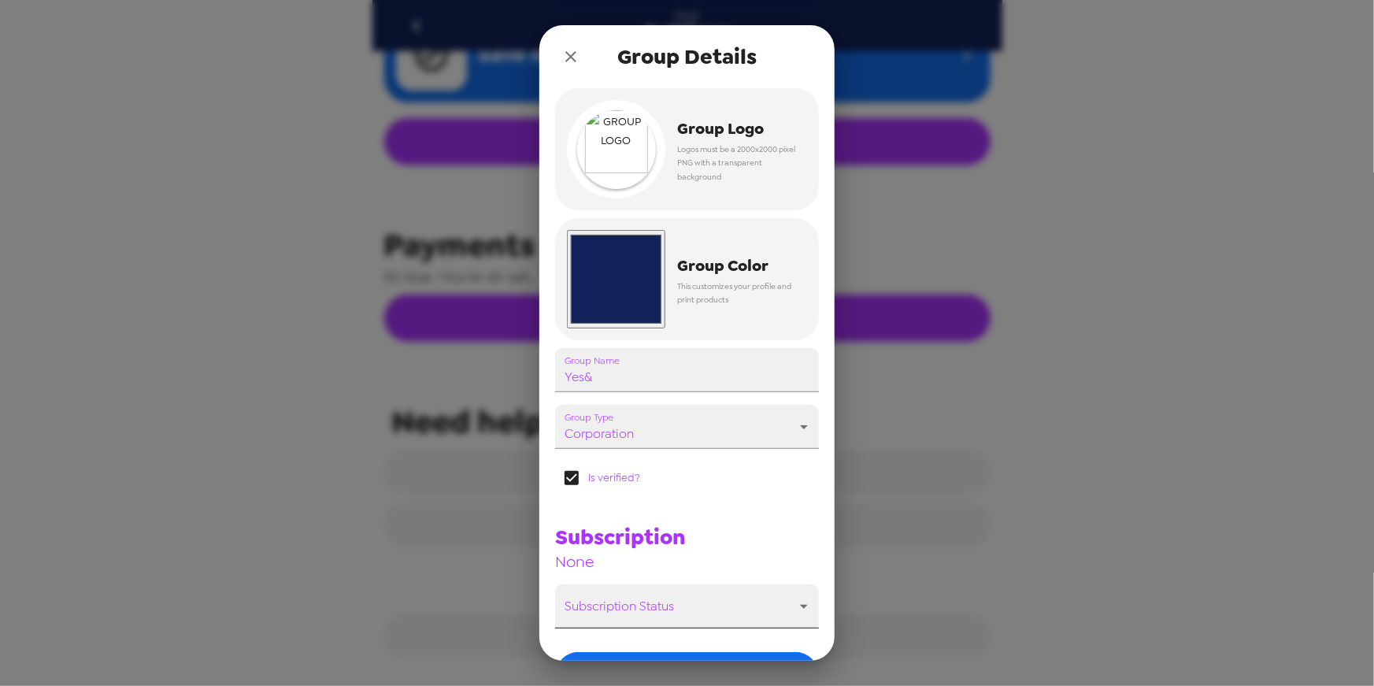
scroll to position [109, 0]
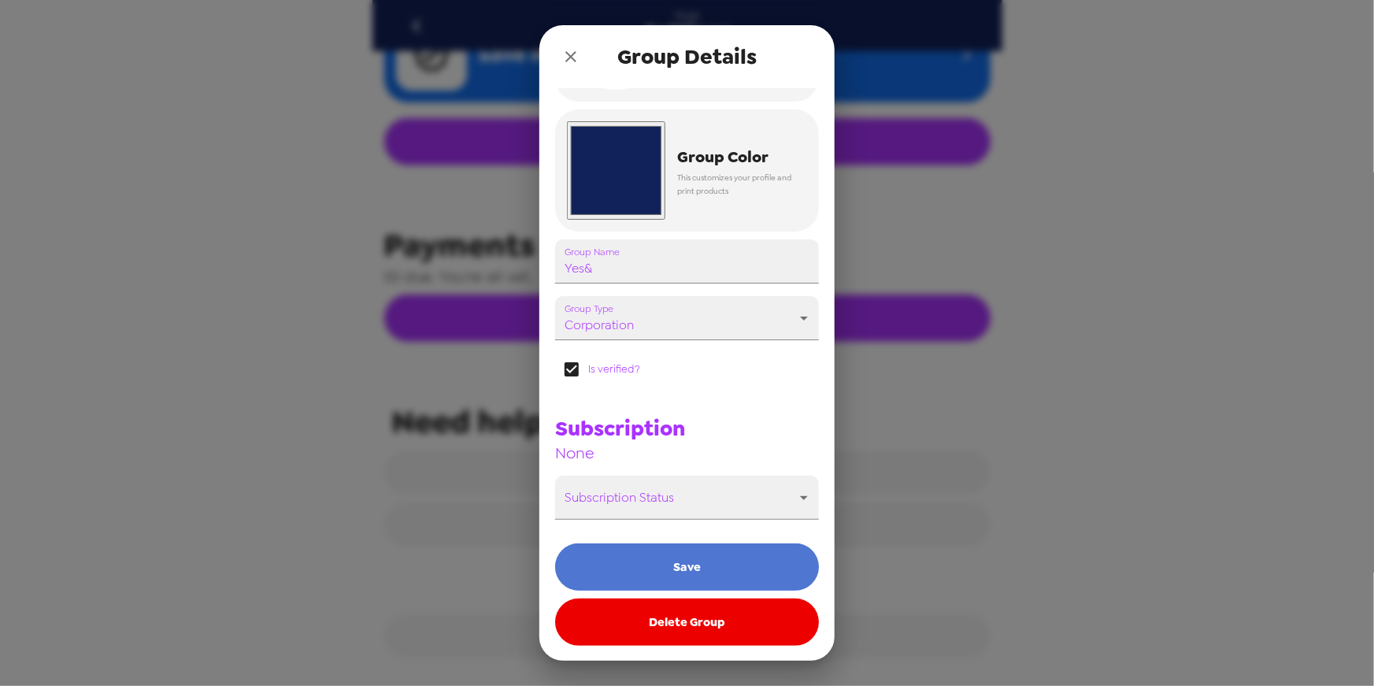
click at [735, 562] on button "Save" at bounding box center [687, 566] width 264 height 47
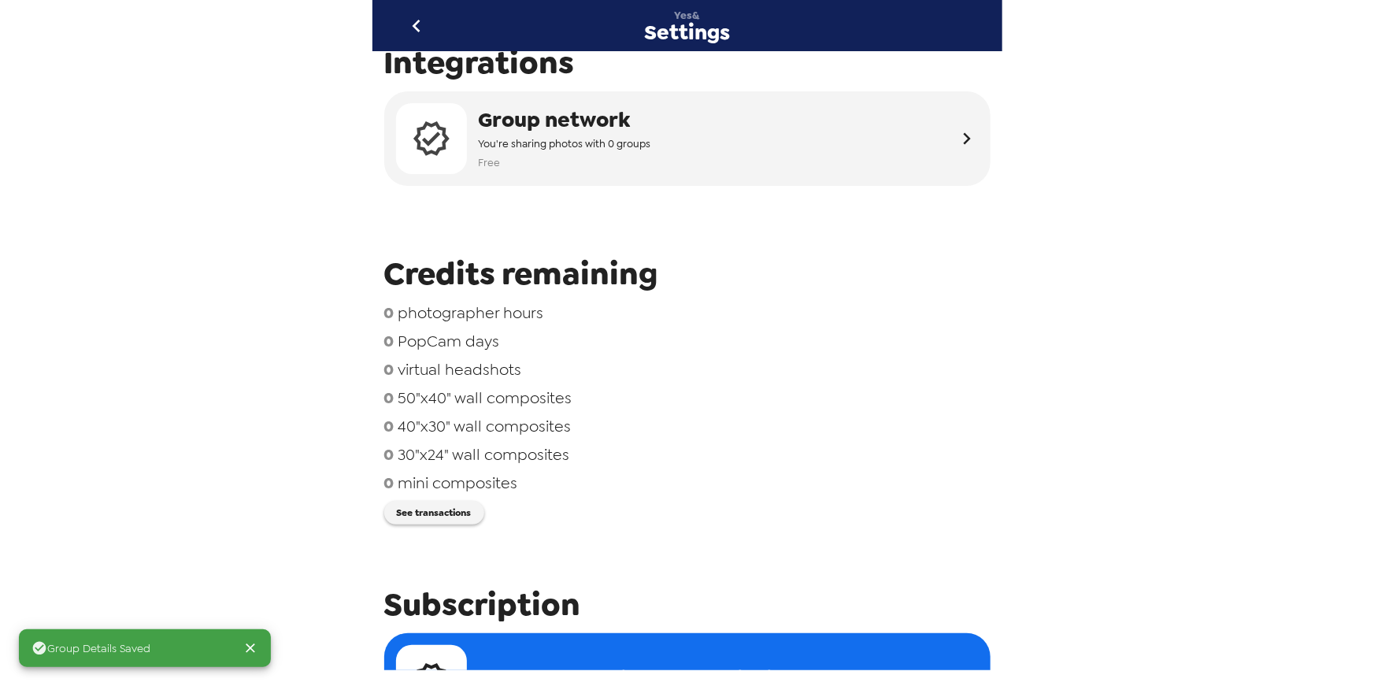
scroll to position [0, 0]
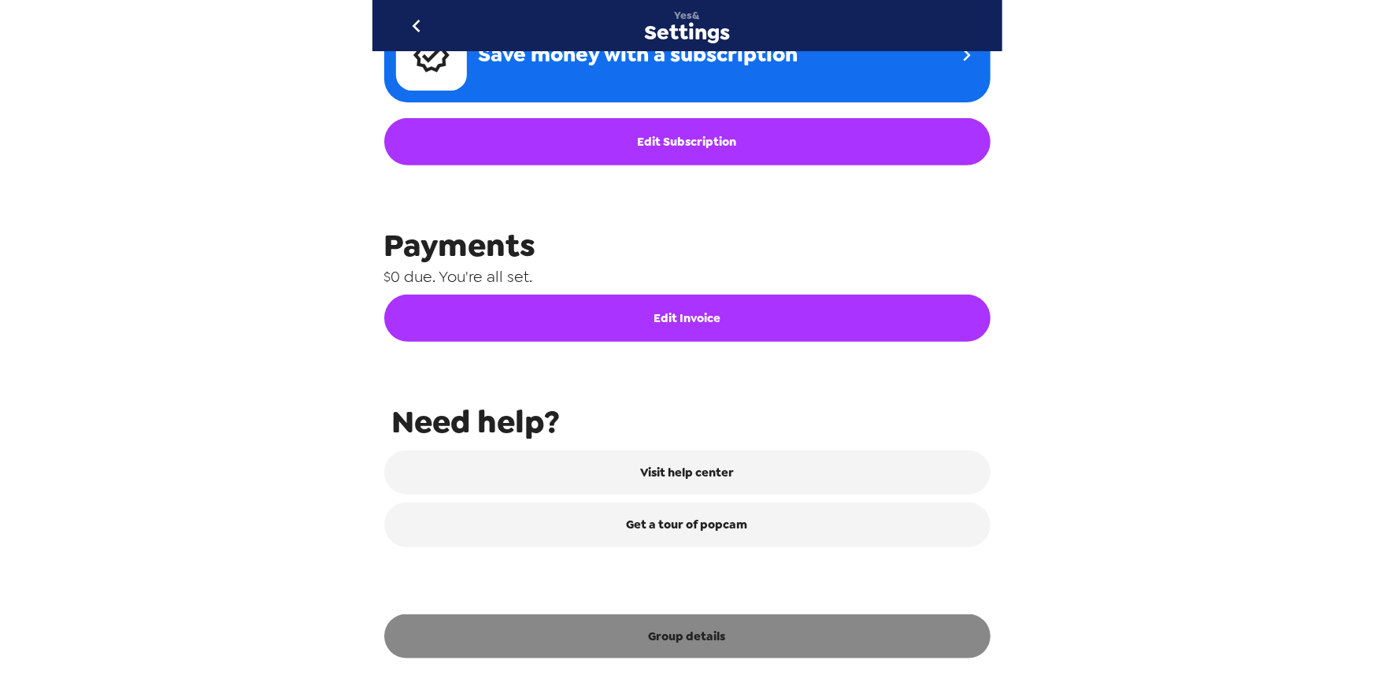
click at [775, 635] on button "Group details" at bounding box center [687, 636] width 606 height 44
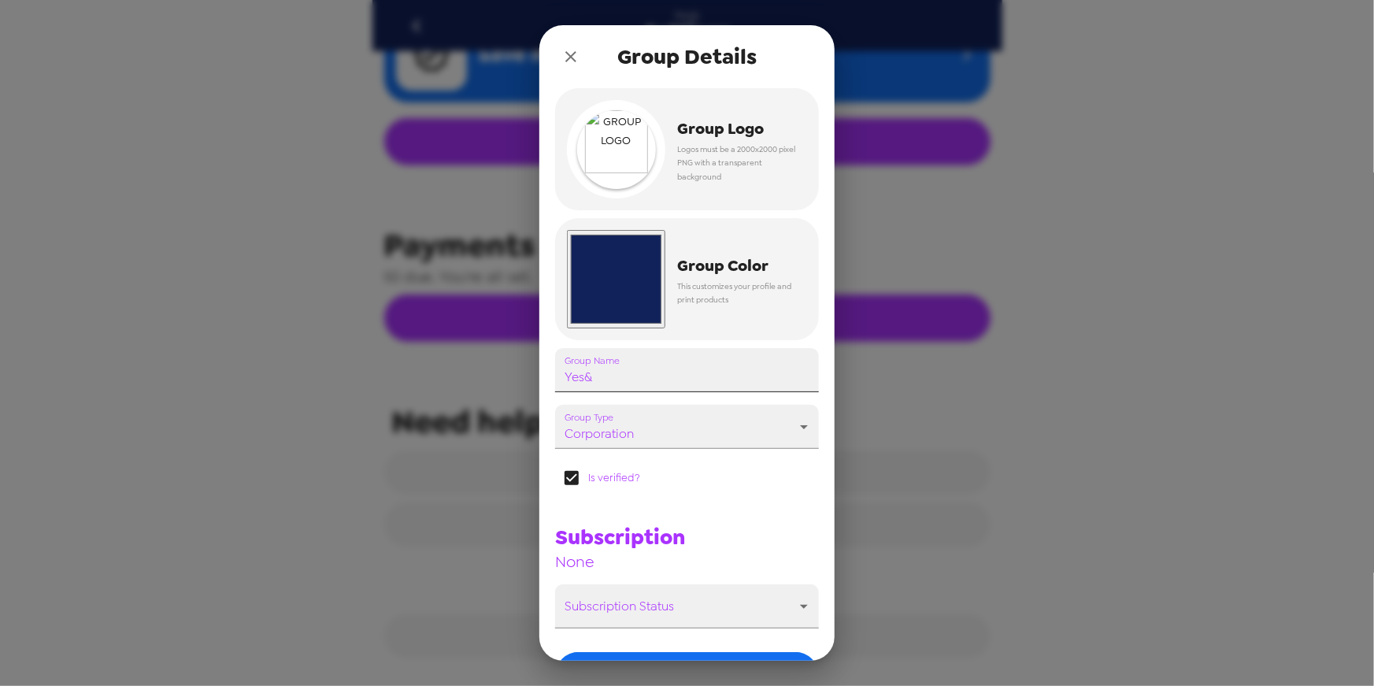
click at [656, 382] on input "Yes&" at bounding box center [687, 370] width 264 height 44
click at [656, 381] on input "Yes&" at bounding box center [687, 370] width 264 height 44
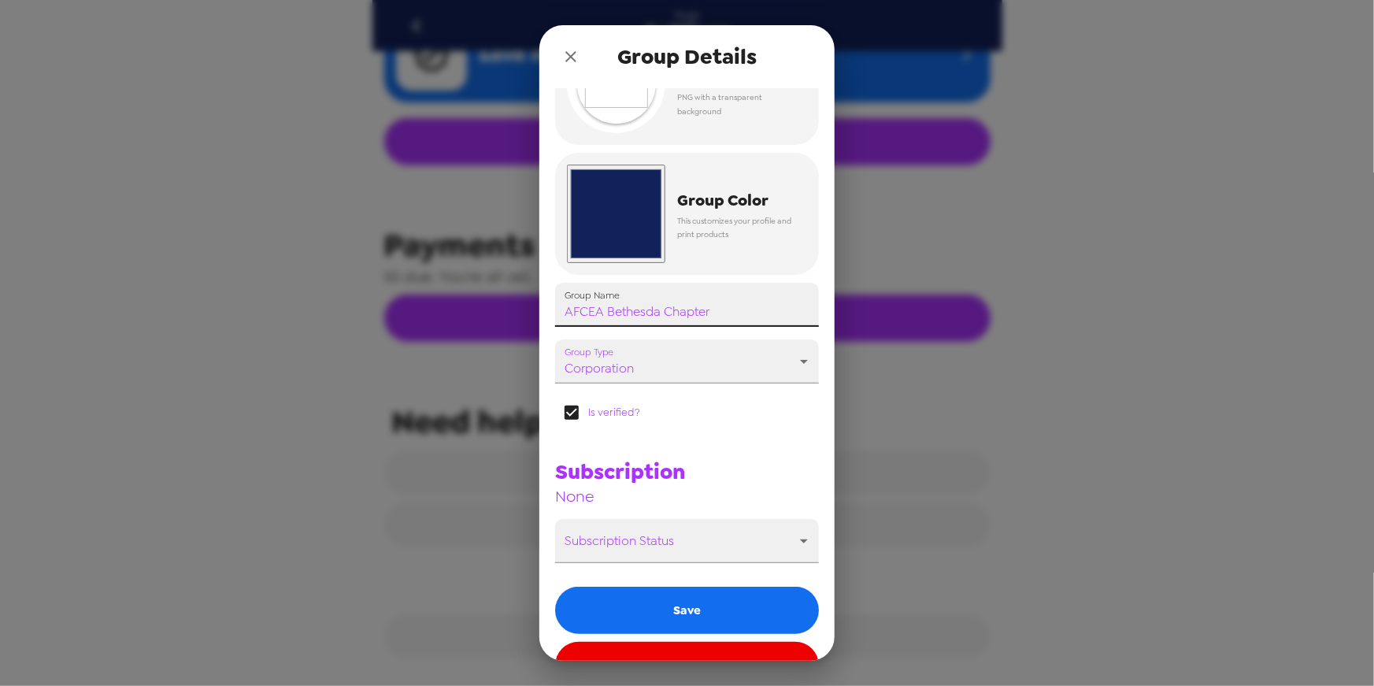
scroll to position [109, 0]
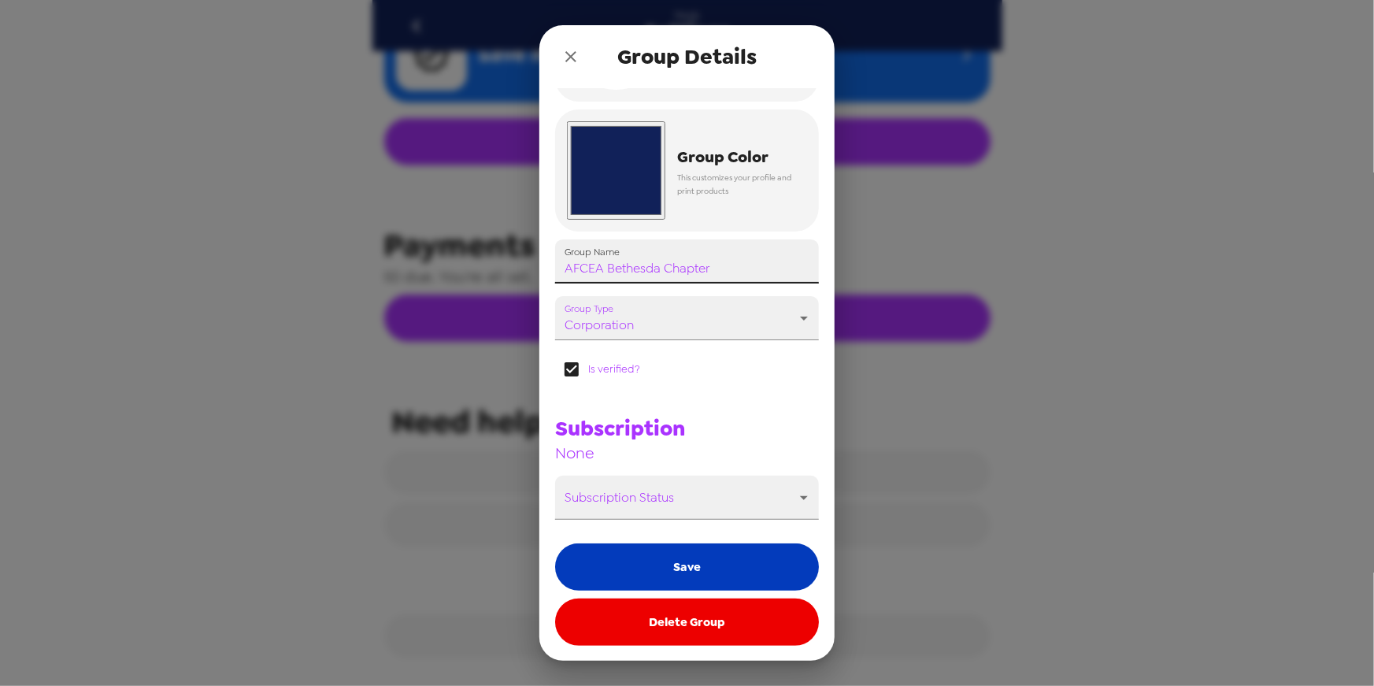
type input "AFCEA Bethesda Chapter"
click at [727, 575] on button "Save" at bounding box center [687, 566] width 264 height 47
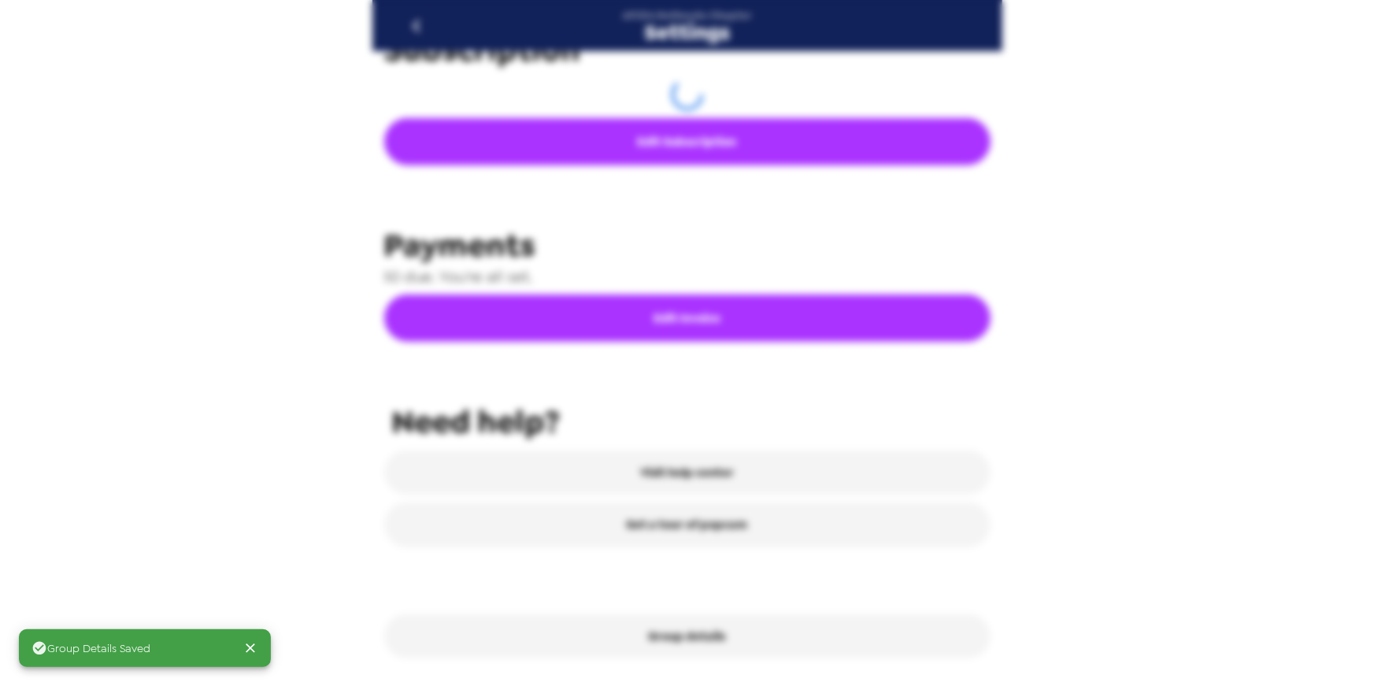
scroll to position [575, 0]
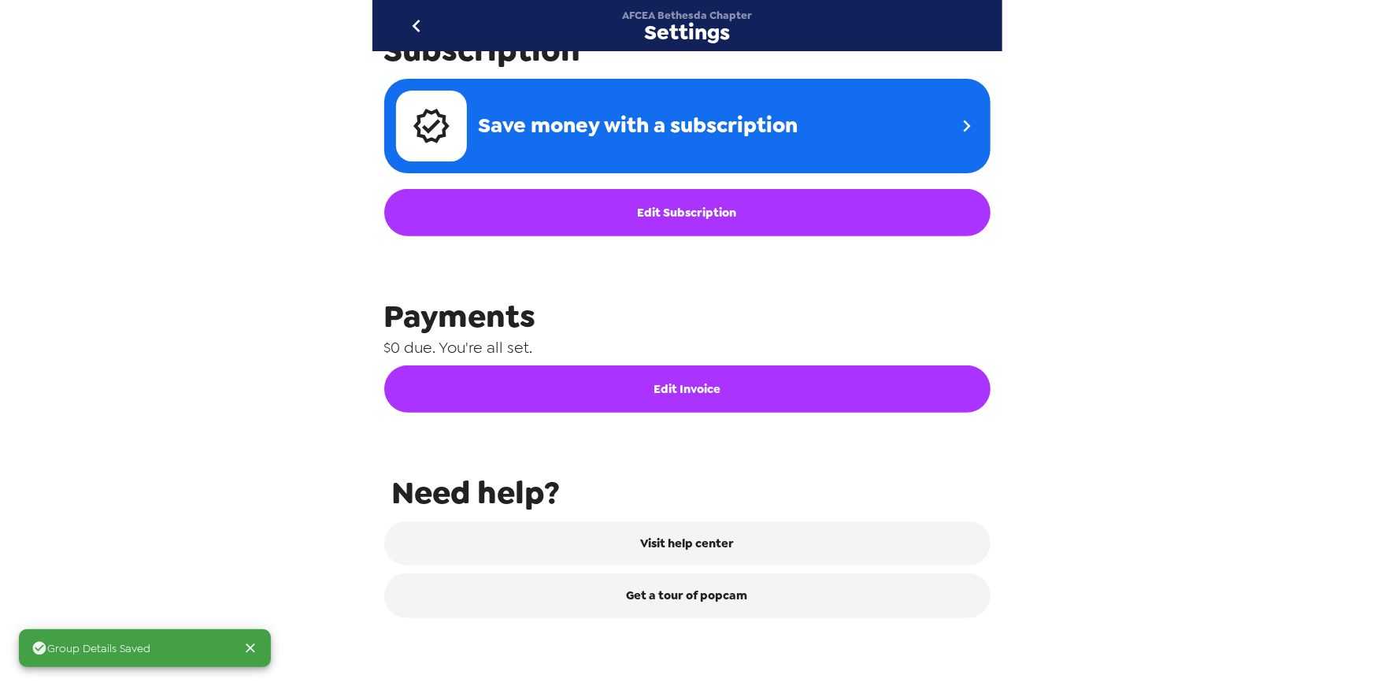
click at [418, 27] on icon "go back" at bounding box center [416, 25] width 25 height 25
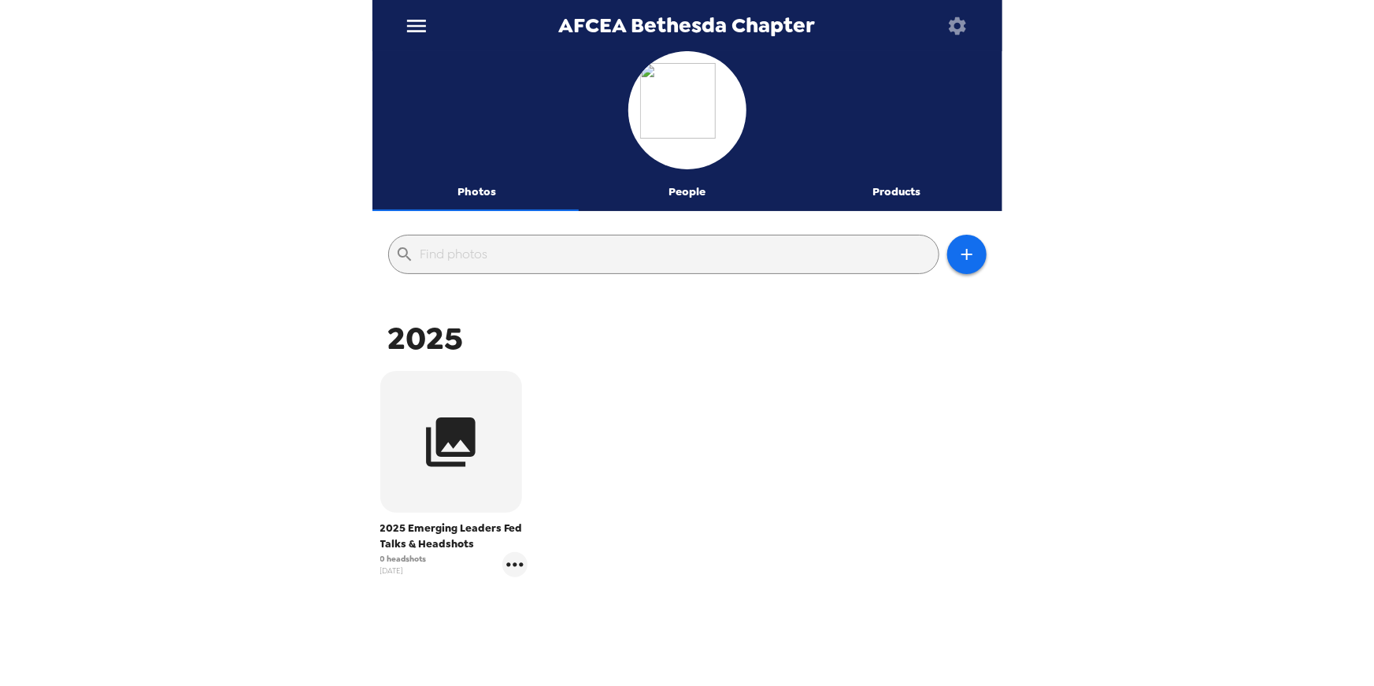
click at [229, 224] on div "AFCEA Bethesda Chapter Photos People Products ​ 2025 2025 Emerging Leaders Fed …" at bounding box center [687, 343] width 1374 height 686
click at [896, 188] on button "Products" at bounding box center [897, 192] width 210 height 38
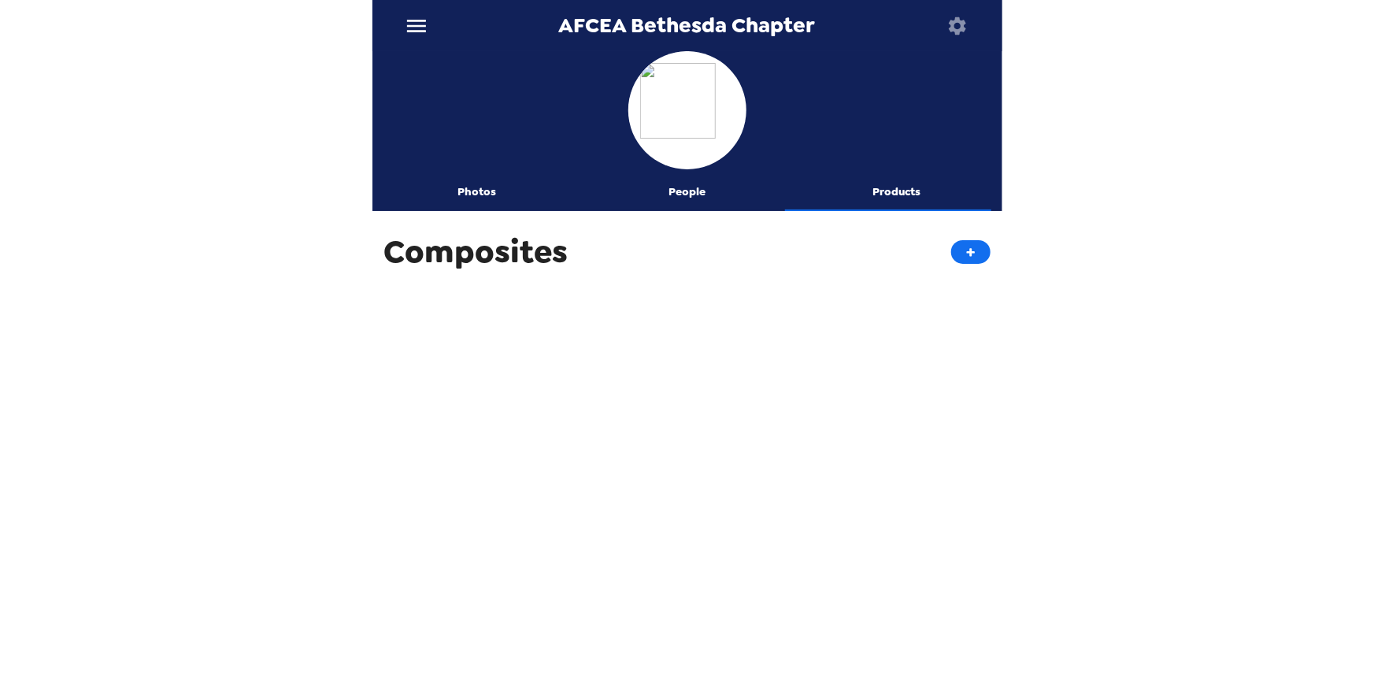
click at [686, 199] on button "People" at bounding box center [687, 192] width 210 height 38
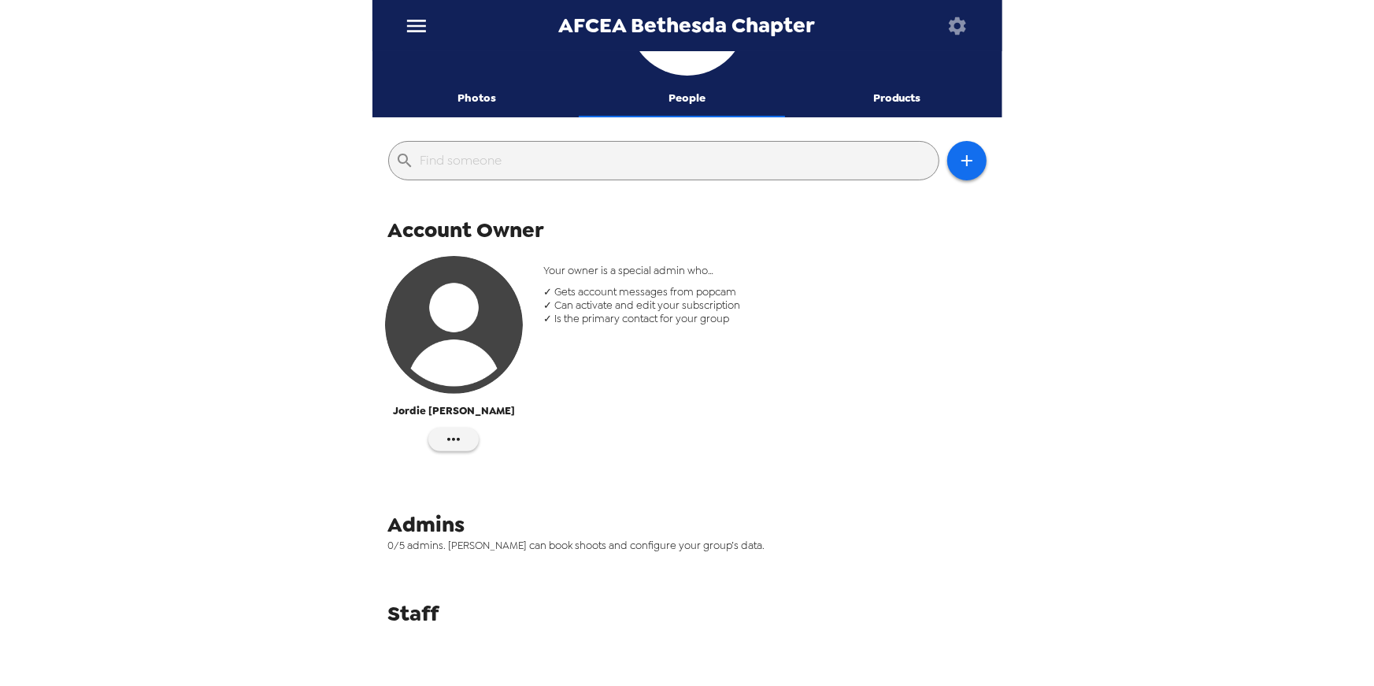
scroll to position [94, 0]
click at [962, 156] on icon "button" at bounding box center [966, 160] width 19 height 19
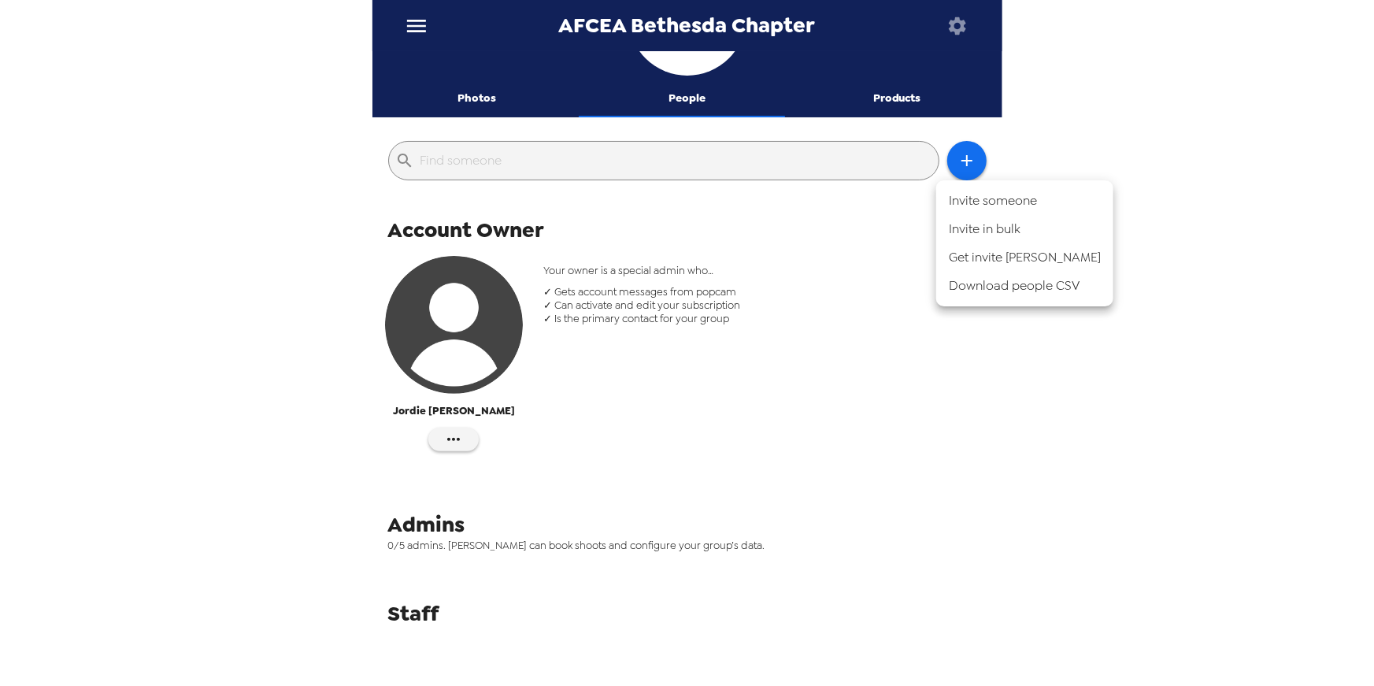
click at [748, 319] on div at bounding box center [687, 343] width 1374 height 686
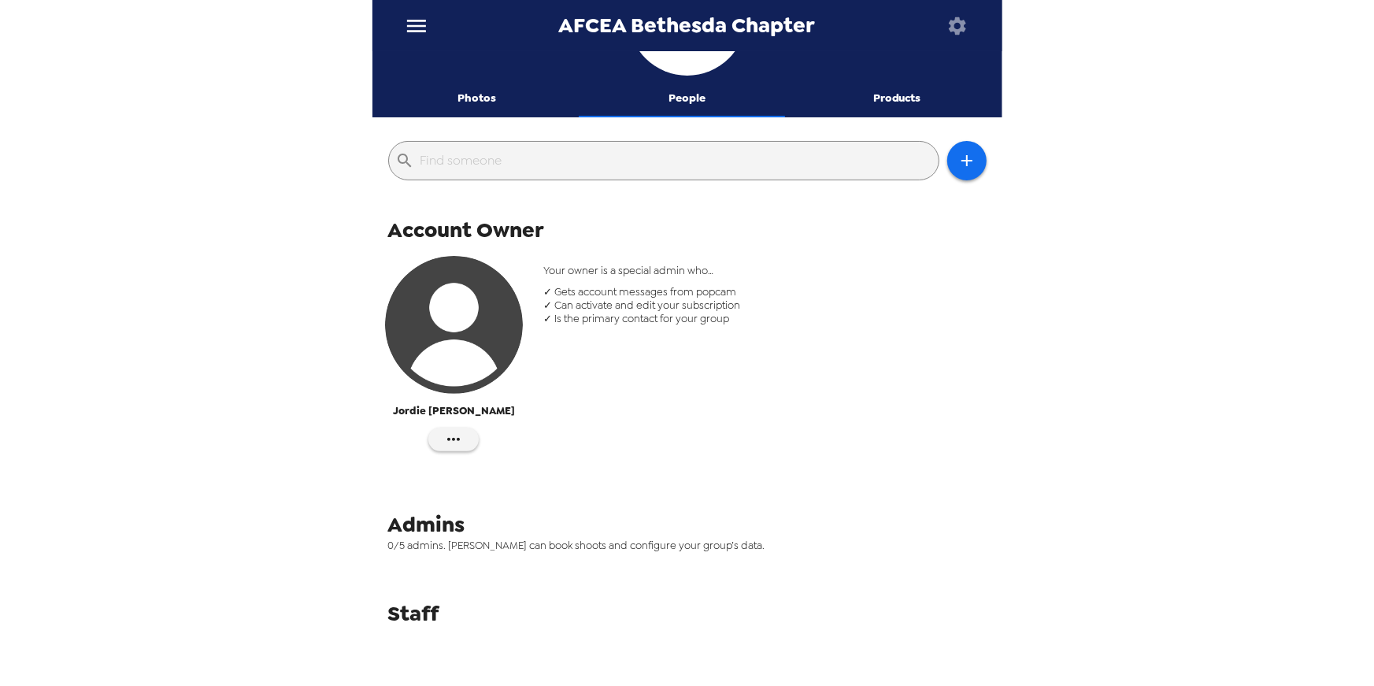
click at [872, 98] on button "Products" at bounding box center [897, 99] width 210 height 38
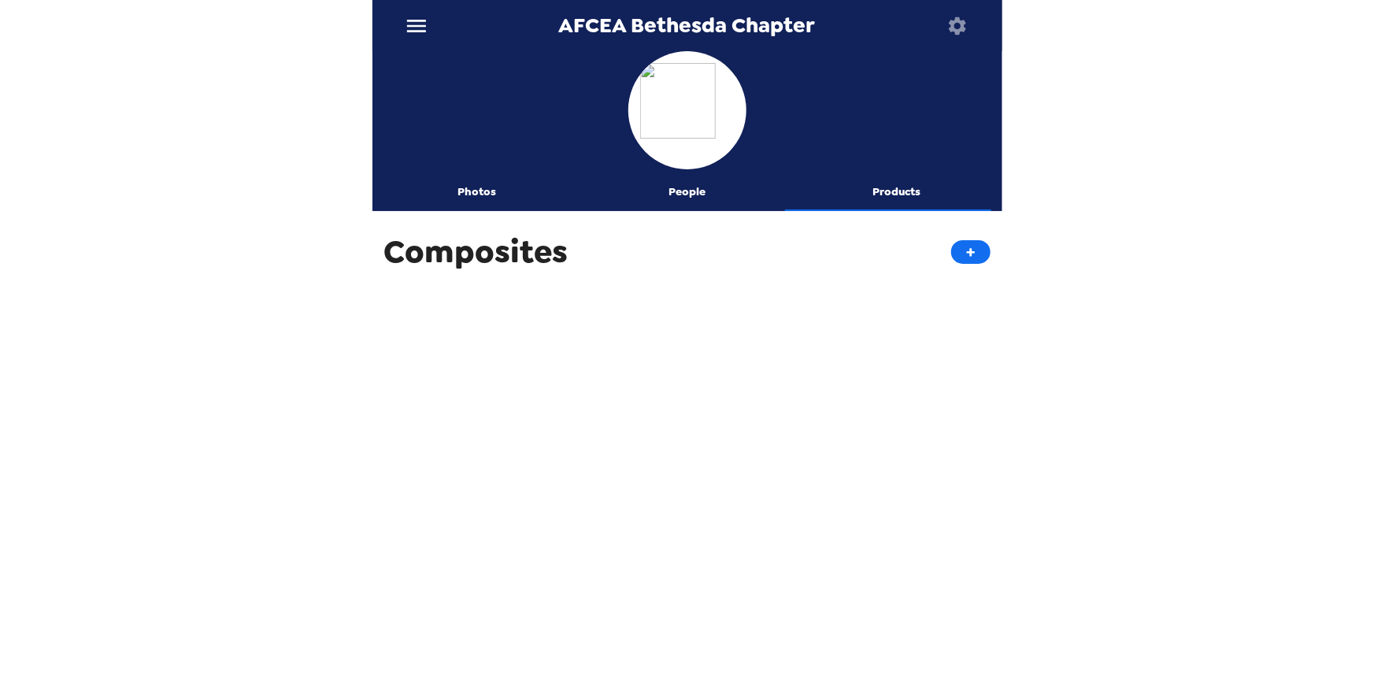
scroll to position [0, 0]
click at [955, 26] on icon "button" at bounding box center [957, 26] width 22 height 22
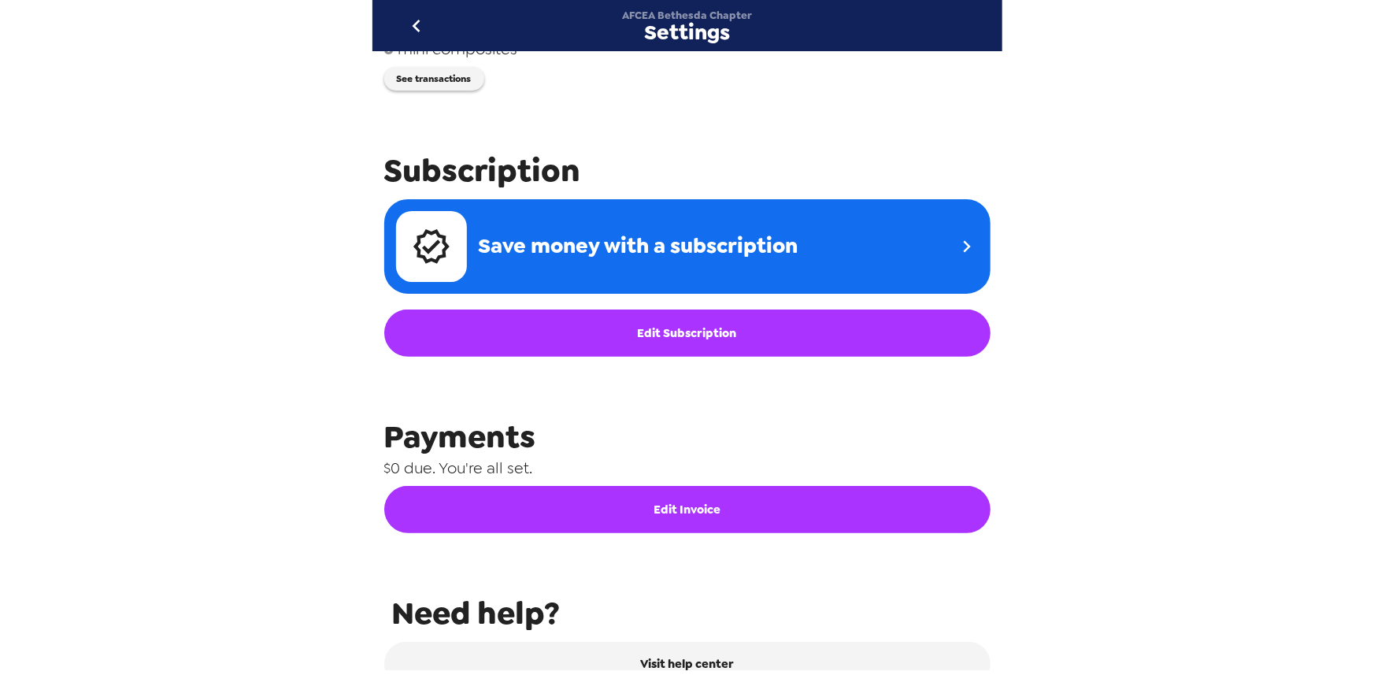
scroll to position [646, 0]
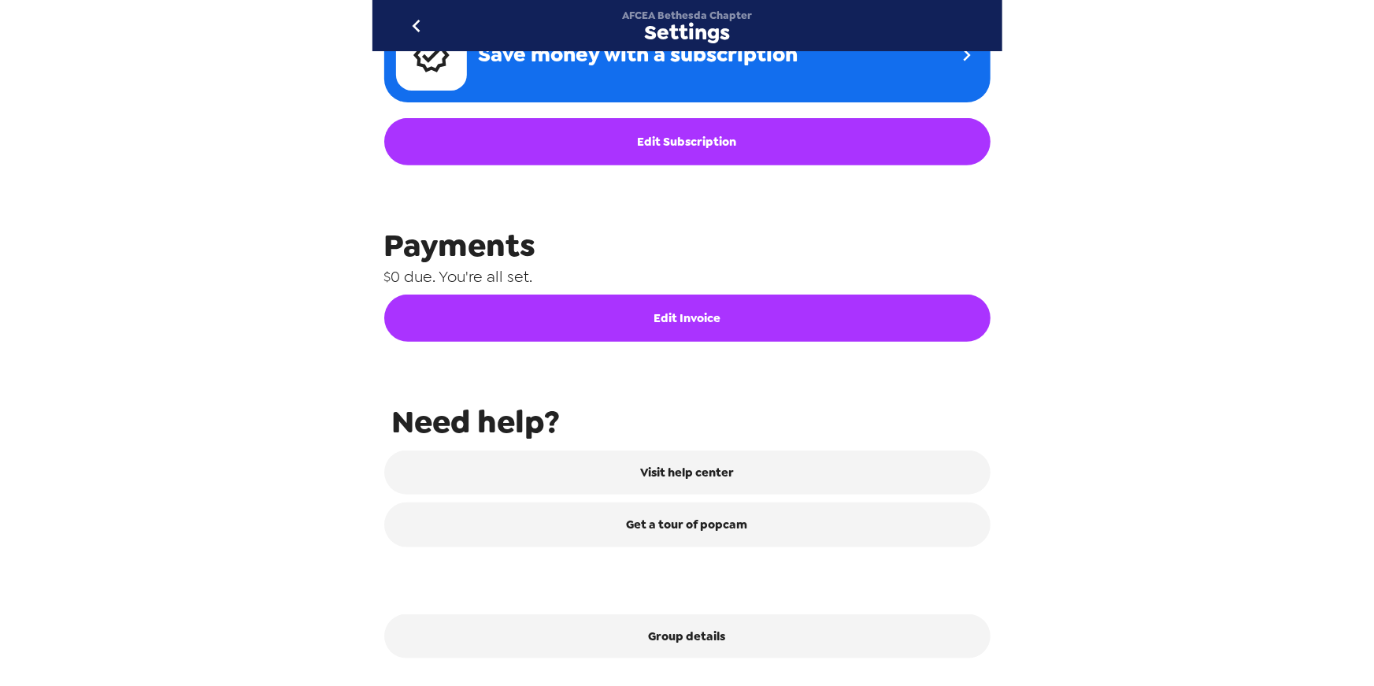
click at [707, 331] on button "Edit Invoice" at bounding box center [687, 317] width 606 height 47
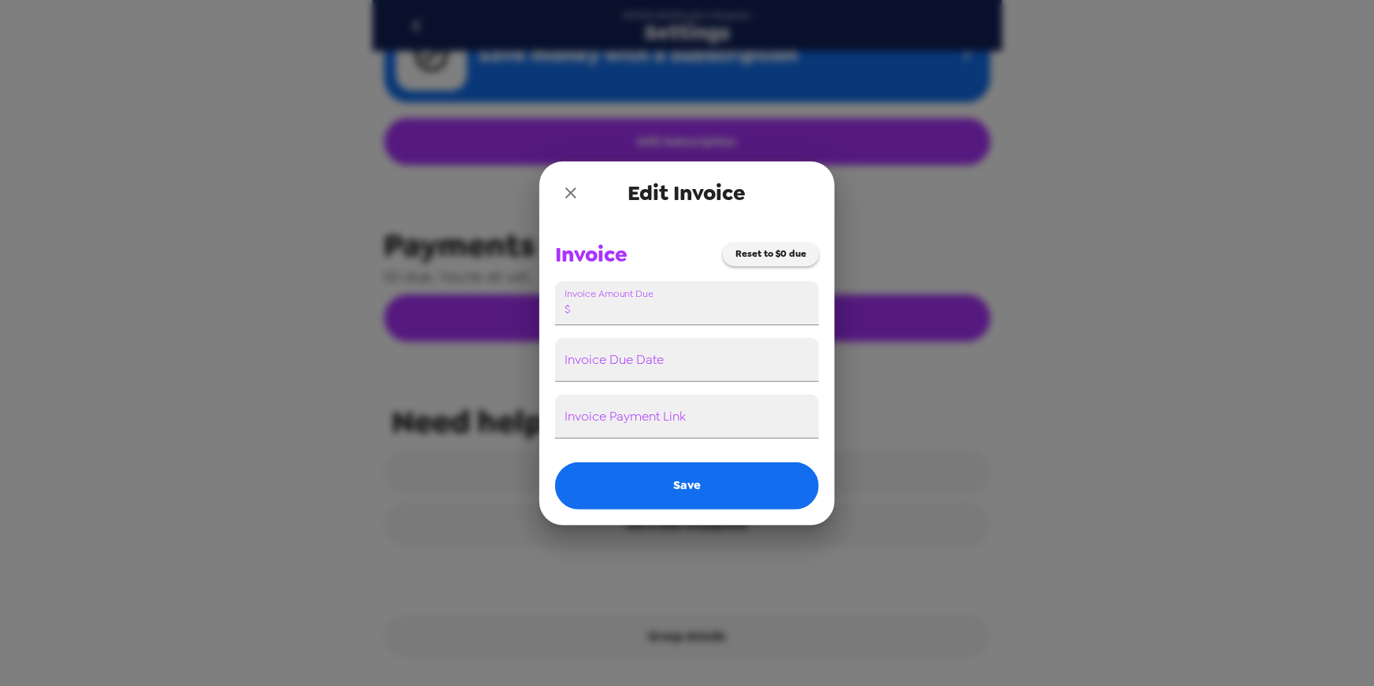
click at [574, 187] on icon "close" at bounding box center [570, 192] width 19 height 19
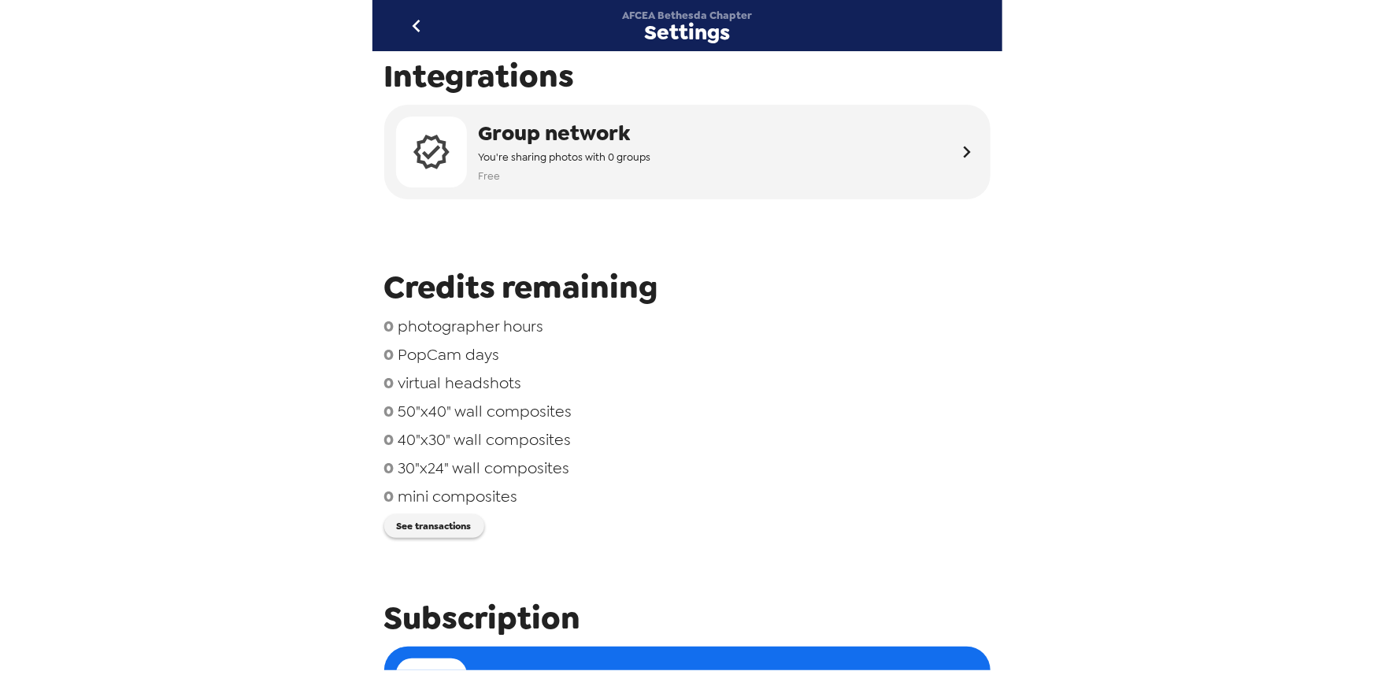
scroll to position [0, 0]
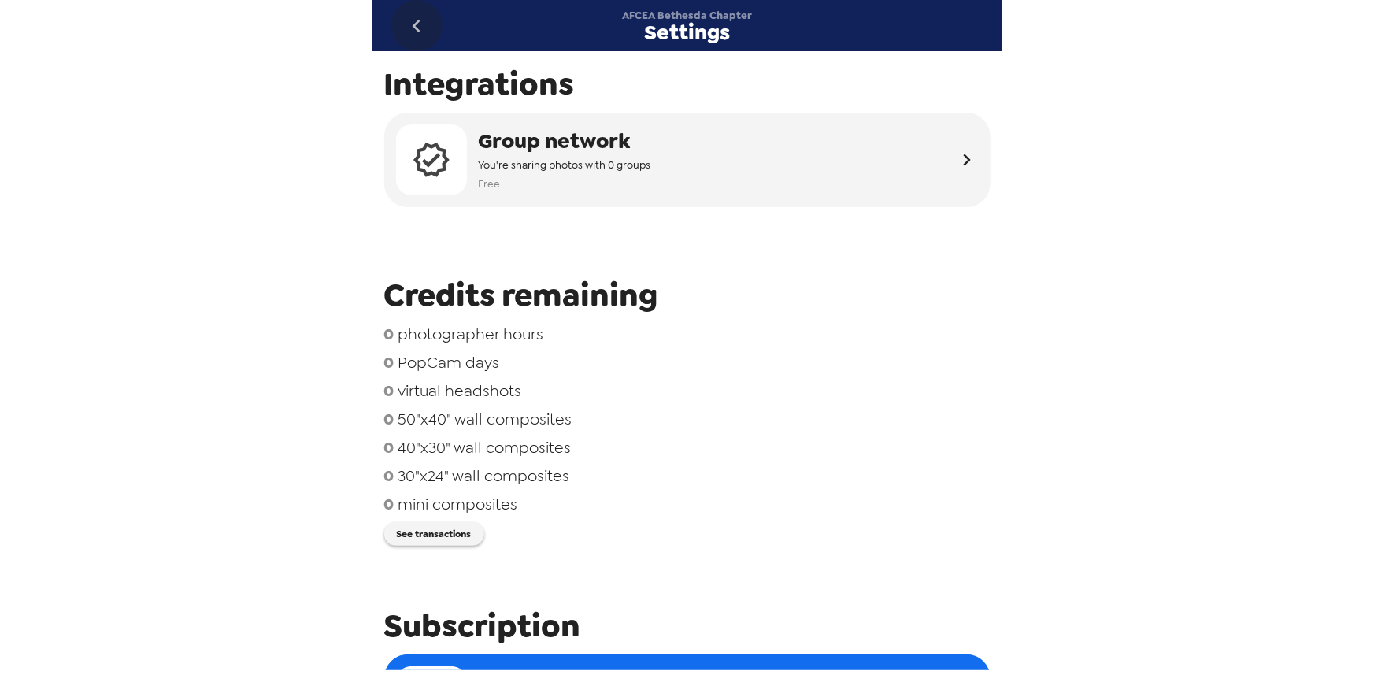
click at [420, 21] on icon "go back" at bounding box center [416, 25] width 25 height 25
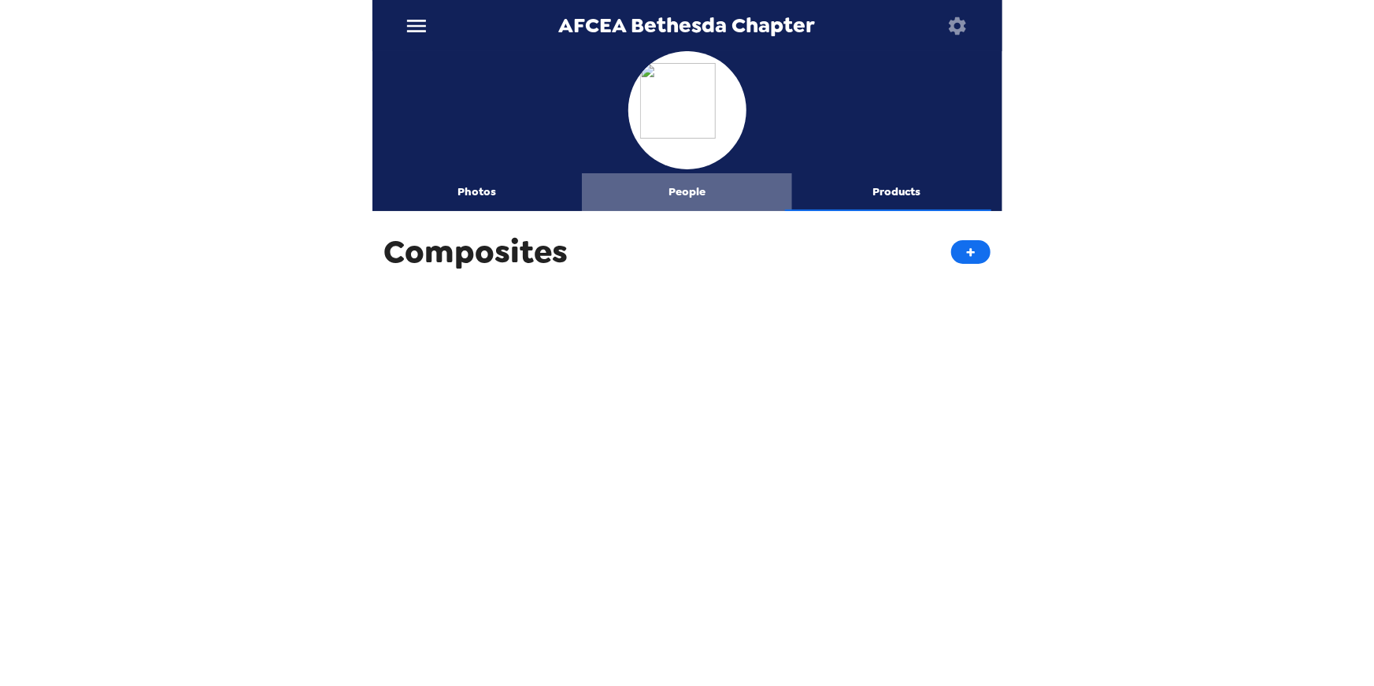
drag, startPoint x: 691, startPoint y: 185, endPoint x: 836, endPoint y: 215, distance: 147.9
click at [691, 185] on button "People" at bounding box center [687, 192] width 210 height 38
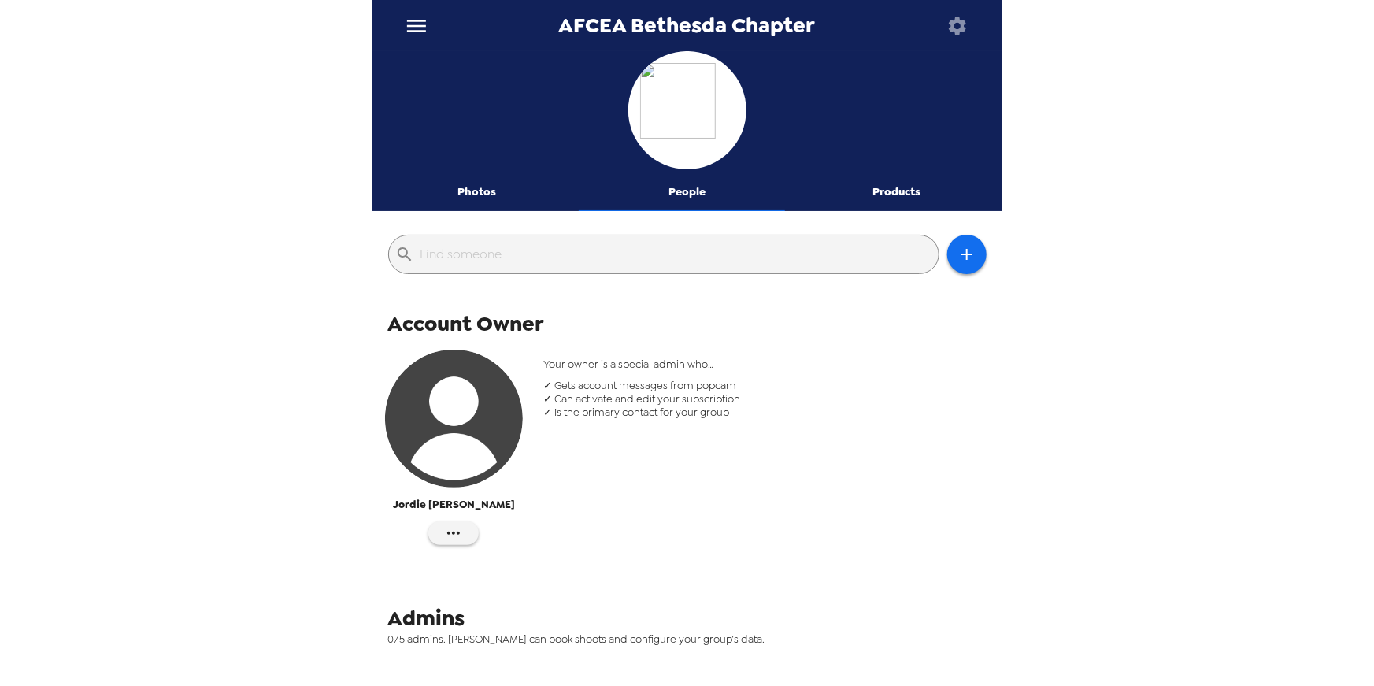
click at [590, 24] on span "AFCEA Bethesda Chapter" at bounding box center [687, 25] width 257 height 21
drag, startPoint x: 590, startPoint y: 24, endPoint x: 673, endPoint y: 25, distance: 82.7
click at [672, 24] on span "AFCEA Bethesda Chapter" at bounding box center [687, 25] width 257 height 21
copy span "AFCEA Bethesda"
